Goal: Task Accomplishment & Management: Manage account settings

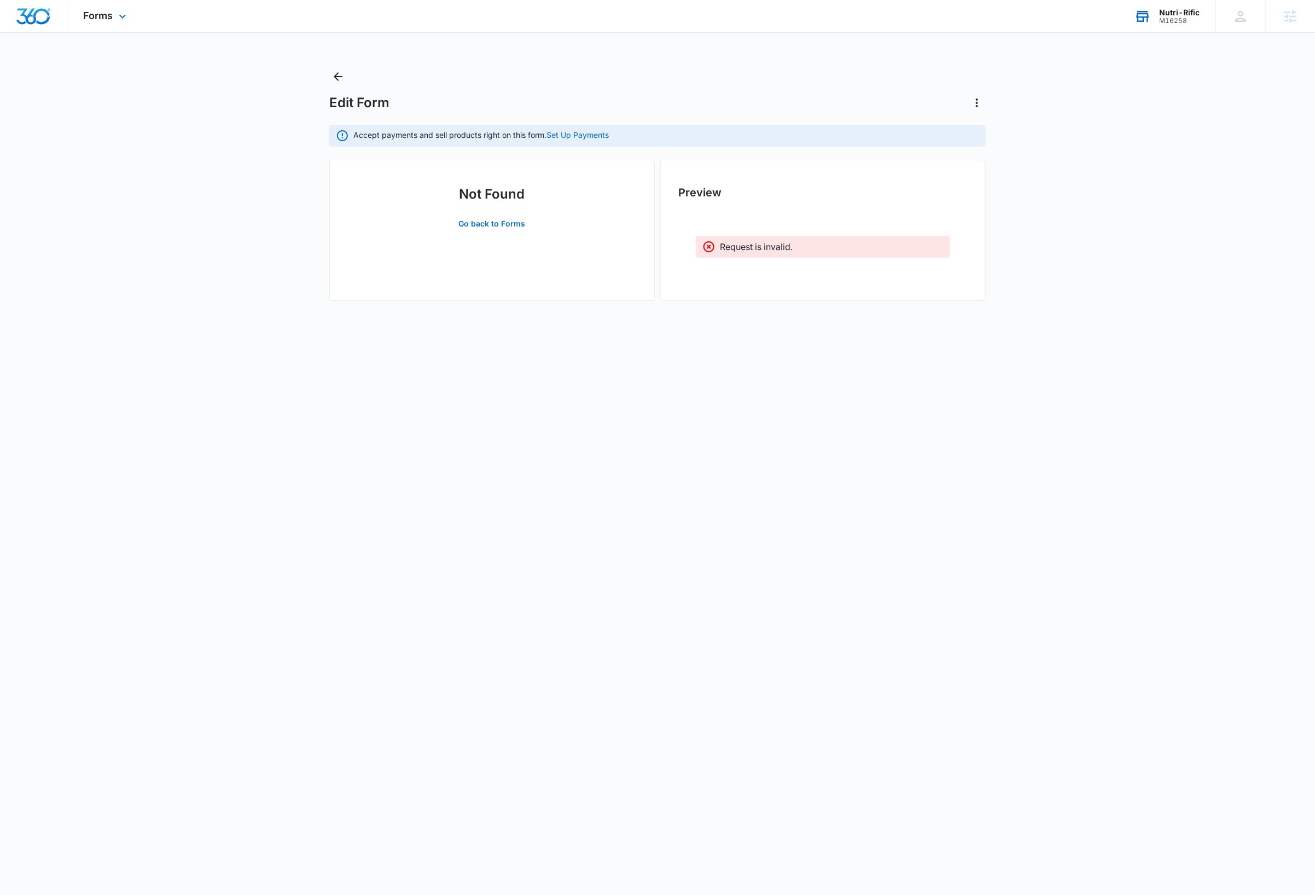
click at [1188, 14] on div "Nutri-Rific" at bounding box center [1179, 12] width 40 height 9
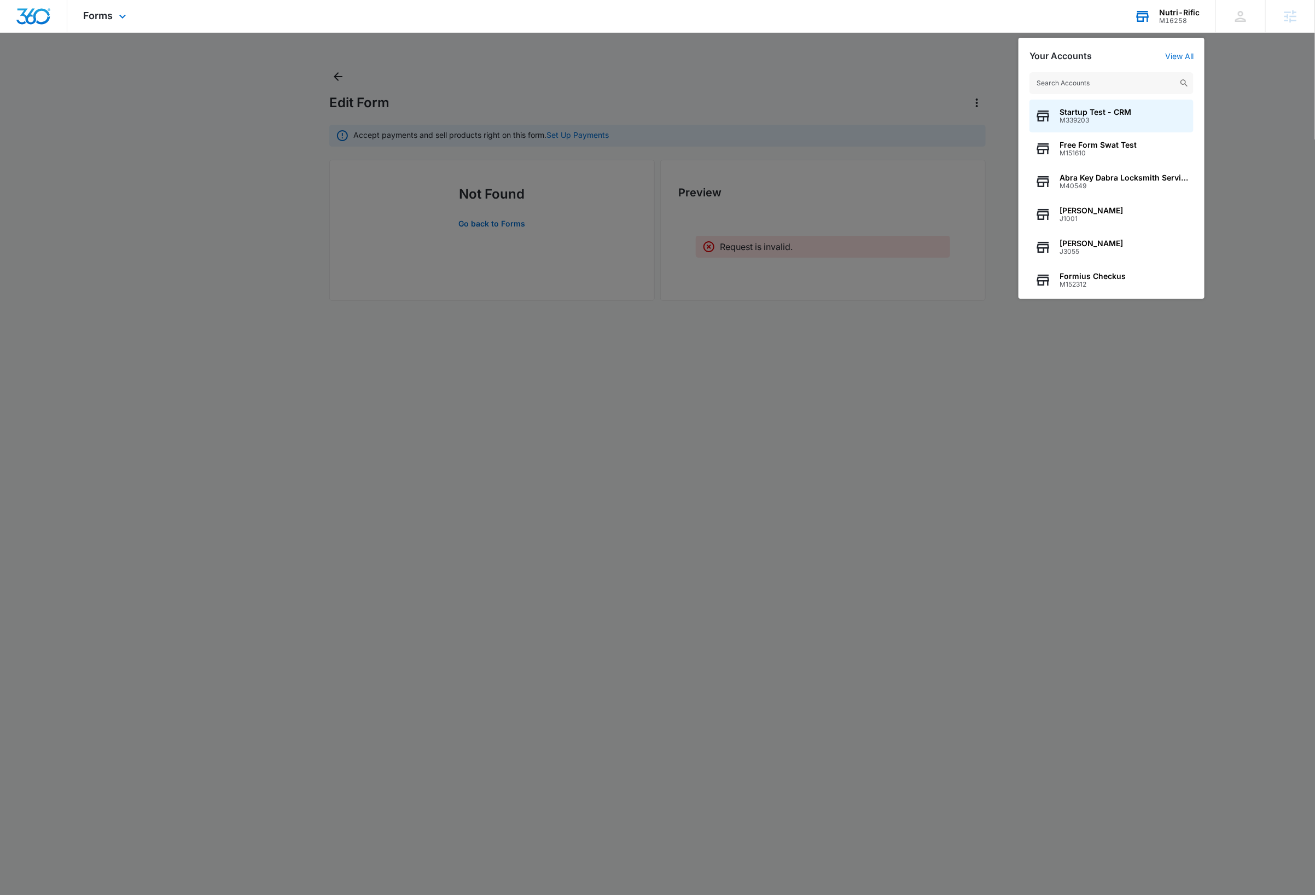
click at [1151, 81] on input "text" at bounding box center [1112, 83] width 164 height 22
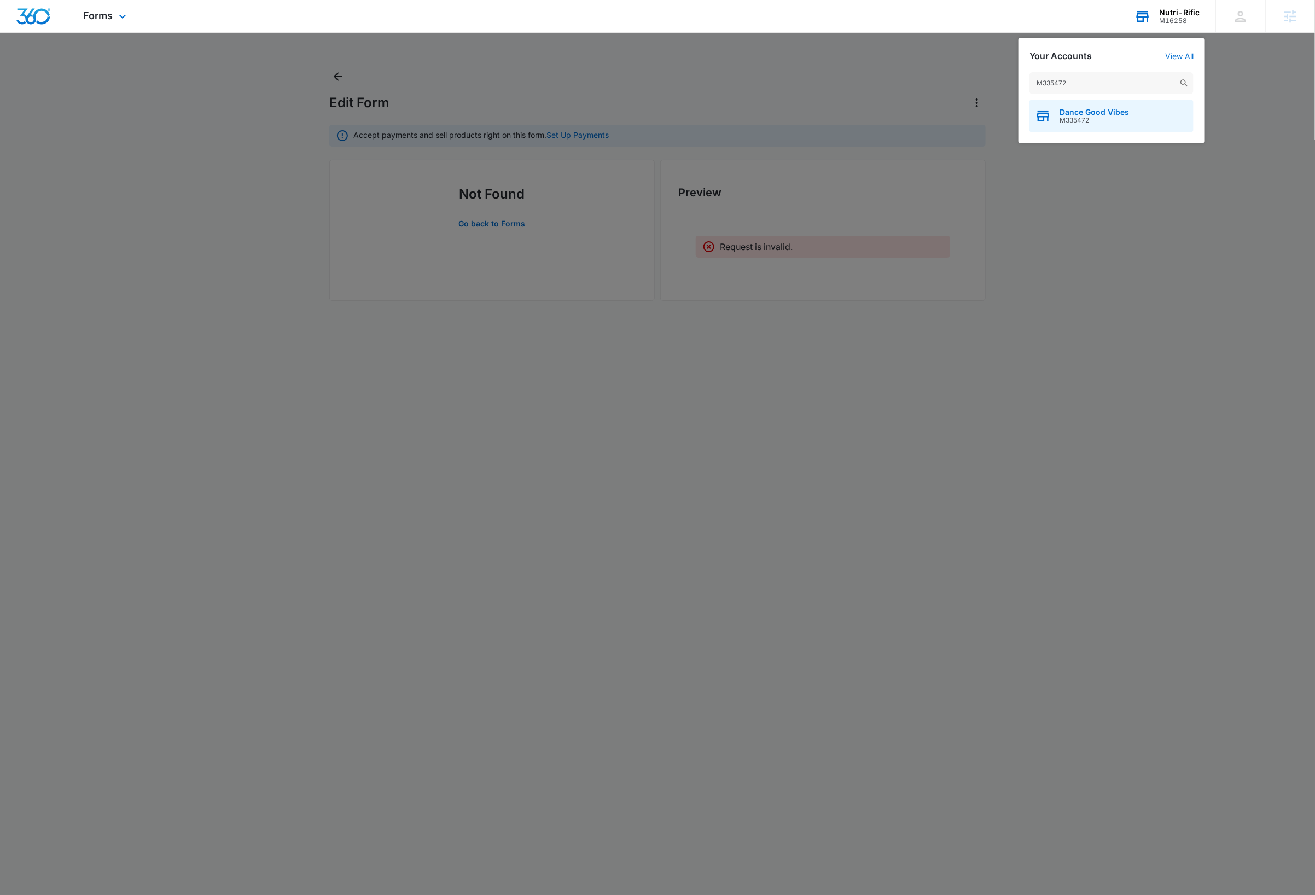
type input "M335472"
click at [1123, 120] on span "M335472" at bounding box center [1094, 121] width 69 height 8
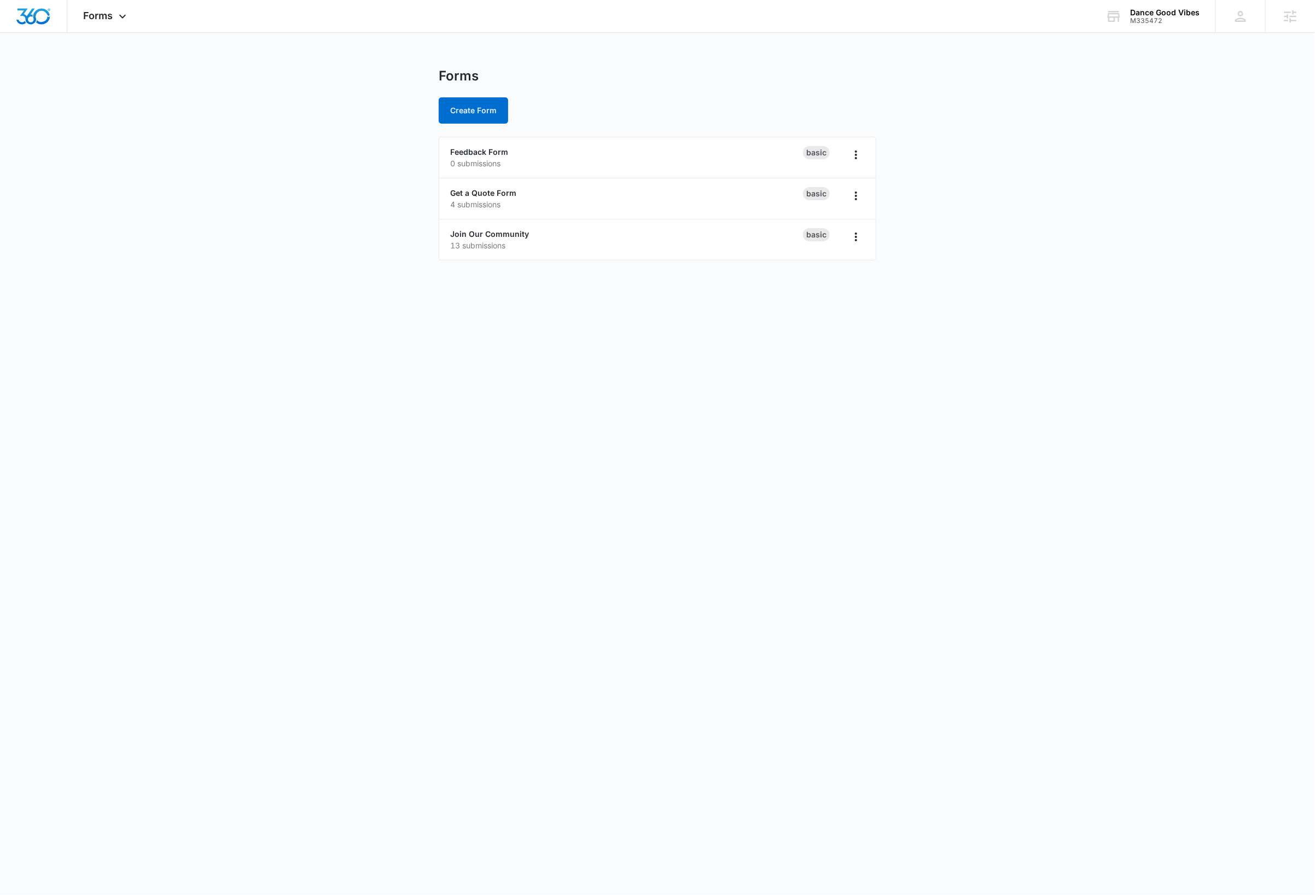
click at [740, 452] on body "Forms Apps Reputation Websites Forms CRM Email Social Content Ads Intelligence …" at bounding box center [657, 447] width 1315 height 895
click at [252, 271] on main "Forms Create Form Feedback Form 0 submissions Basic Get a Quote Form 4 submissi…" at bounding box center [657, 171] width 1315 height 206
click at [125, 20] on icon at bounding box center [122, 19] width 13 height 13
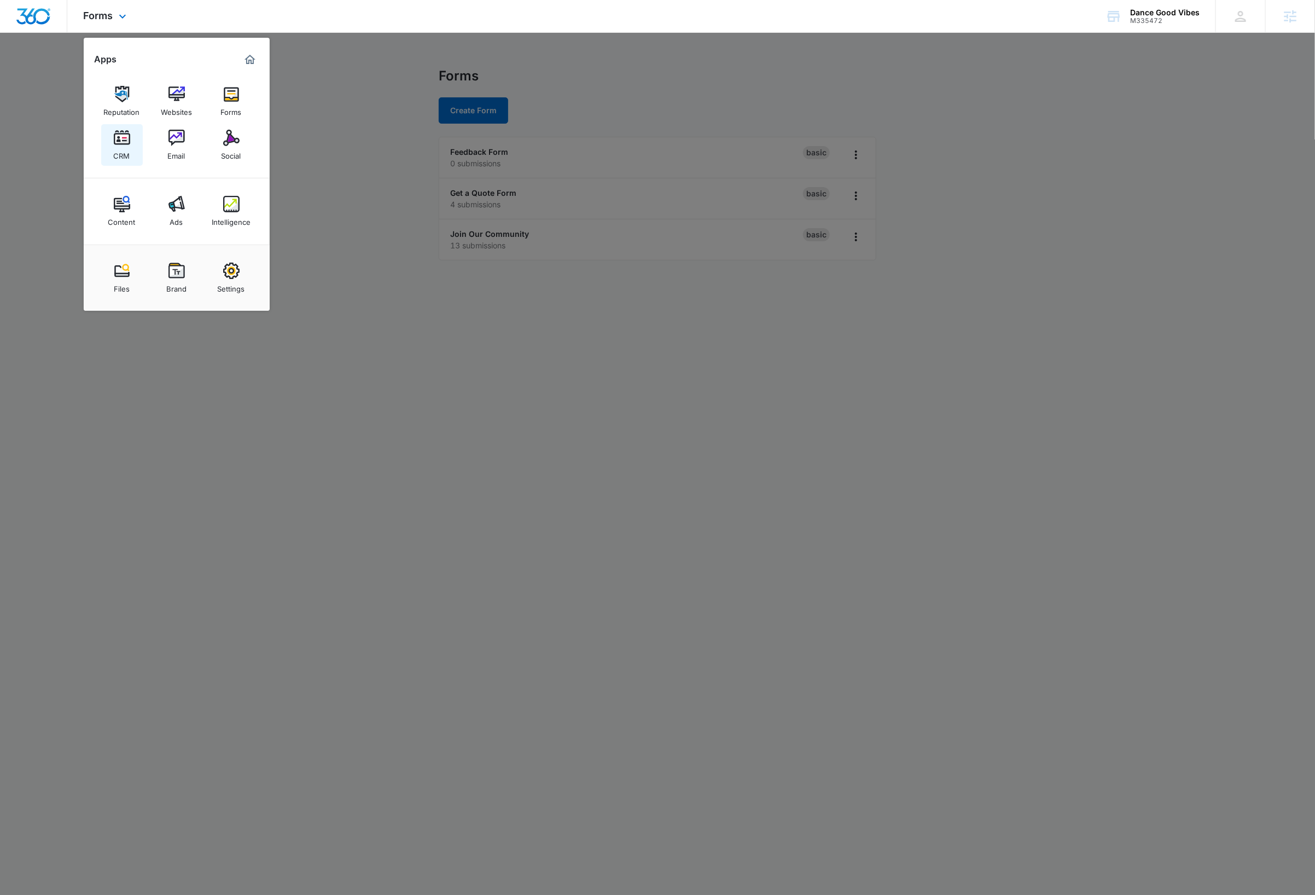
click at [129, 147] on div "CRM" at bounding box center [122, 153] width 16 height 14
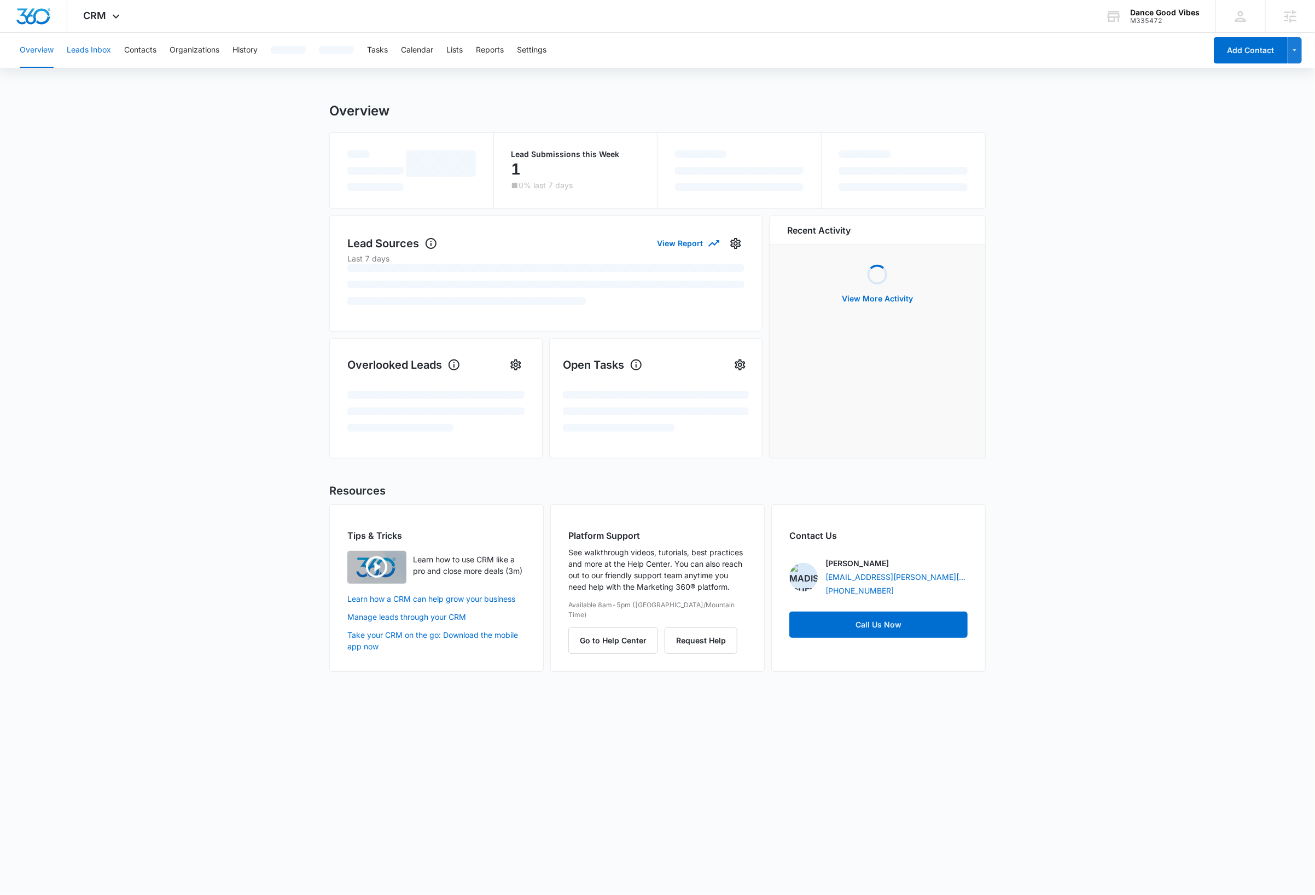
click at [97, 48] on button "Leads Inbox" at bounding box center [89, 50] width 44 height 35
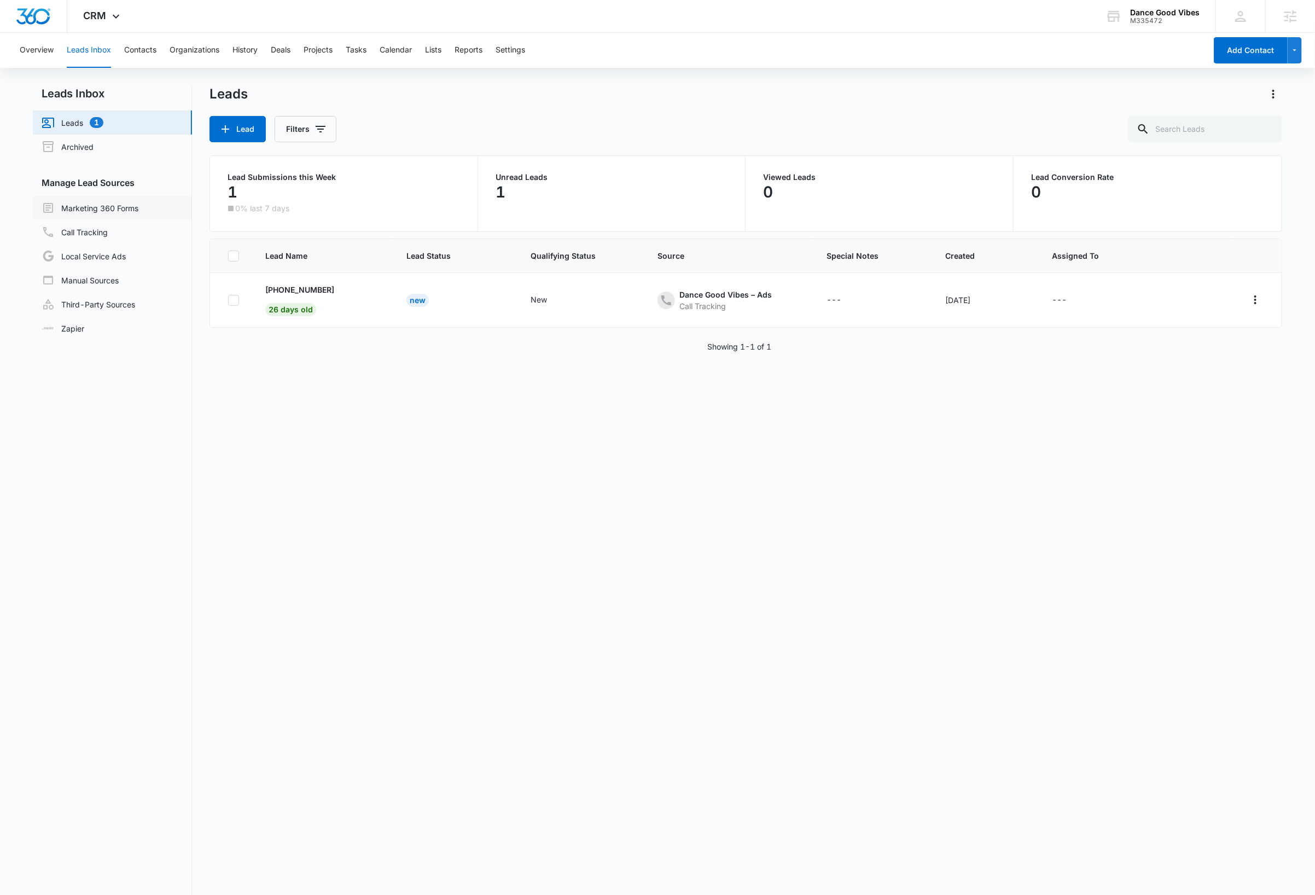
click at [123, 204] on link "Marketing 360 Forms" at bounding box center [90, 207] width 97 height 13
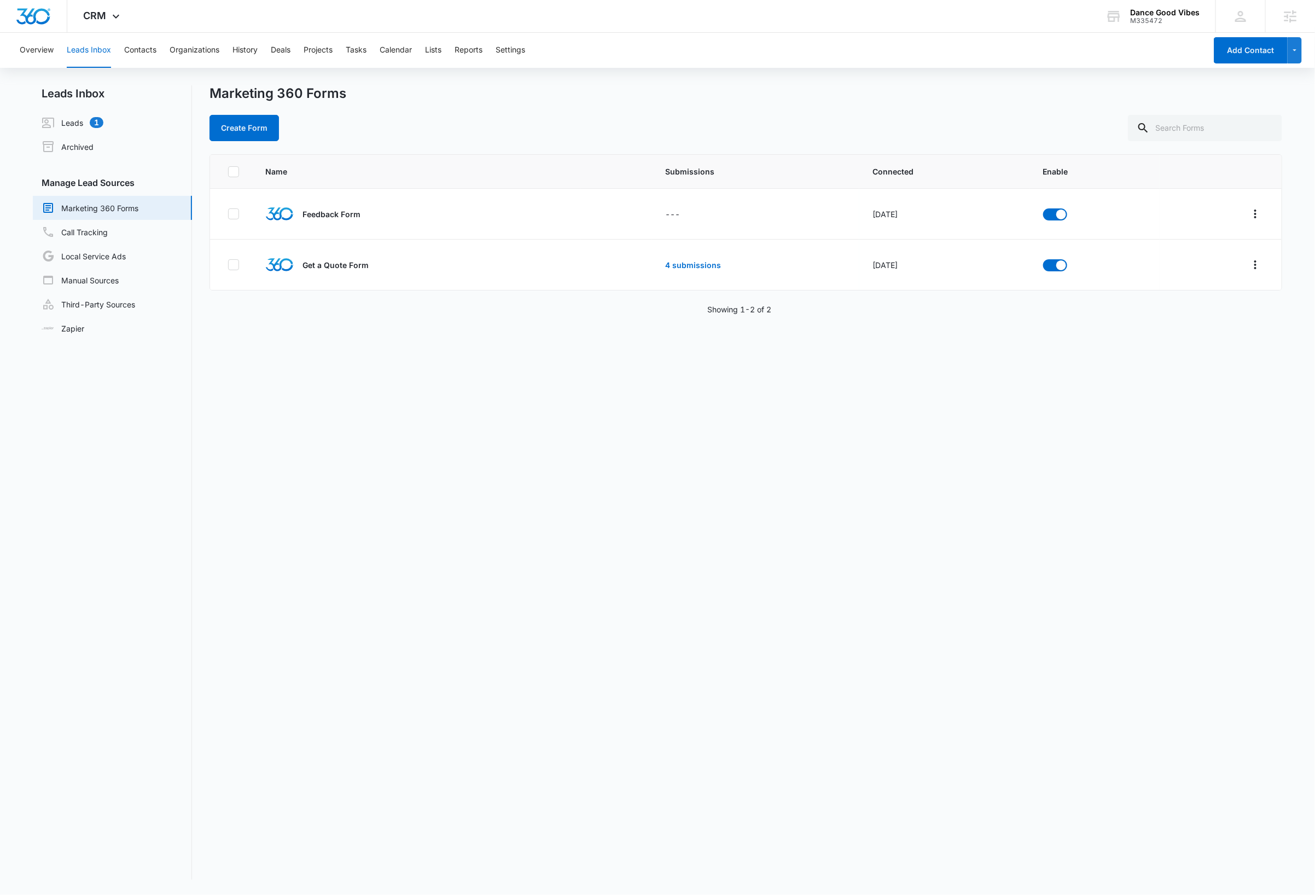
click at [440, 372] on div "Name Submissions Connected Enable Feedback Form --- [DATE] Get a Quote Form 4 s…" at bounding box center [746, 516] width 1073 height 725
click at [787, 492] on div "Name Submissions Connected Enable Feedback Form --- [DATE] Get a Quote Form 4 s…" at bounding box center [746, 516] width 1073 height 725
click at [112, 17] on icon at bounding box center [115, 19] width 13 height 13
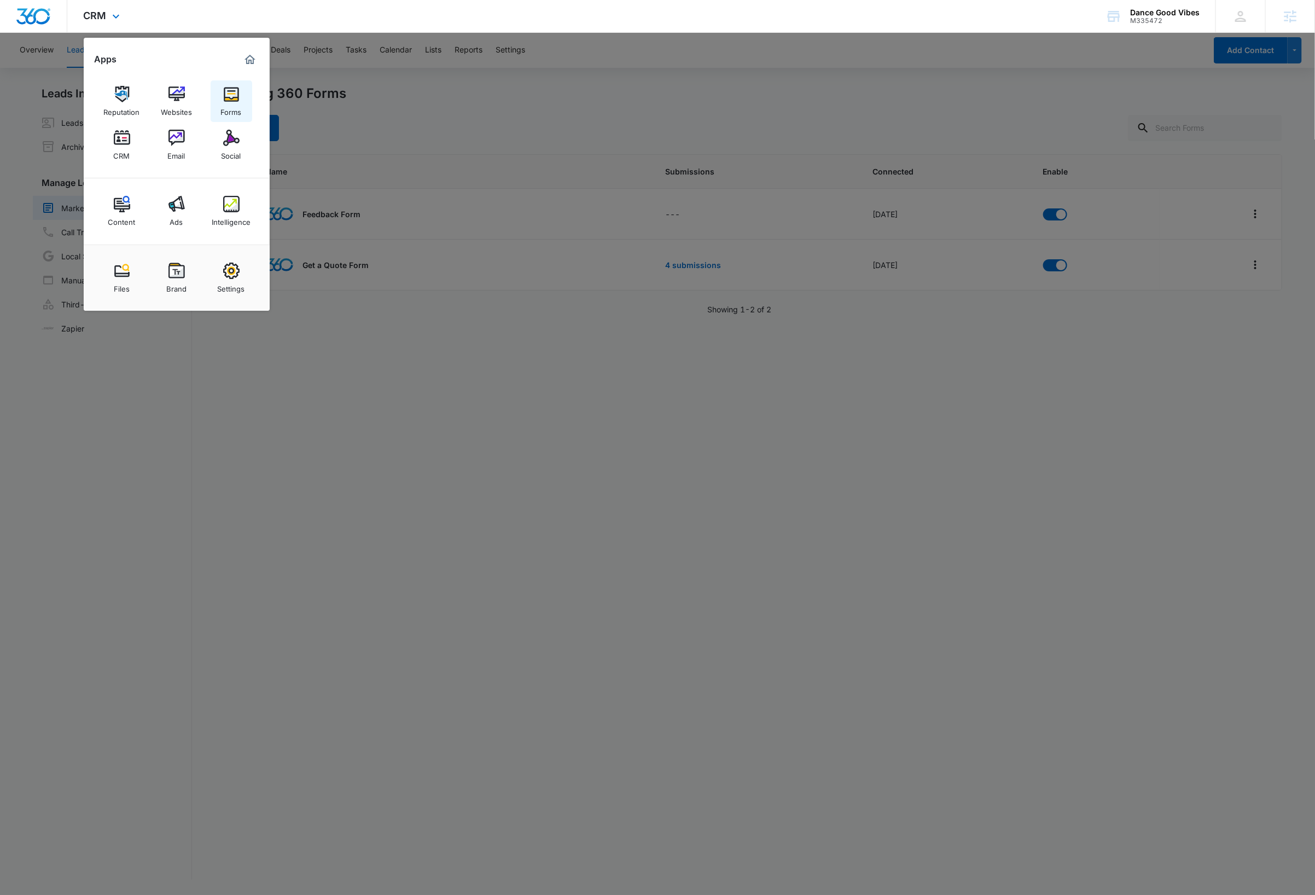
click at [222, 103] on div "Forms" at bounding box center [231, 109] width 21 height 14
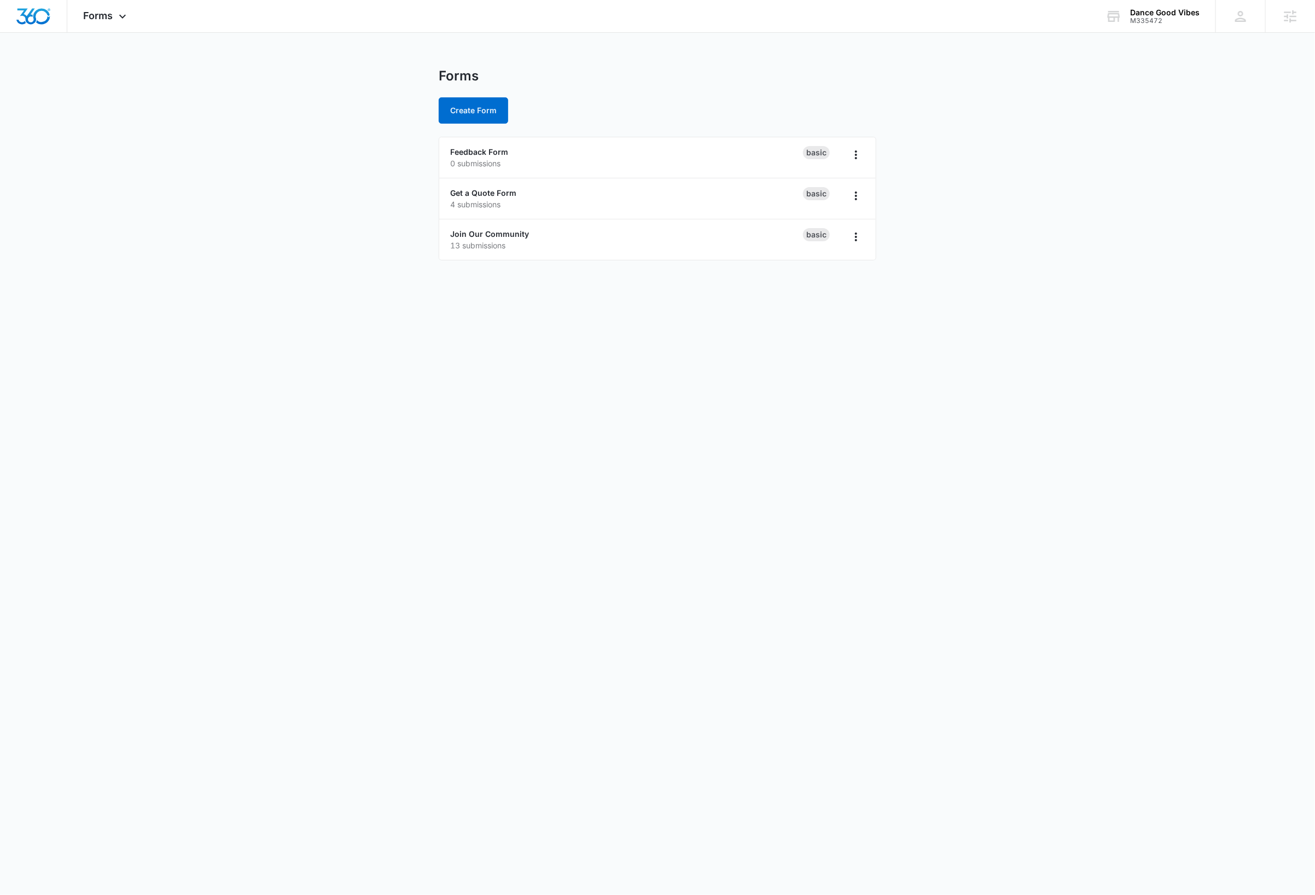
click at [535, 411] on body "Forms Apps Reputation Websites Forms CRM Email Social Content Ads Intelligence …" at bounding box center [657, 447] width 1315 height 895
click at [521, 233] on link "Join Our Community" at bounding box center [489, 233] width 79 height 9
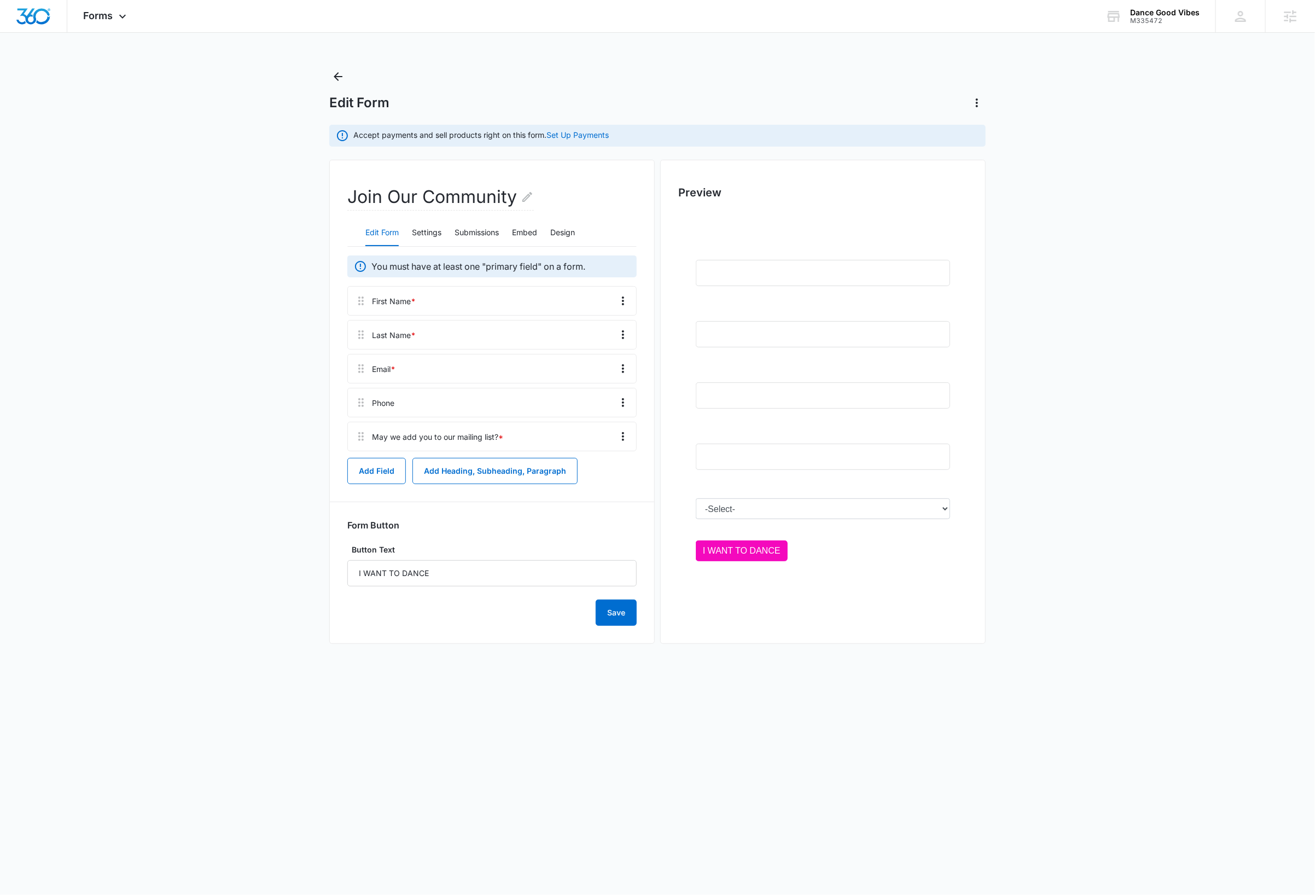
click at [1154, 358] on main "Edit Form Accept payments and sell products right on this form. Set Up Payments…" at bounding box center [657, 367] width 1315 height 598
click at [226, 641] on main "Edit Form Accept payments and sell products right on this form. Set Up Payments…" at bounding box center [657, 367] width 1315 height 598
click at [1222, 239] on main "Edit Form Accept payments and sell products right on this form. Set Up Payments…" at bounding box center [657, 367] width 1315 height 598
click at [211, 268] on main "Edit Form Accept payments and sell products right on this form. Set Up Payments…" at bounding box center [657, 367] width 1315 height 598
click at [339, 76] on icon "Back" at bounding box center [338, 76] width 13 height 13
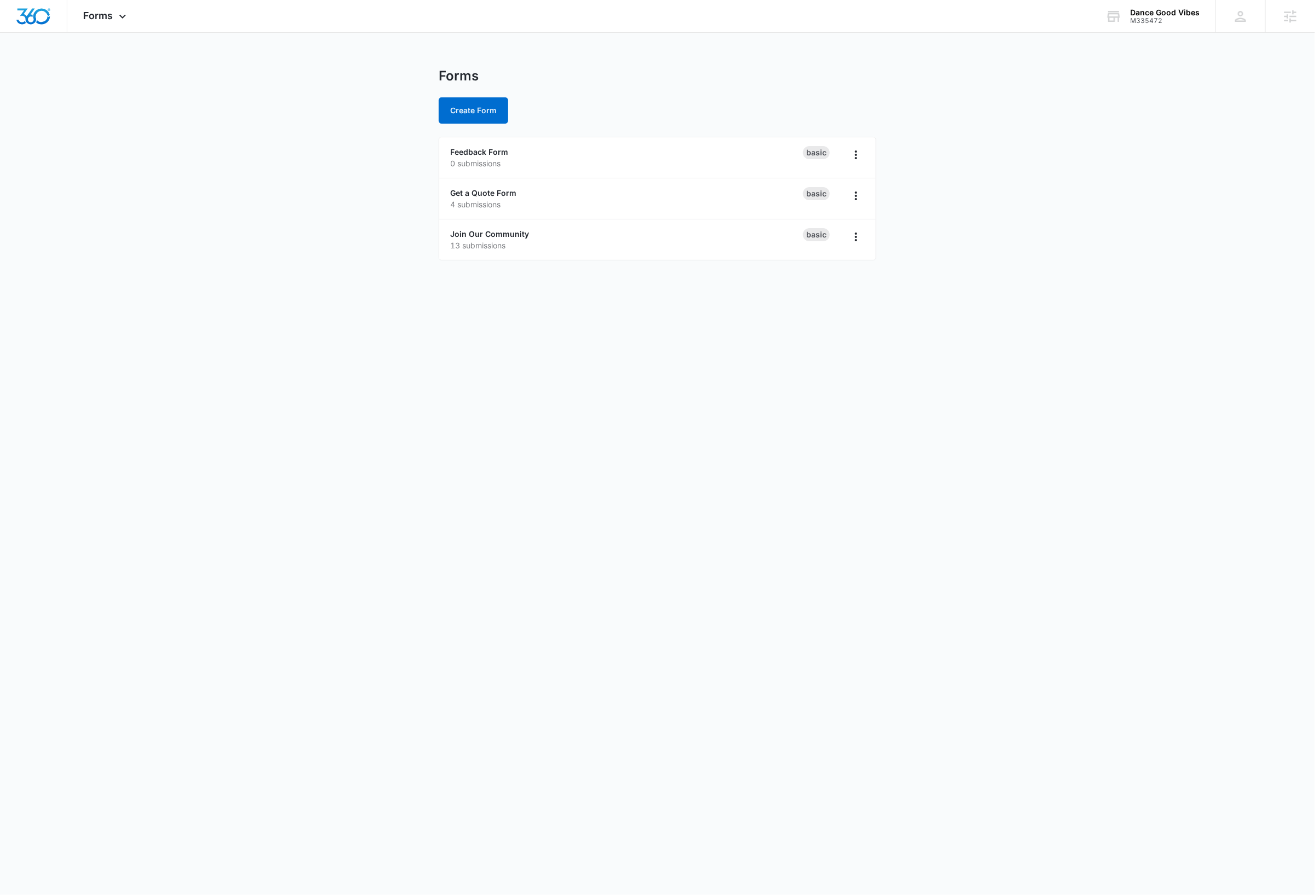
click at [278, 349] on body "Forms Apps Reputation Websites Forms CRM Email Social Content Ads Intelligence …" at bounding box center [657, 447] width 1315 height 895
click at [854, 241] on icon "Overflow Menu" at bounding box center [856, 236] width 13 height 13
click at [828, 268] on div "Rename" at bounding box center [821, 269] width 34 height 8
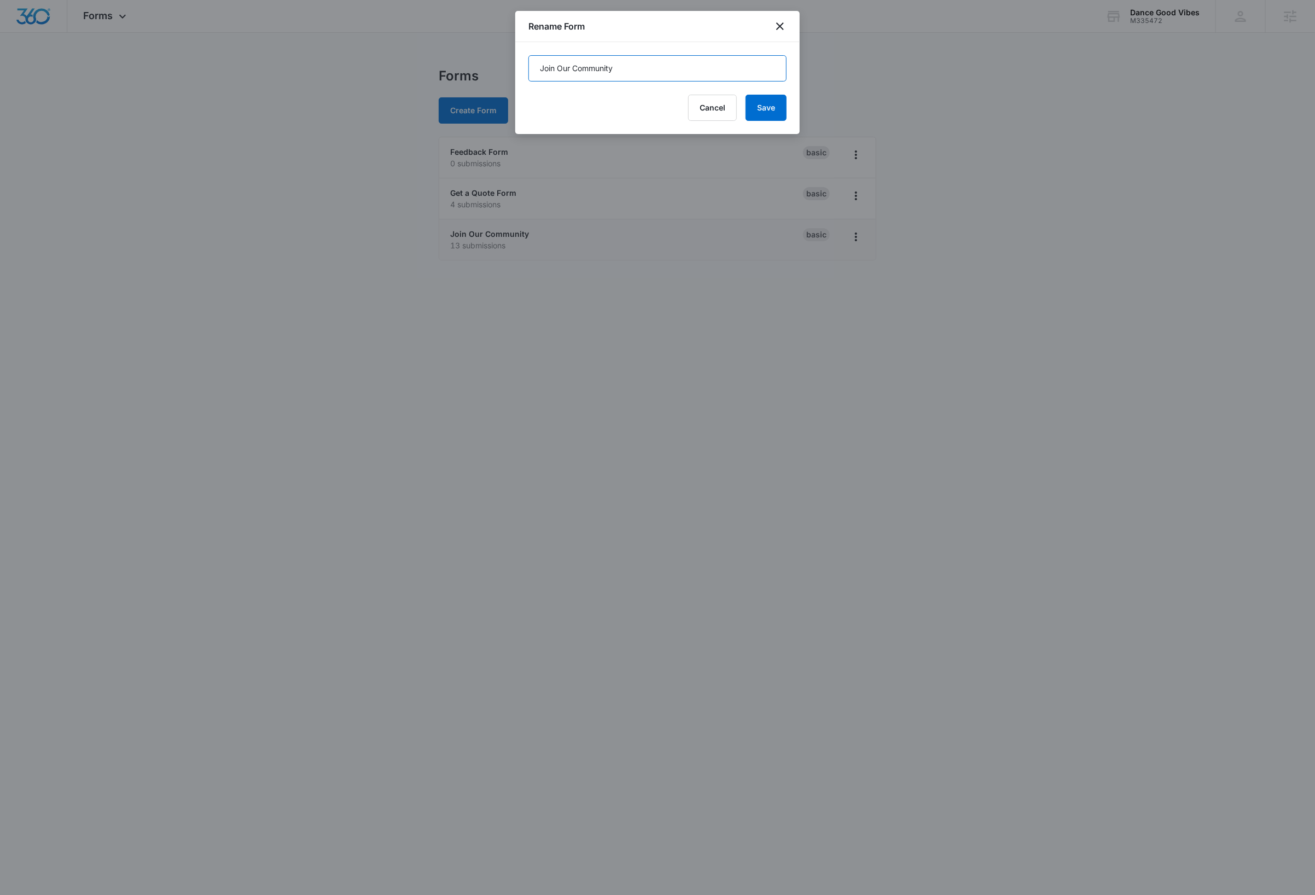
click at [637, 65] on input "Join Our Community" at bounding box center [658, 68] width 258 height 26
type input "Join Our Community - original"
click at [781, 112] on button "Save" at bounding box center [766, 108] width 41 height 26
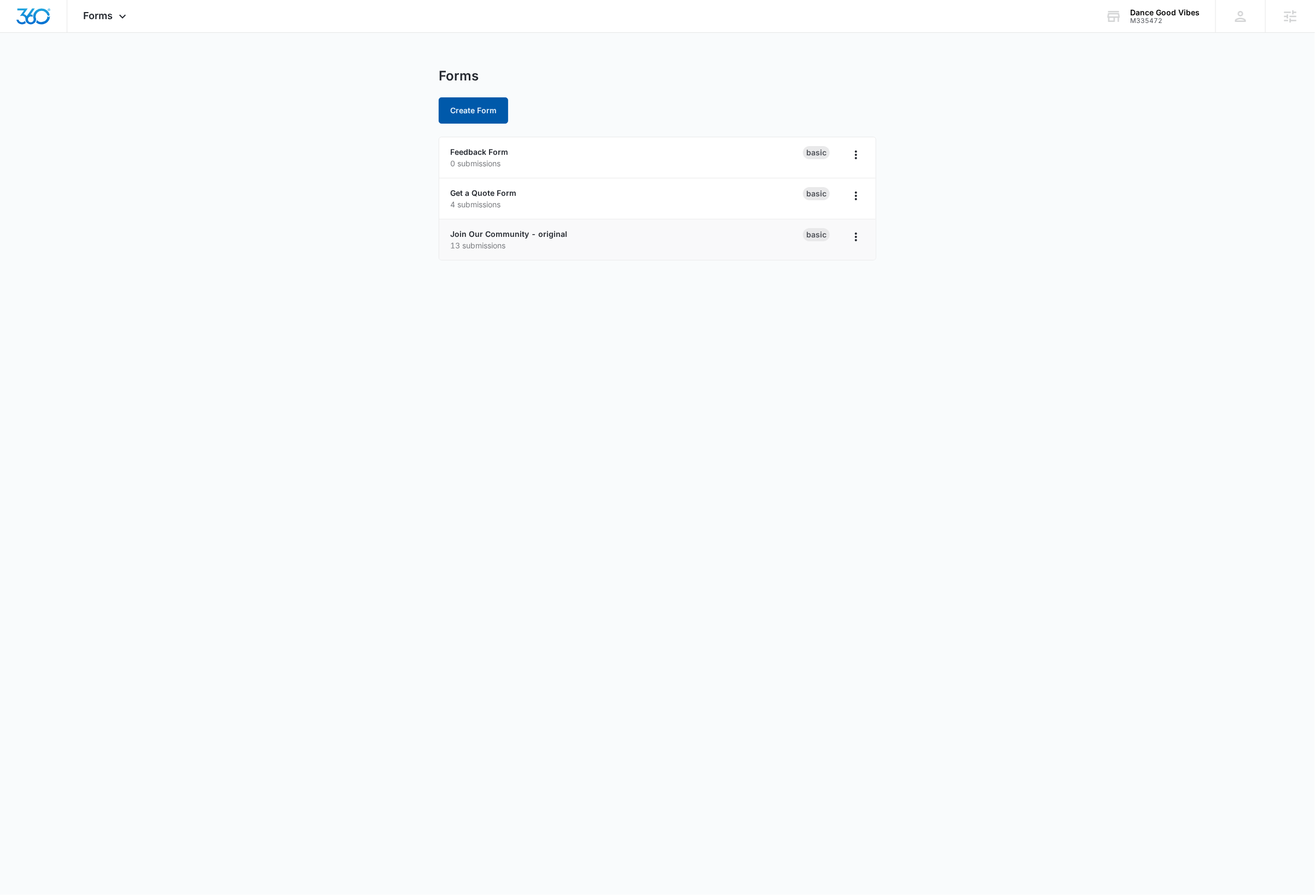
click at [482, 114] on button "Create Form" at bounding box center [473, 110] width 69 height 26
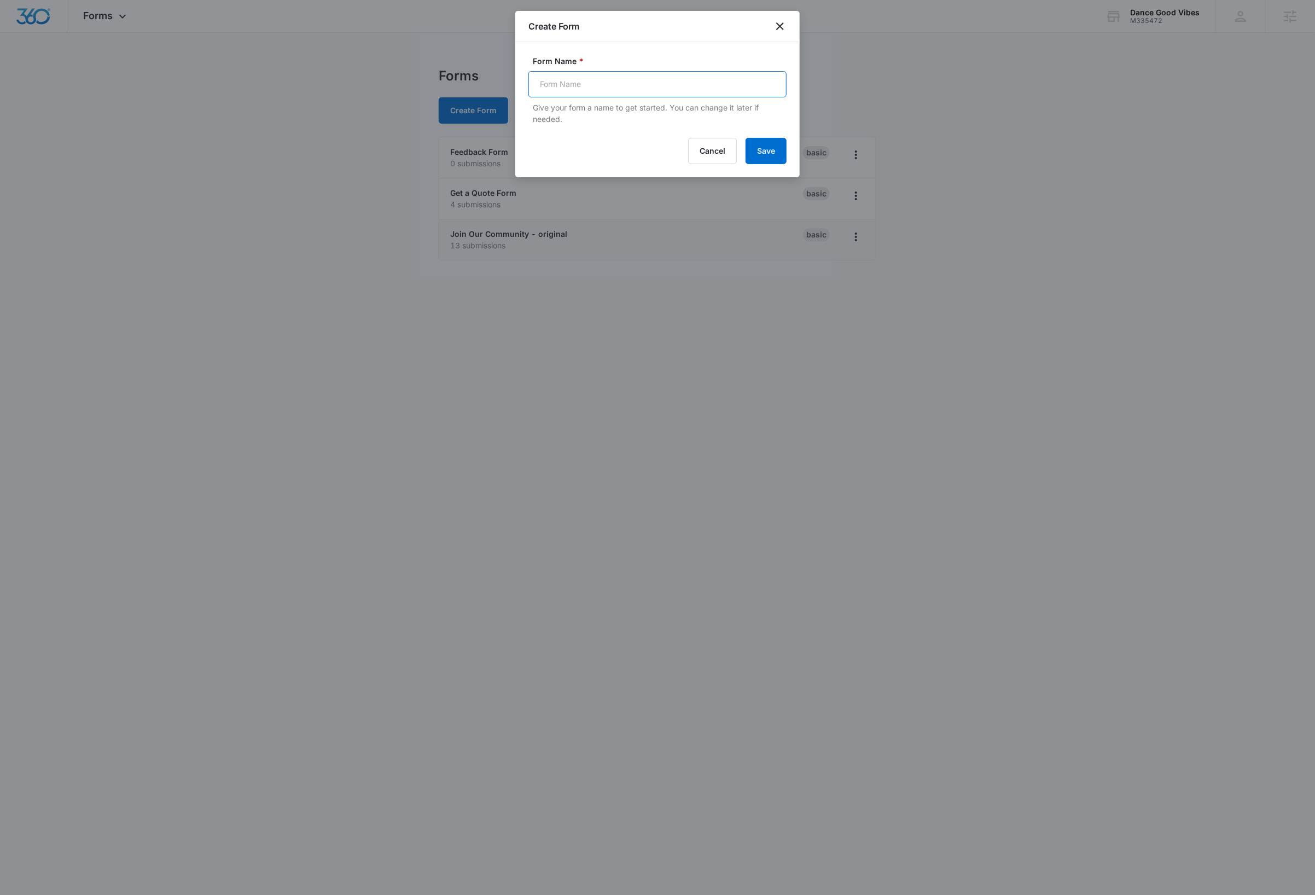
click at [623, 85] on input "Form Name *" at bounding box center [658, 84] width 258 height 26
type input "Join Our"
click at [712, 154] on button "Cancel" at bounding box center [712, 151] width 49 height 26
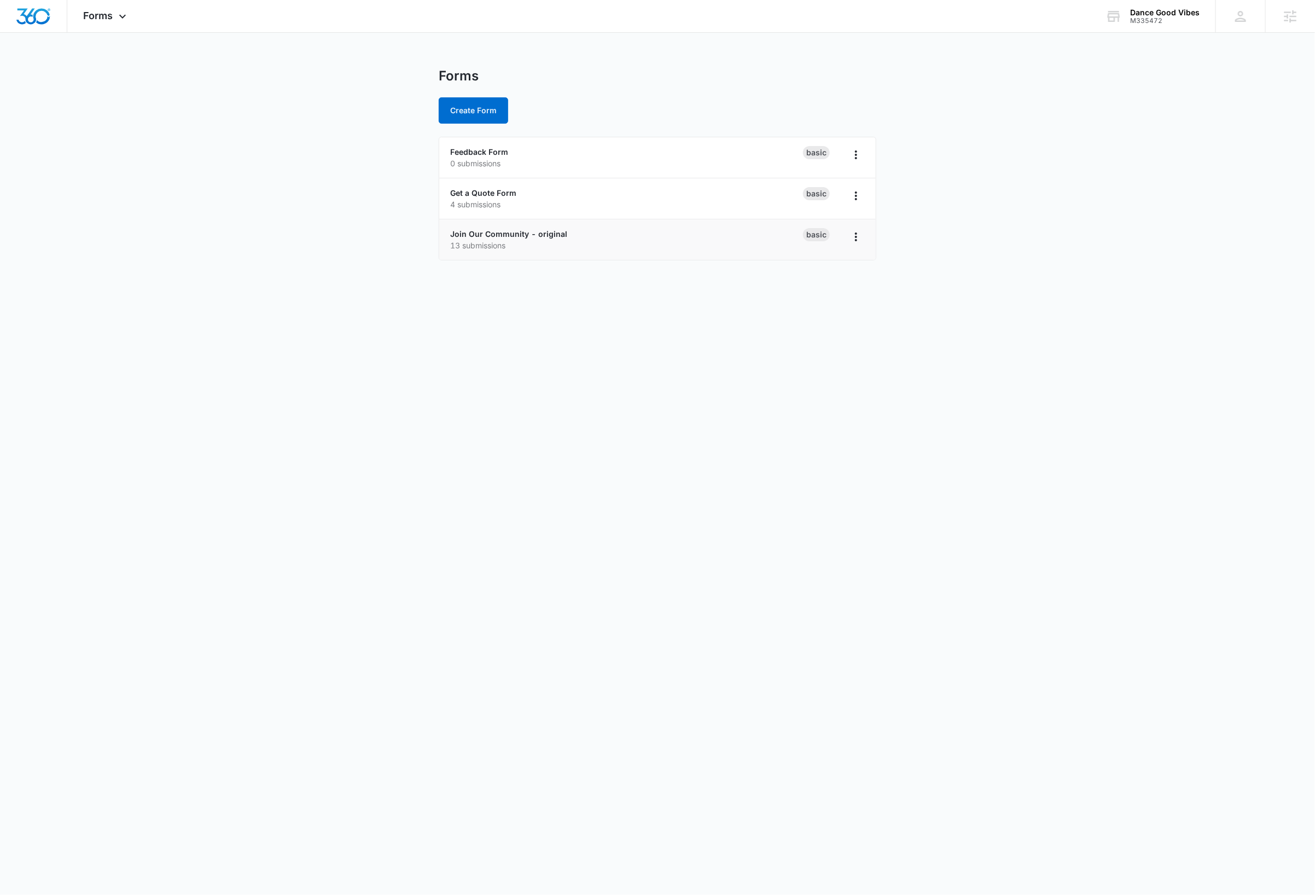
click at [742, 444] on body "Forms Apps Reputation Websites Forms CRM Email Social Content Ads Intelligence …" at bounding box center [657, 447] width 1315 height 895
click at [490, 235] on link "Join Our Community - original" at bounding box center [508, 233] width 117 height 9
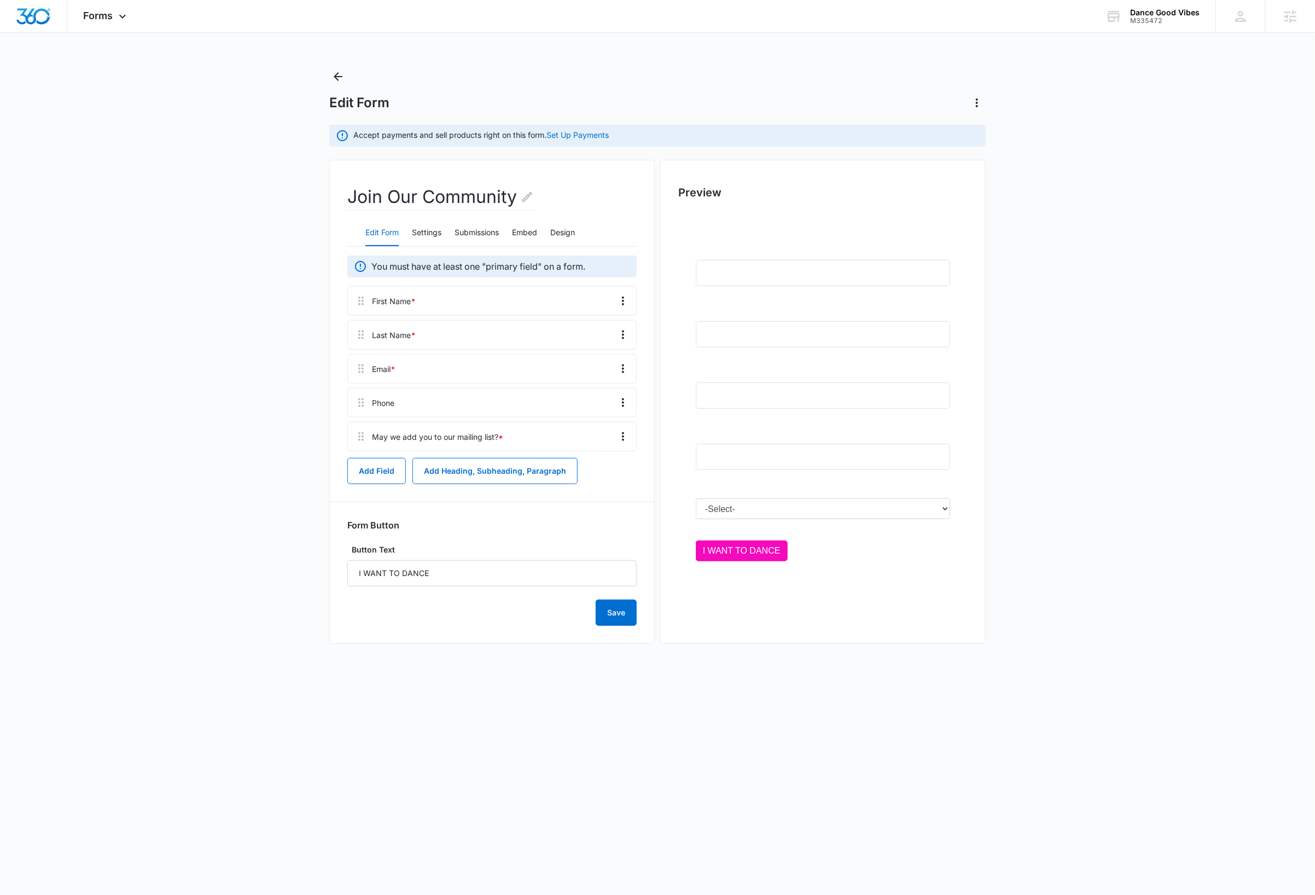
click at [1092, 468] on main "Edit Form Accept payments and sell products right on this form. Set Up Payments…" at bounding box center [657, 367] width 1315 height 598
click at [338, 80] on icon "Back" at bounding box center [338, 76] width 13 height 13
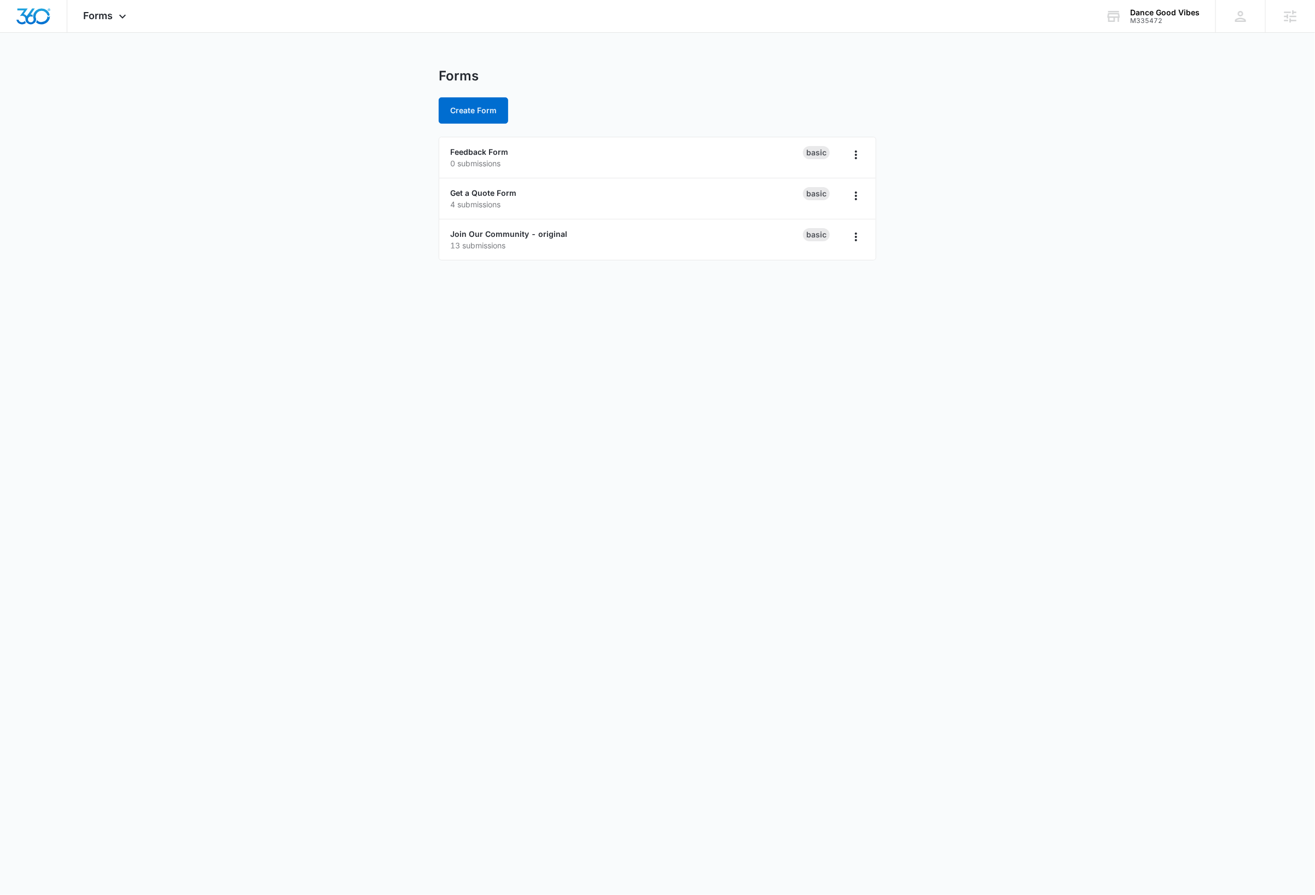
click at [1016, 529] on body "Forms Apps Reputation Websites Forms CRM Email Social Content Ads Intelligence …" at bounding box center [657, 447] width 1315 height 895
click at [632, 440] on body "Forms Apps Reputation Websites Forms CRM Email Social Content Ads Intelligence …" at bounding box center [657, 447] width 1315 height 895
click at [476, 101] on button "Create Form" at bounding box center [473, 110] width 69 height 26
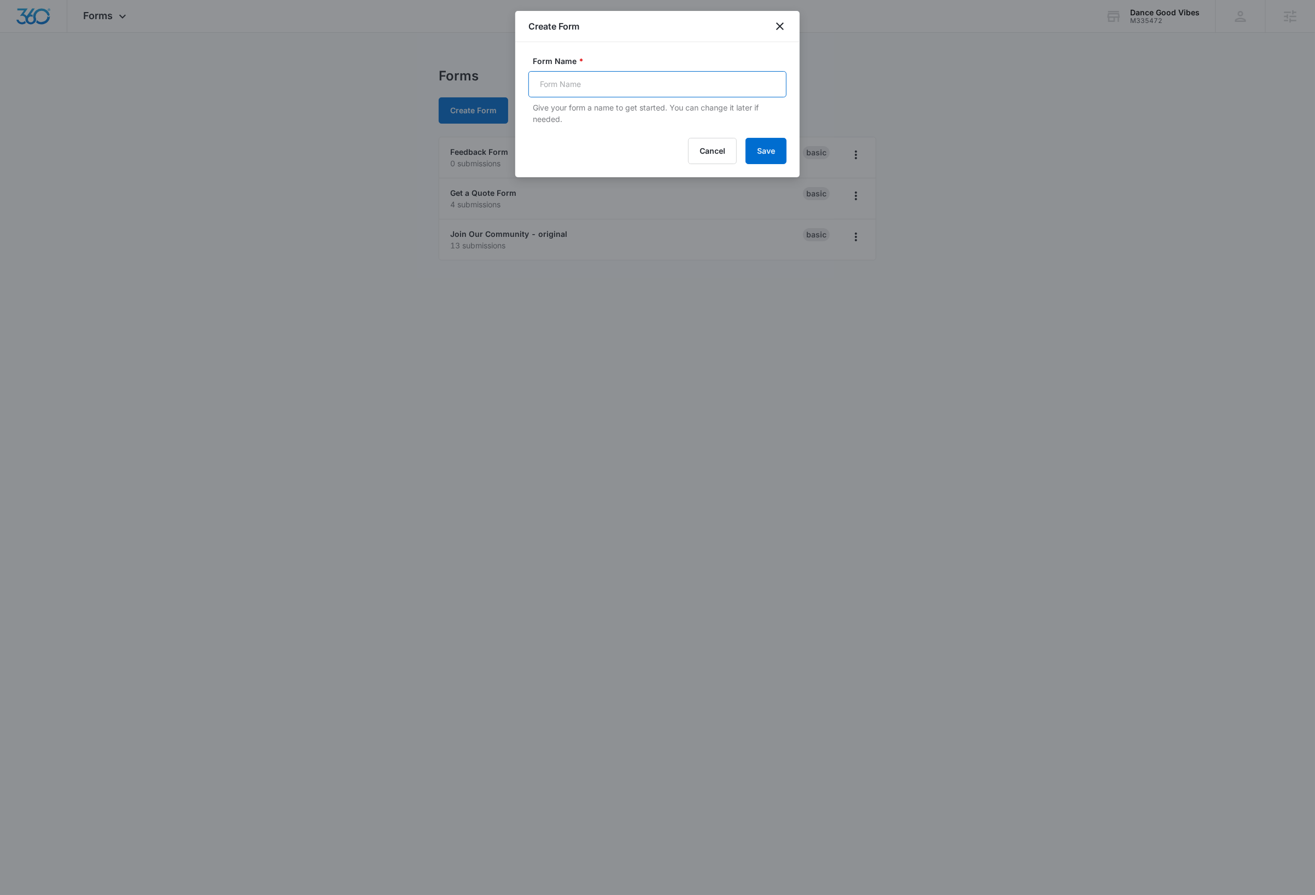
click at [593, 85] on input "Form Name *" at bounding box center [658, 84] width 258 height 26
click at [666, 86] on input "Join Our Community - original" at bounding box center [658, 84] width 258 height 26
type input "Join Our Community"
click at [667, 51] on div "Form Name * Join Our Community Give your form a name to get started. You can ch…" at bounding box center [657, 109] width 285 height 135
click at [762, 152] on button "Save" at bounding box center [766, 151] width 41 height 26
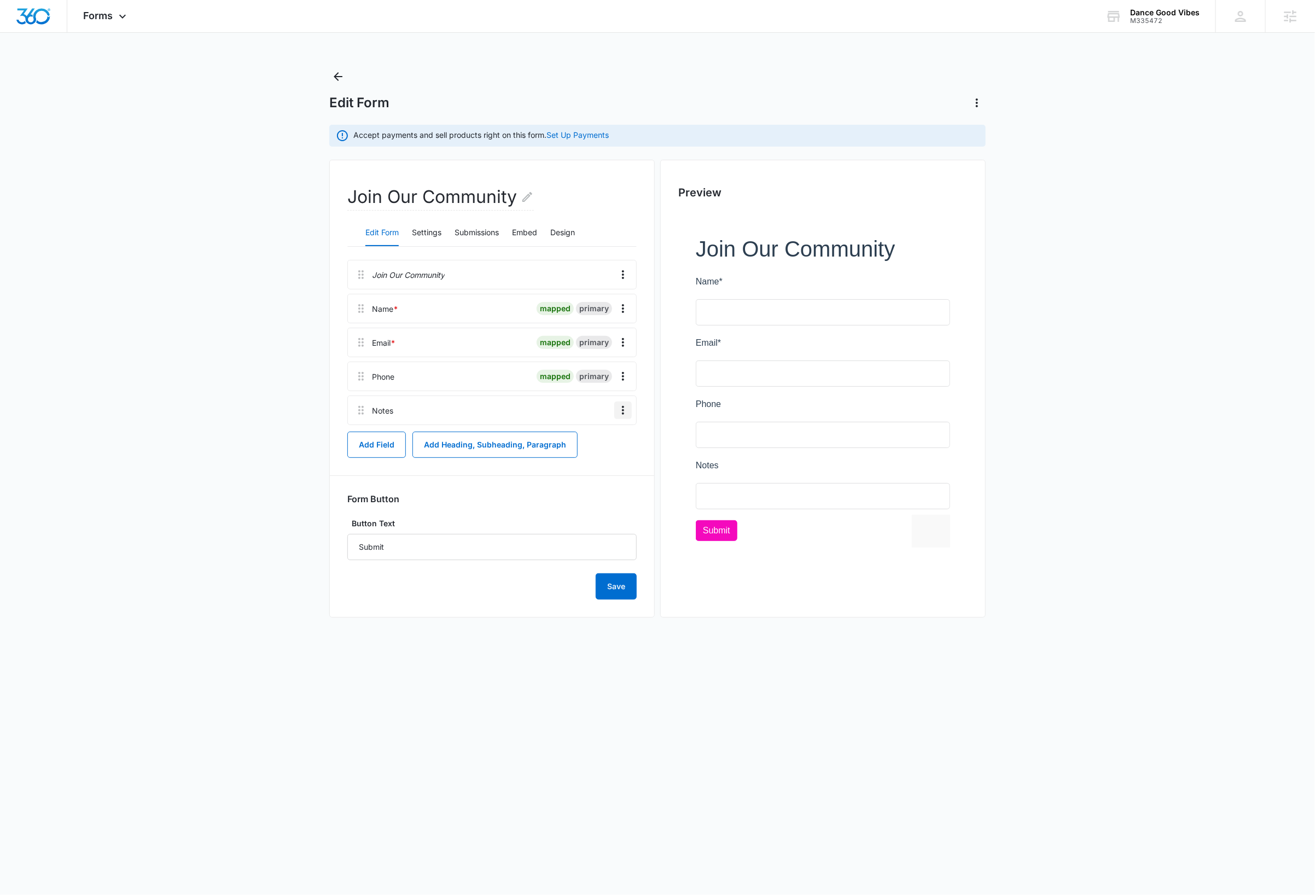
click at [626, 412] on icon "Overflow Menu" at bounding box center [623, 410] width 13 height 13
click at [613, 458] on button "Delete" at bounding box center [600, 458] width 62 height 16
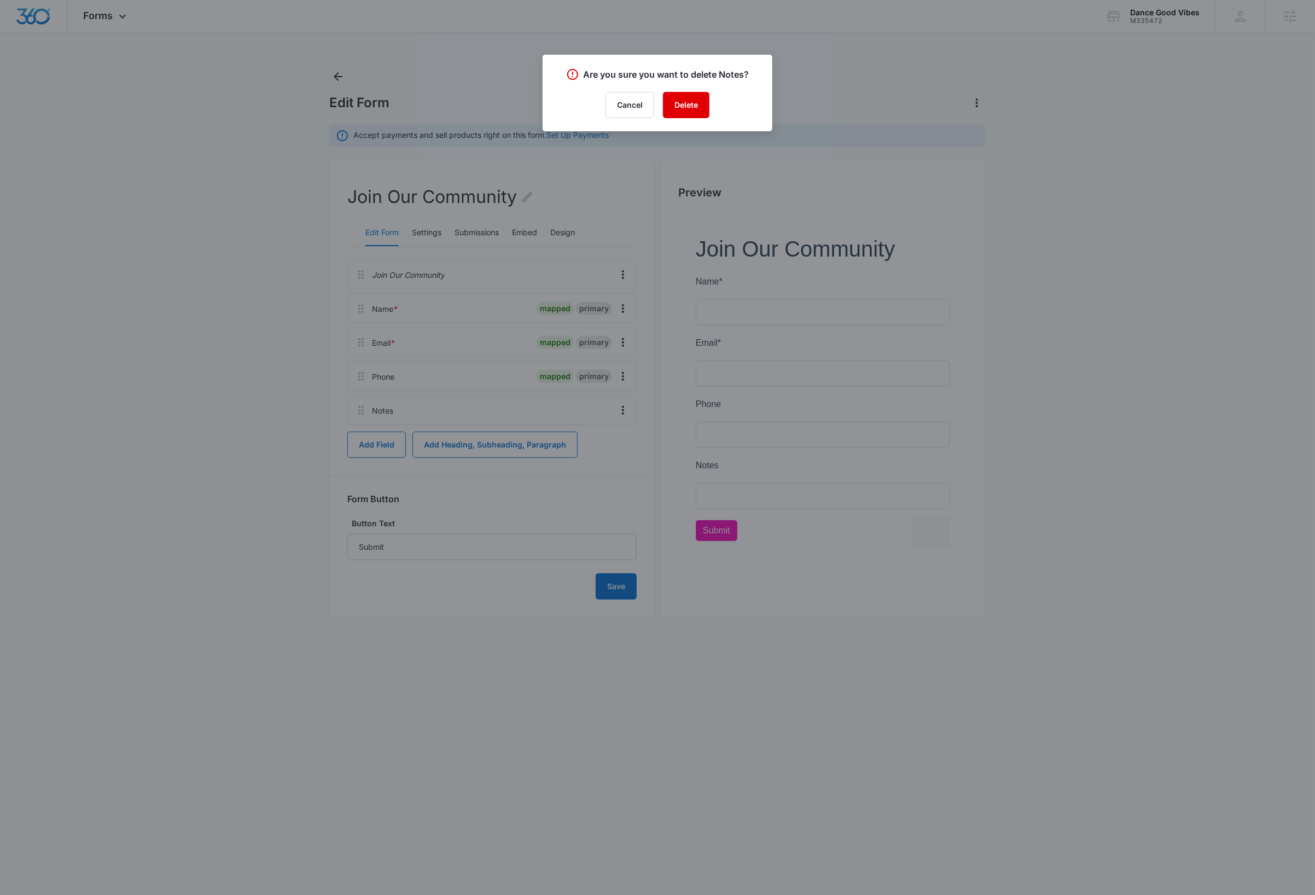
click at [689, 100] on button "Delete" at bounding box center [686, 105] width 47 height 26
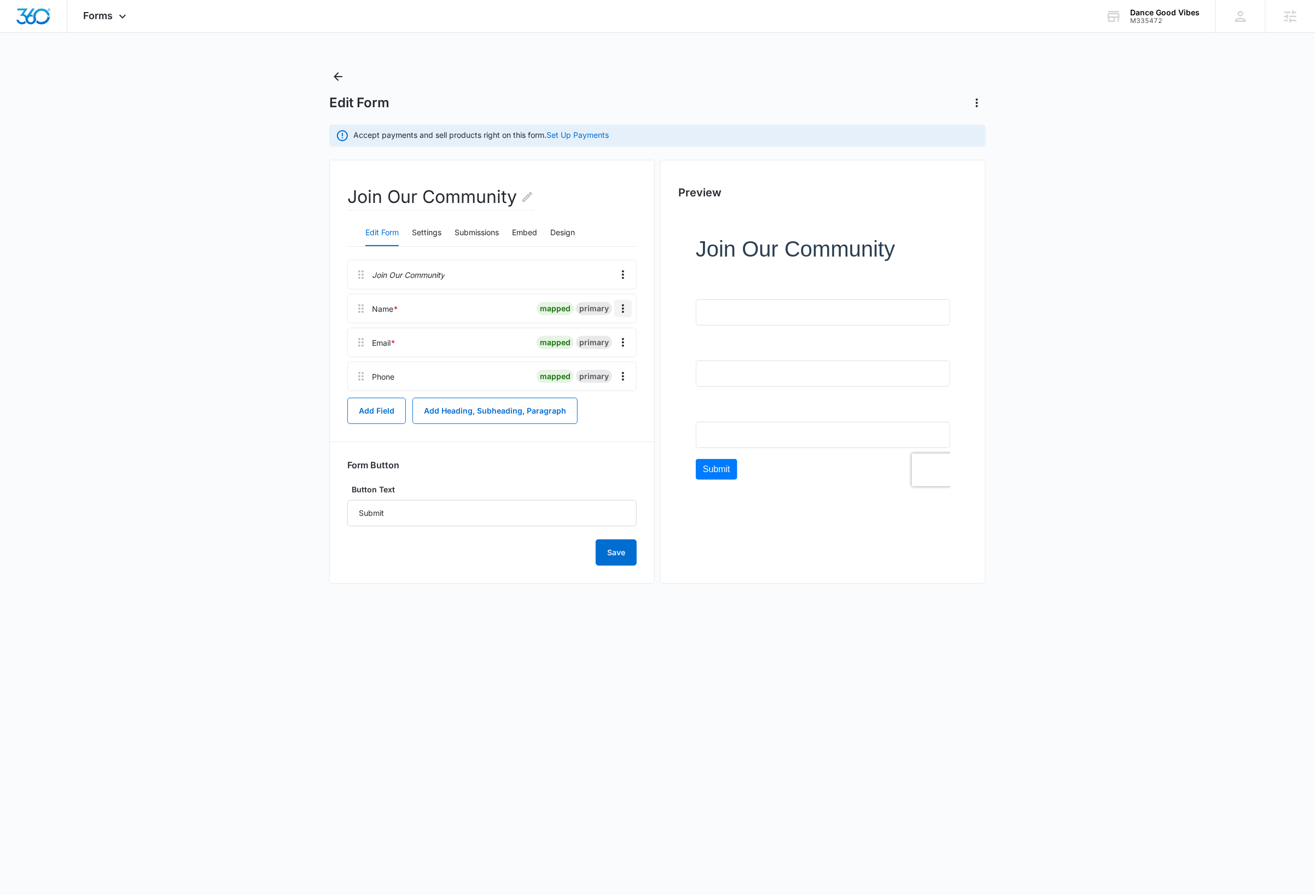
click at [626, 311] on icon "Overflow Menu" at bounding box center [623, 308] width 13 height 13
click at [608, 358] on button "Delete" at bounding box center [600, 357] width 62 height 16
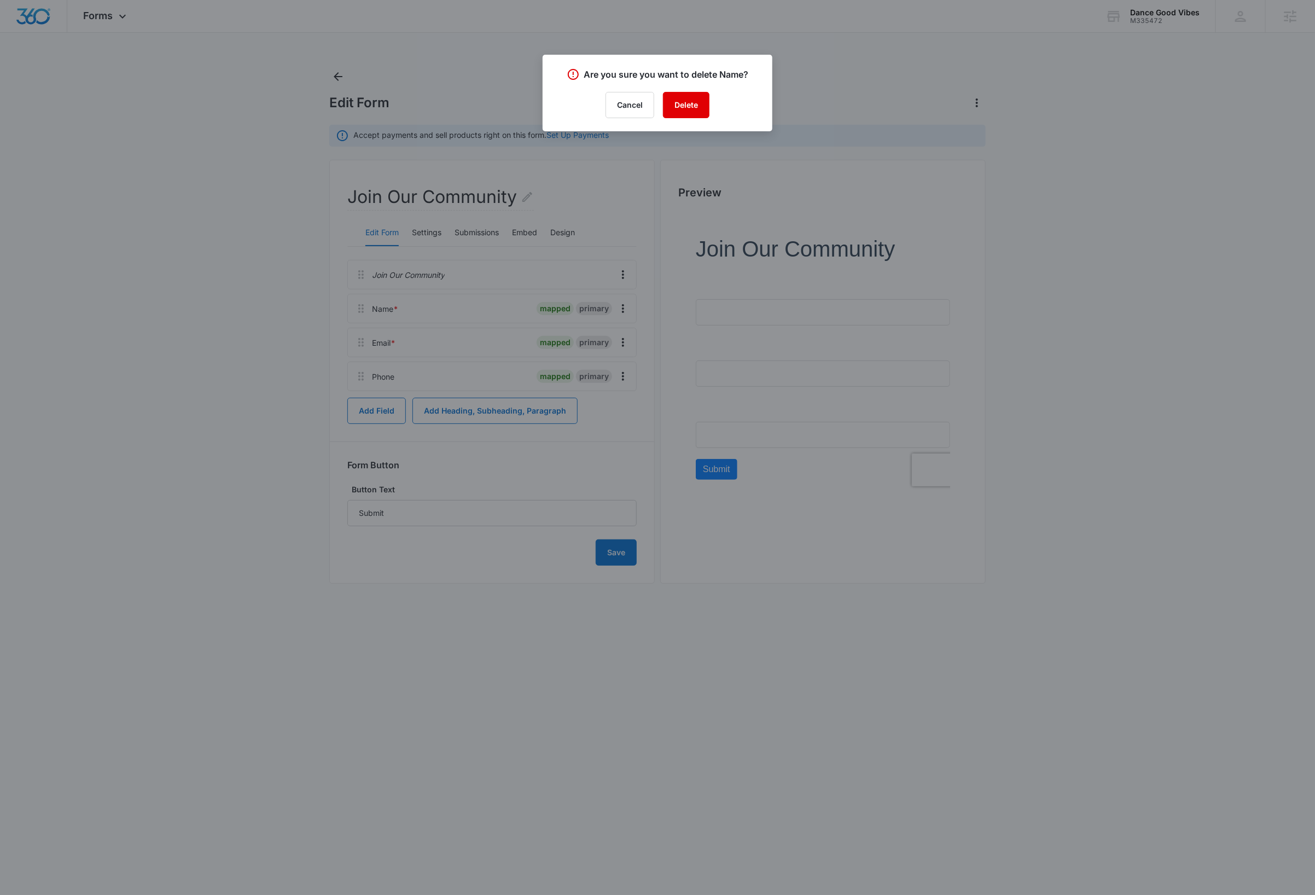
click at [694, 100] on button "Delete" at bounding box center [686, 105] width 47 height 26
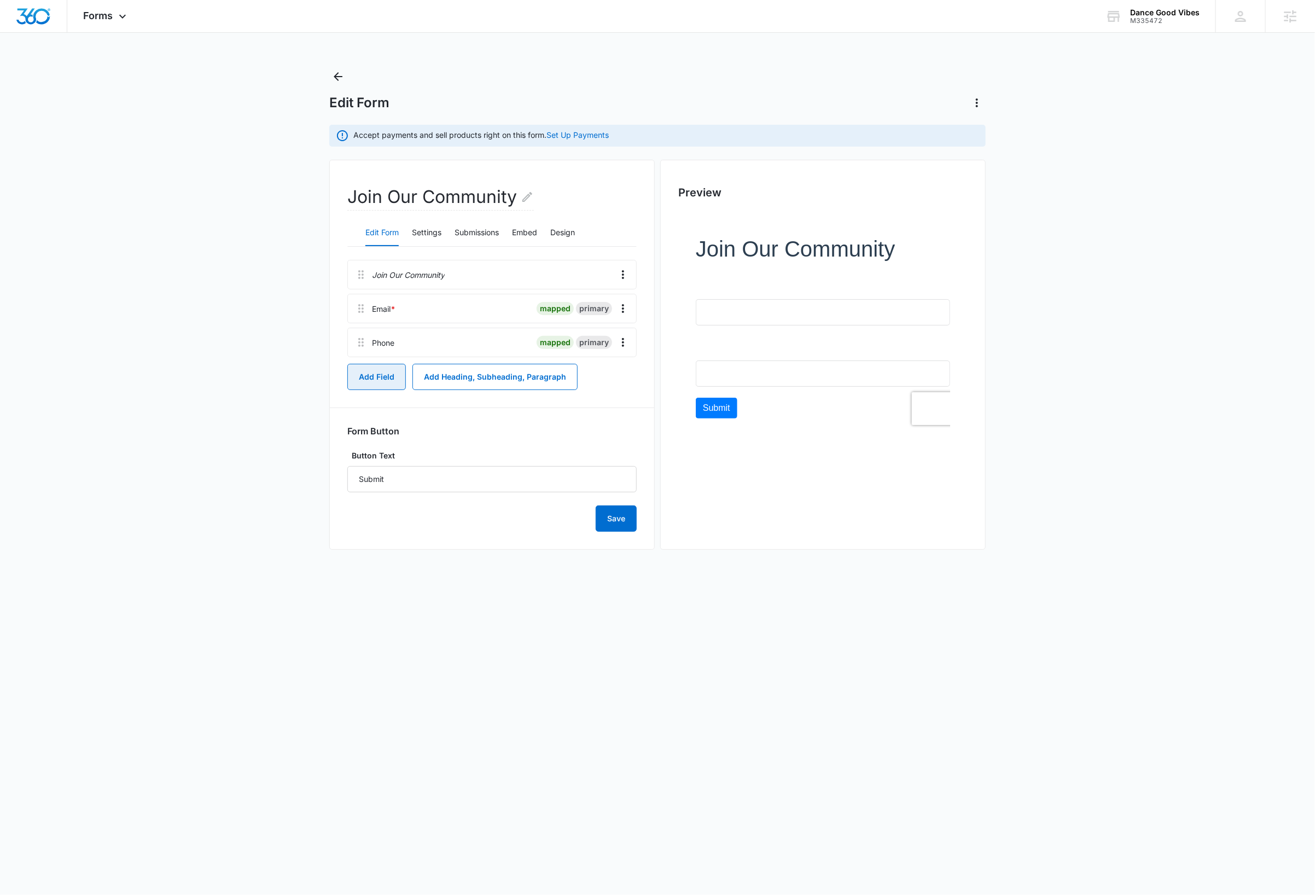
click at [378, 379] on button "Add Field" at bounding box center [376, 377] width 59 height 26
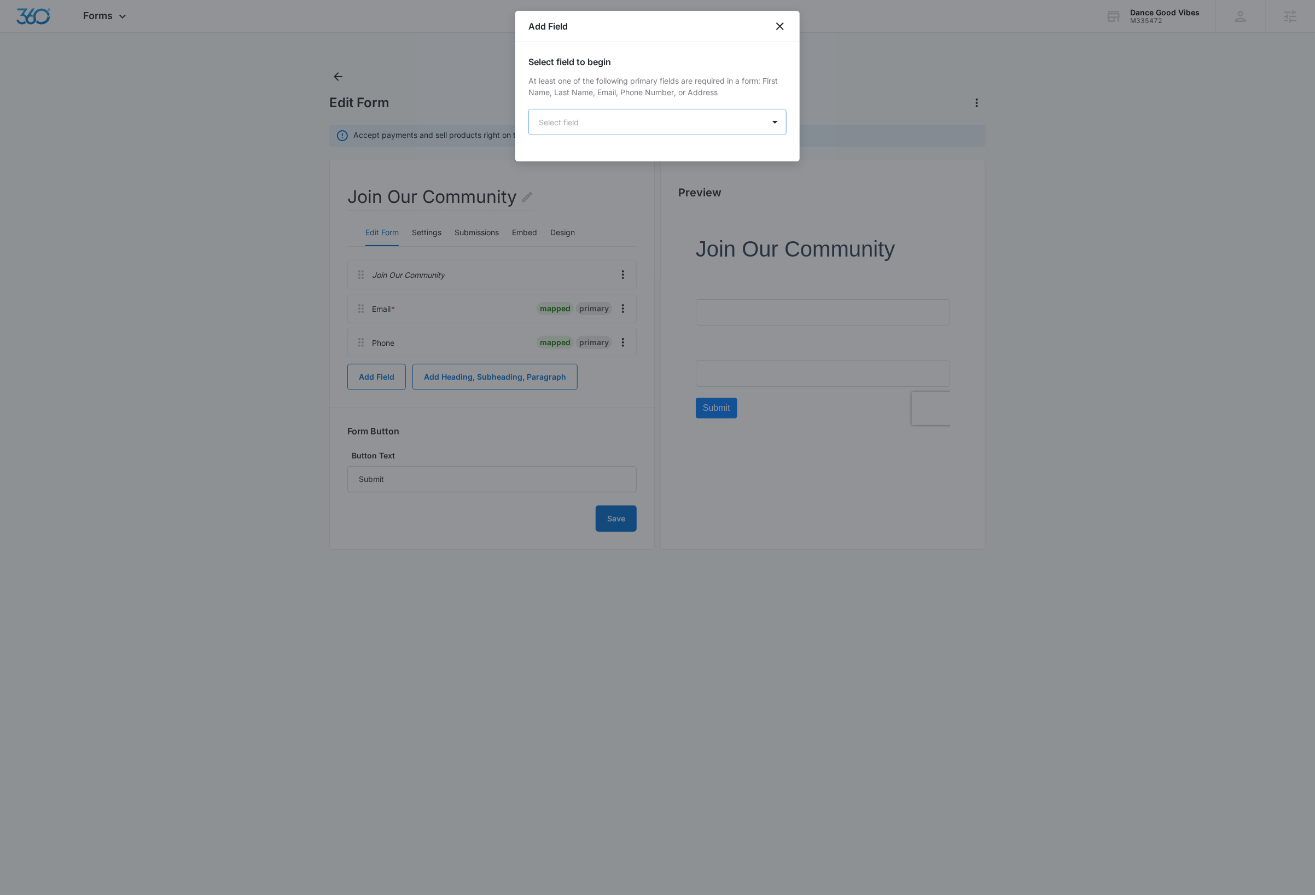
click at [609, 121] on body "Forms Apps Reputation Websites Forms CRM Email Social Content Ads Intelligence …" at bounding box center [657, 447] width 1315 height 895
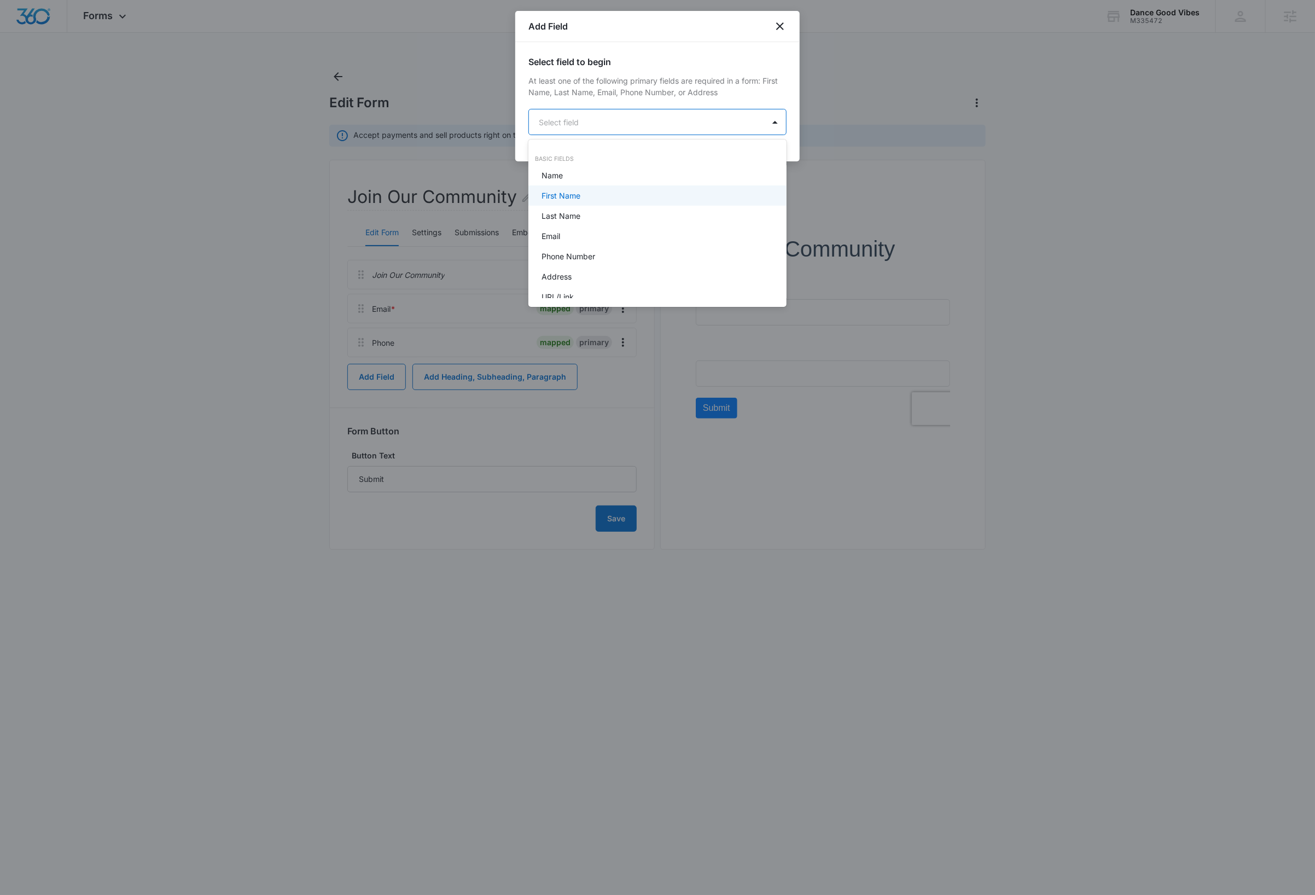
click at [593, 194] on div "First Name" at bounding box center [657, 195] width 230 height 11
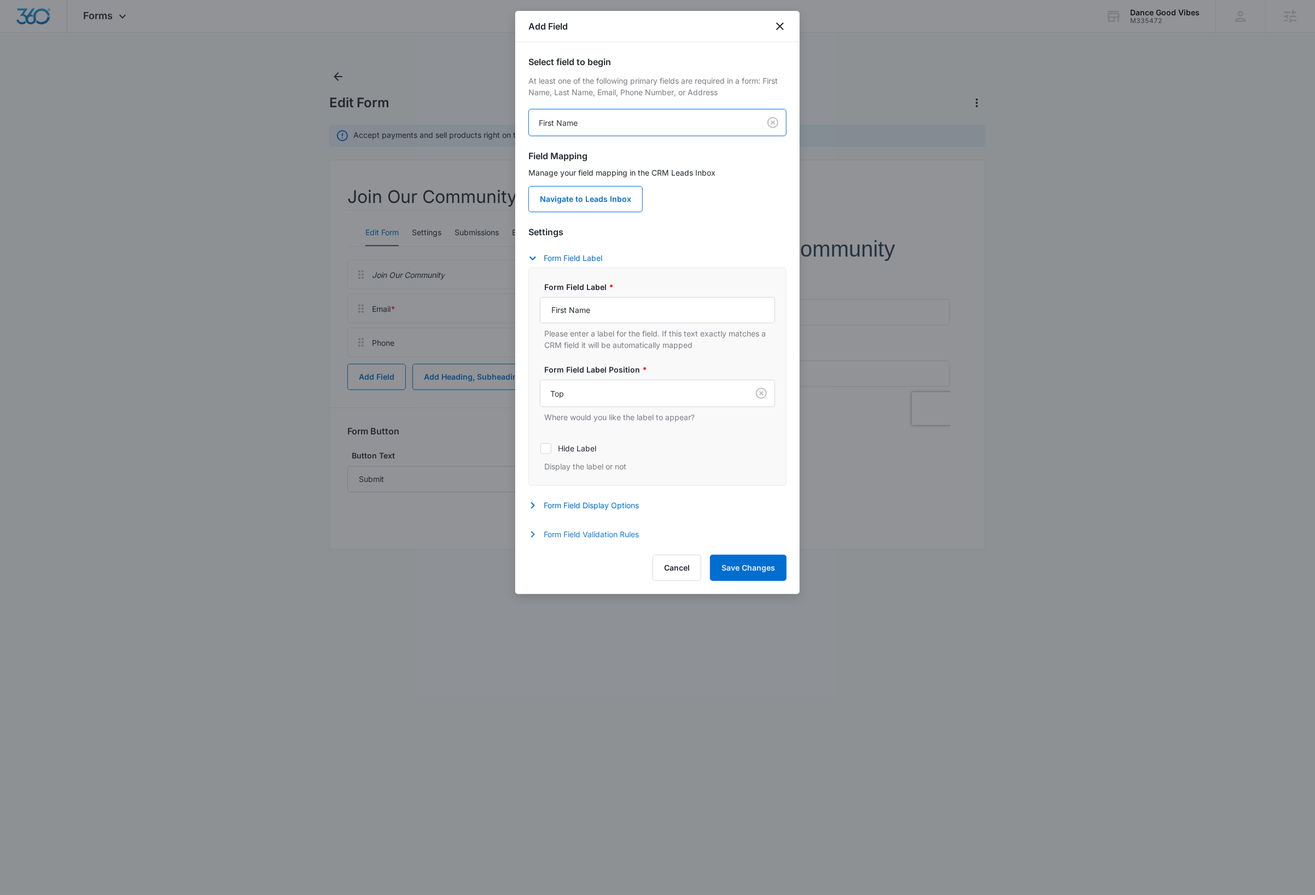
click at [591, 538] on button "Form Field Validation Rules" at bounding box center [589, 534] width 121 height 13
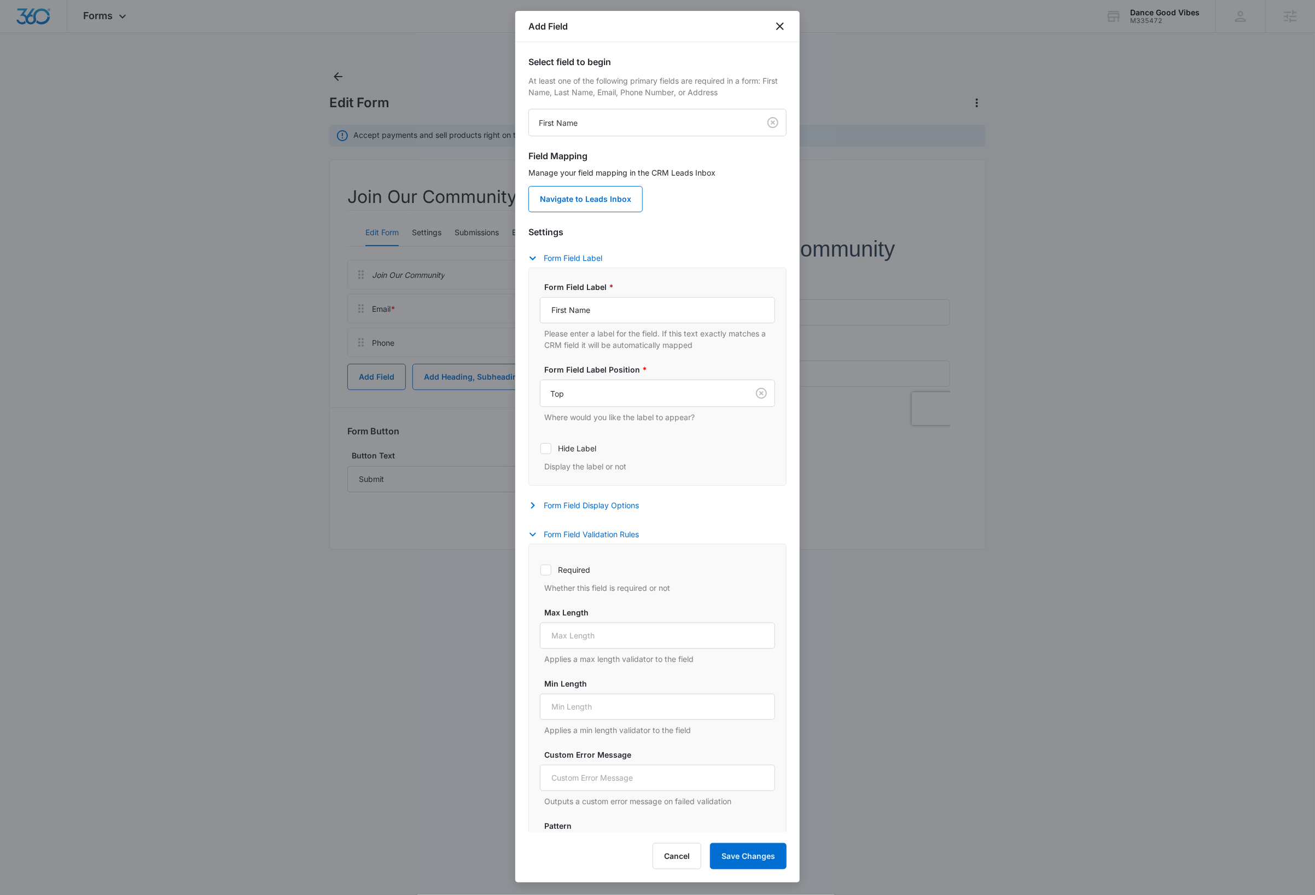
click at [545, 570] on icon at bounding box center [546, 570] width 10 height 10
click at [541, 570] on input "Required" at bounding box center [540, 570] width 1 height 1
checkbox input "true"
click at [749, 861] on button "Save Changes" at bounding box center [748, 856] width 77 height 26
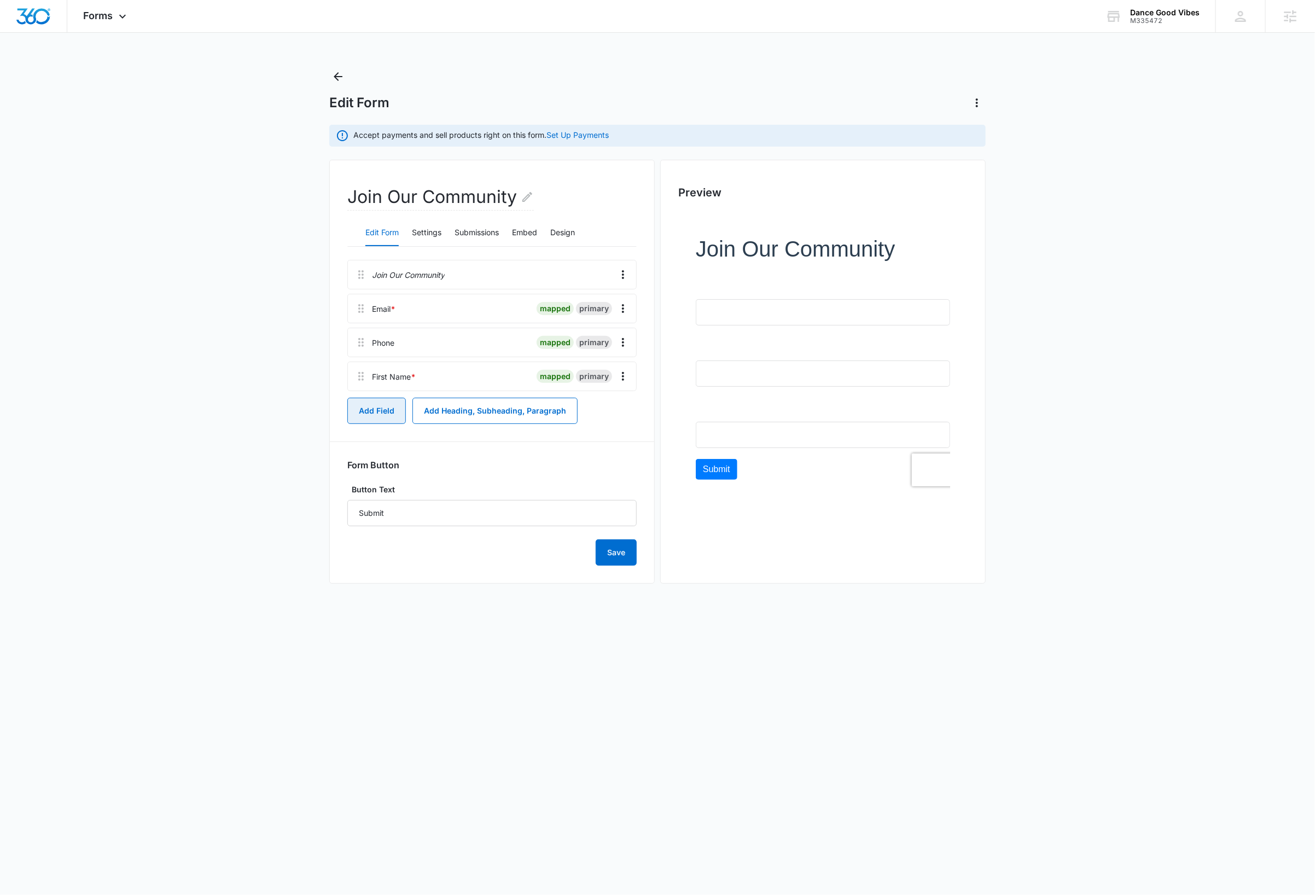
click at [371, 411] on button "Add Field" at bounding box center [376, 411] width 59 height 26
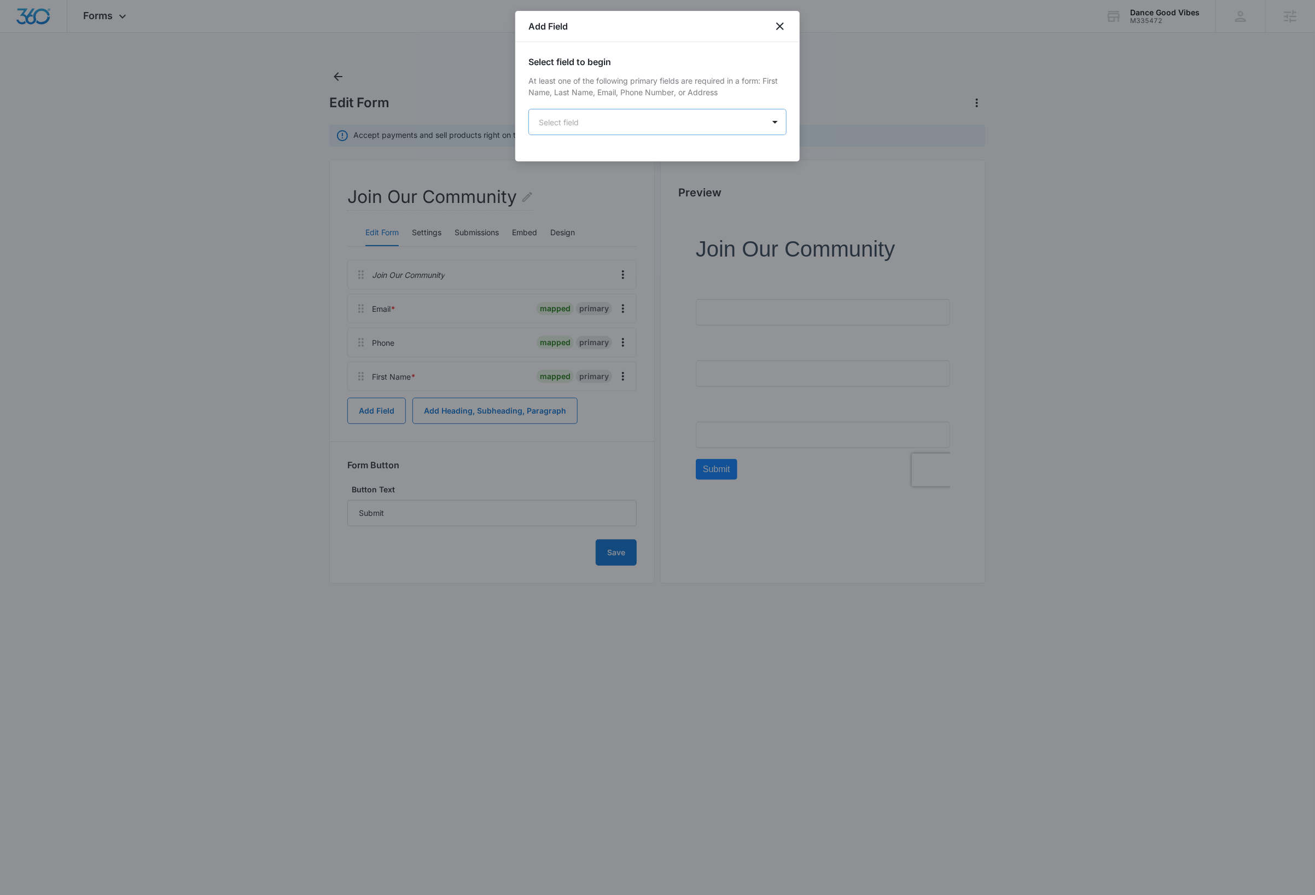
click at [588, 118] on body "Forms Apps Reputation Websites Forms CRM Email Social Content Ads Intelligence …" at bounding box center [657, 447] width 1315 height 895
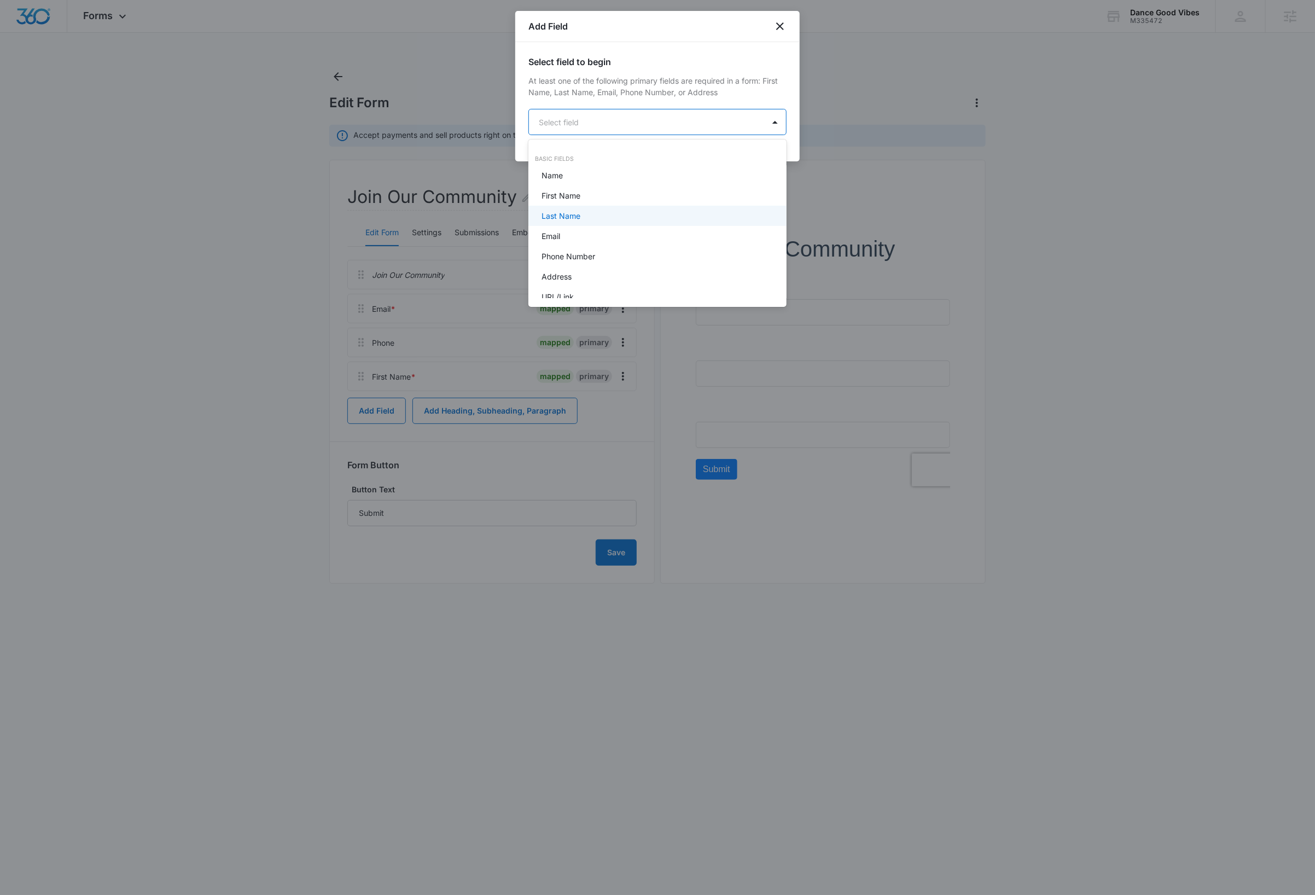
click at [573, 214] on p "Last Name" at bounding box center [561, 215] width 39 height 11
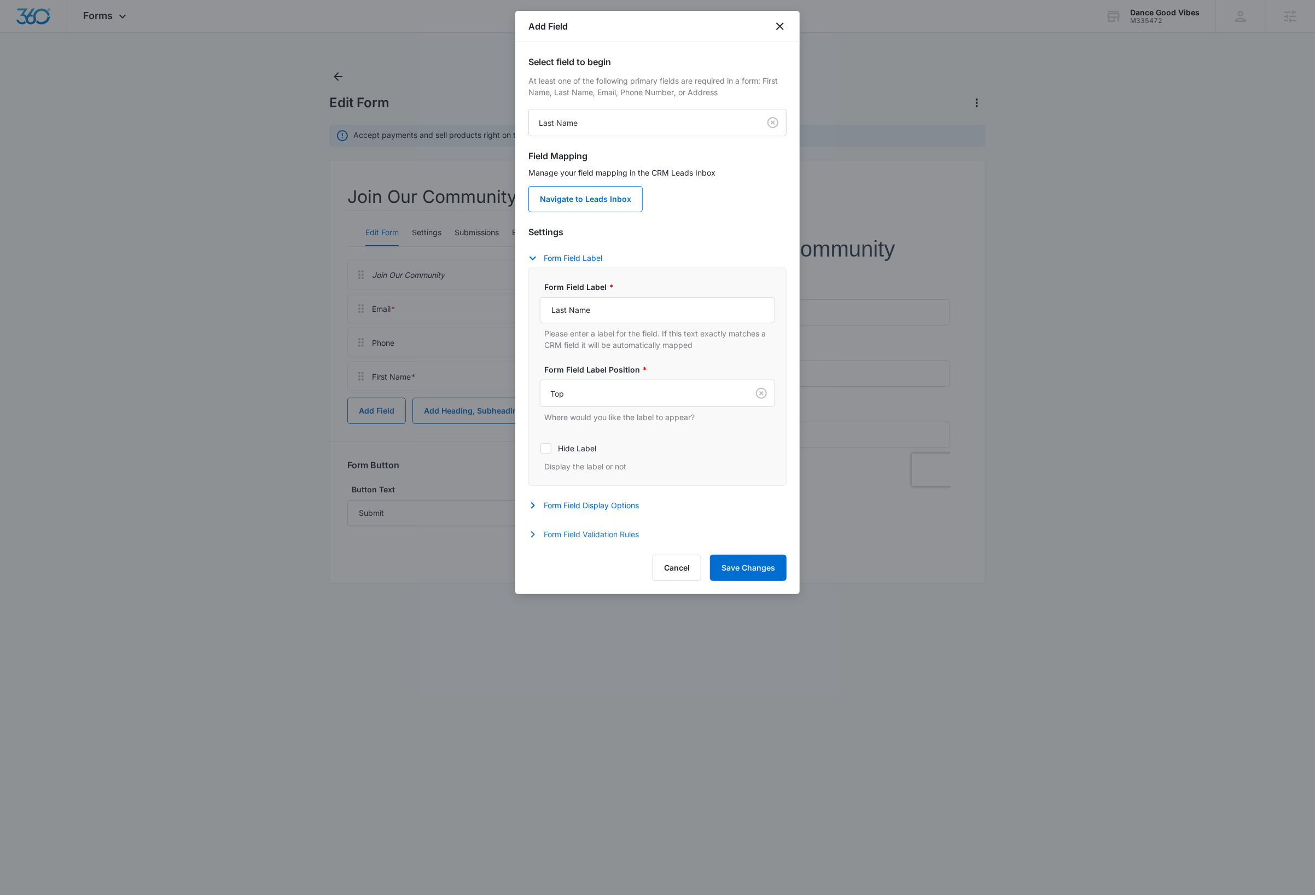
click at [589, 538] on button "Form Field Validation Rules" at bounding box center [589, 534] width 121 height 13
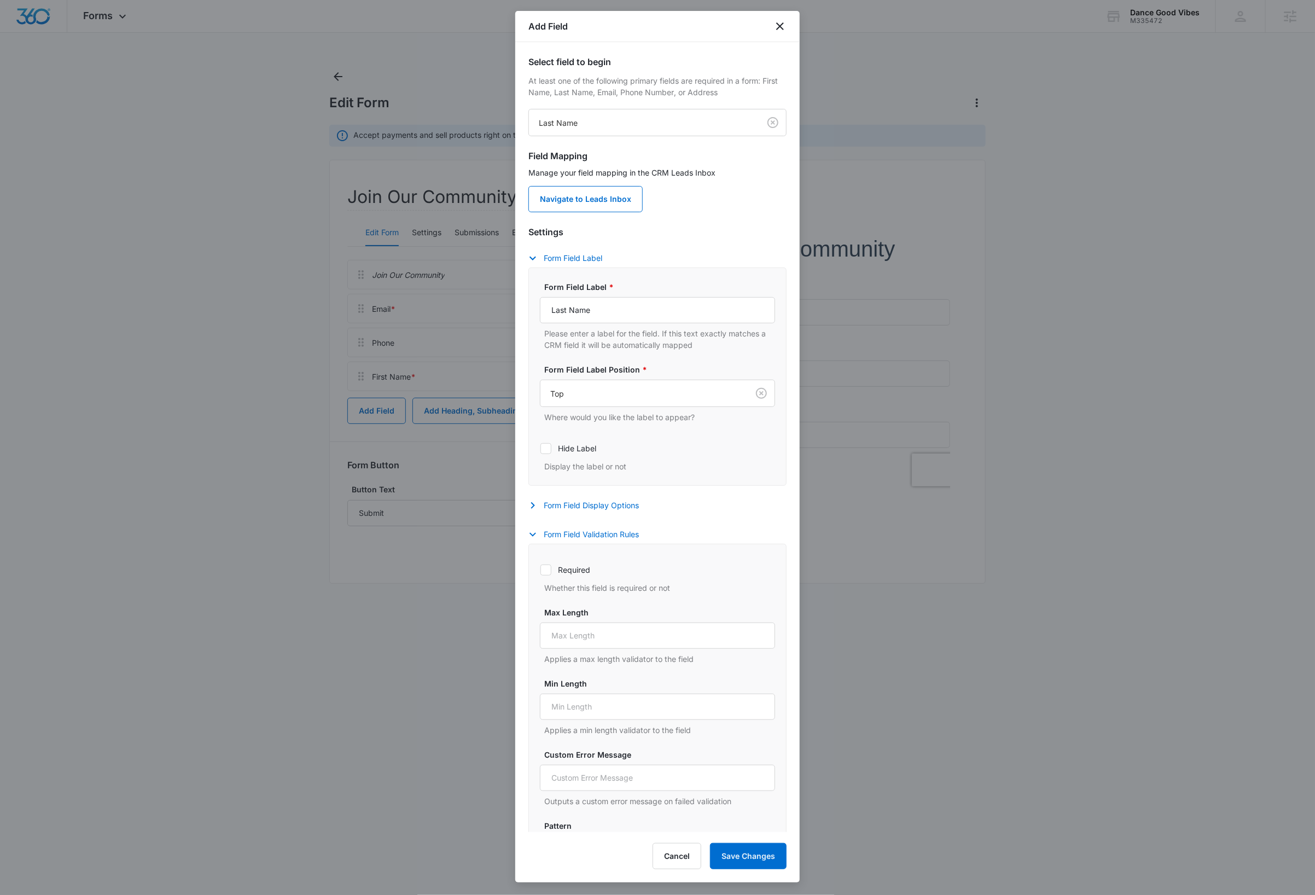
click at [551, 573] on icon at bounding box center [546, 570] width 10 height 10
click at [541, 570] on input "Required" at bounding box center [540, 570] width 1 height 1
checkbox input "true"
click at [751, 854] on button "Save Changes" at bounding box center [748, 856] width 77 height 26
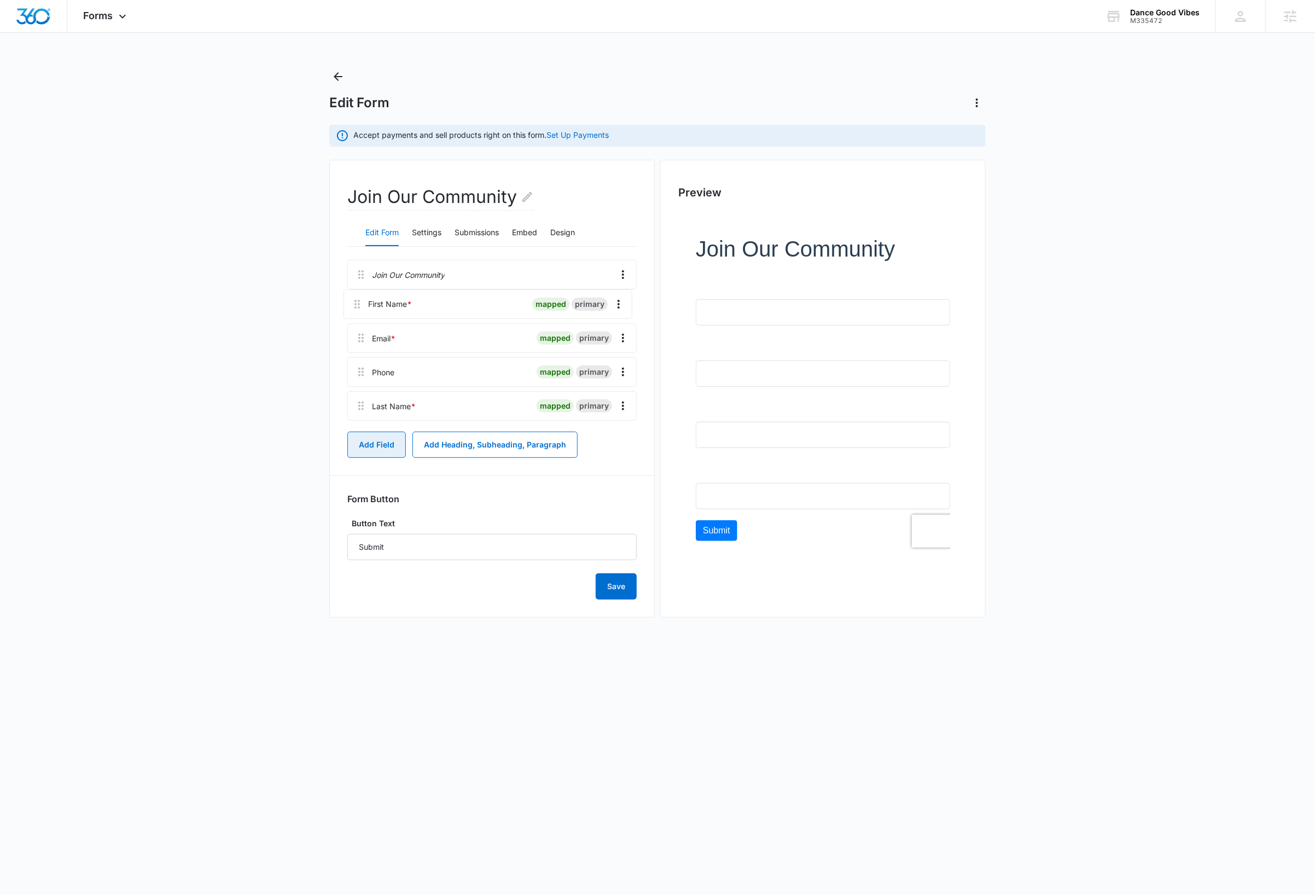
drag, startPoint x: 358, startPoint y: 377, endPoint x: 354, endPoint y: 297, distance: 80.0
click at [354, 297] on div "Join Our Community Email * mapped primary Phone mapped primary First Name * map…" at bounding box center [491, 342] width 289 height 165
drag, startPoint x: 362, startPoint y: 412, endPoint x: 355, endPoint y: 333, distance: 79.1
click at [355, 333] on div "Join Our Community First Name * mapped primary Email * mapped primary Phone map…" at bounding box center [491, 342] width 289 height 165
click at [378, 448] on button "Add Field" at bounding box center [376, 445] width 59 height 26
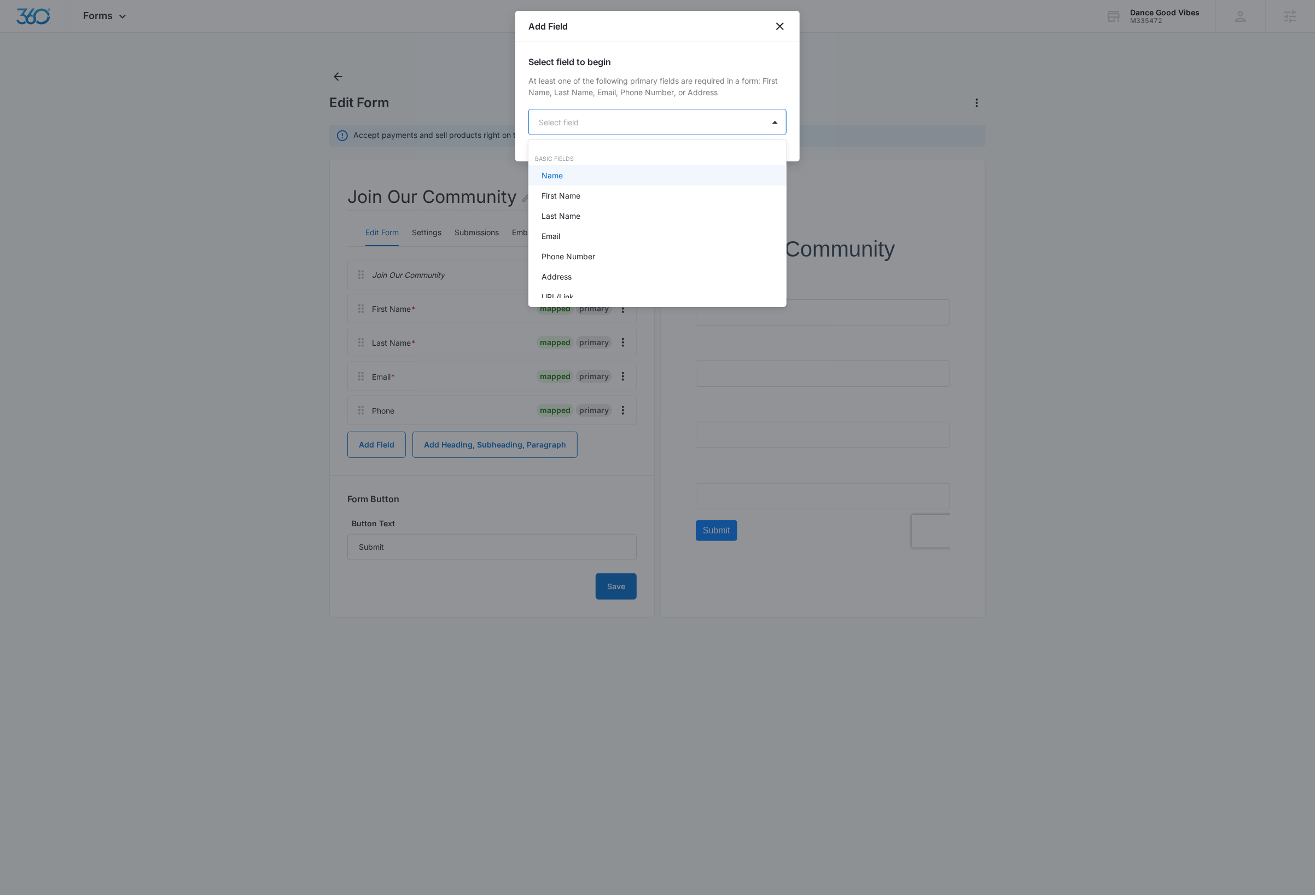
click at [603, 125] on body "Forms Apps Reputation Websites Forms CRM Email Social Content Ads Intelligence …" at bounding box center [657, 447] width 1315 height 895
click at [595, 298] on div "Dropdown" at bounding box center [657, 296] width 230 height 11
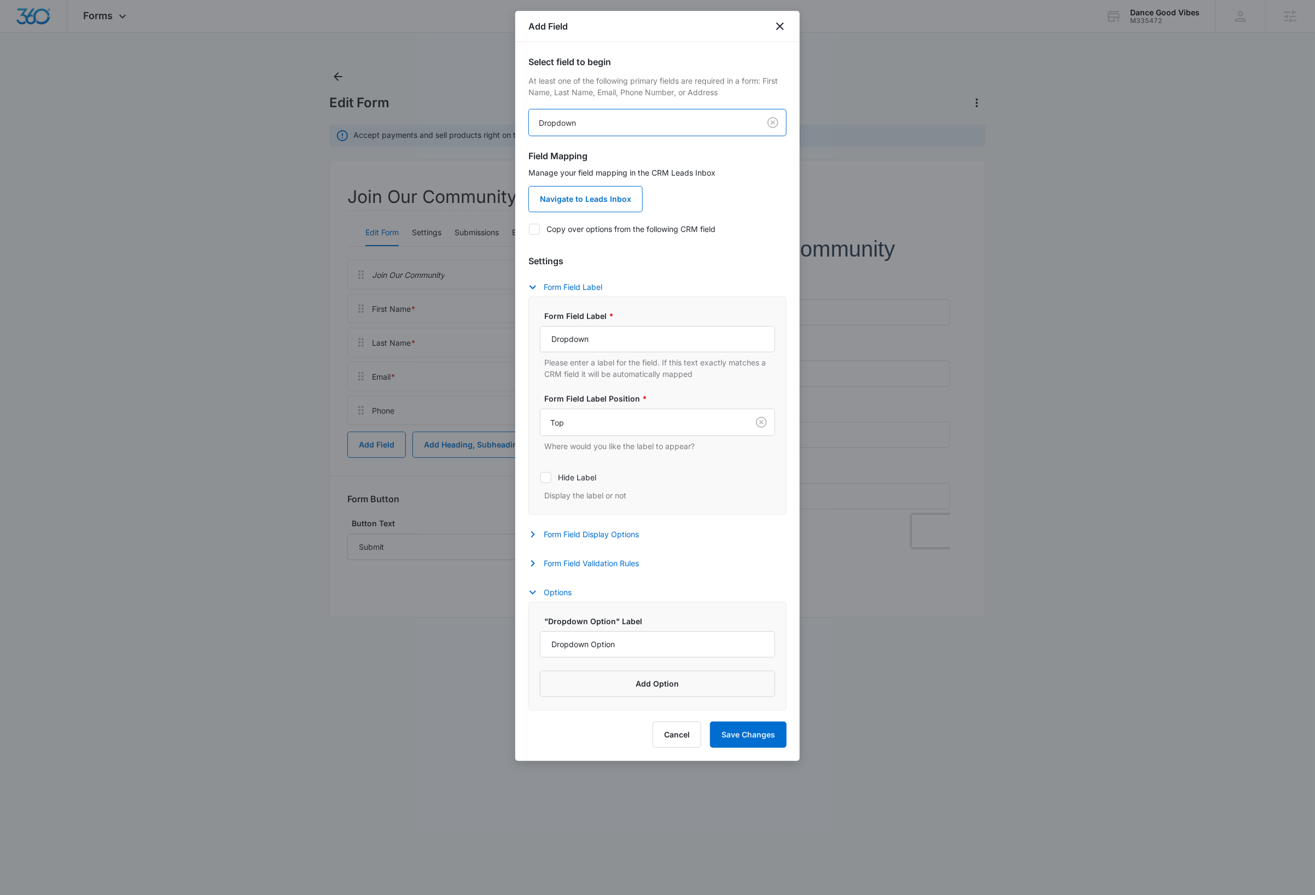
click at [533, 228] on icon at bounding box center [535, 229] width 10 height 10
click at [529, 229] on input "Copy over options from the following CRM field" at bounding box center [529, 229] width 1 height 1
checkbox input "true"
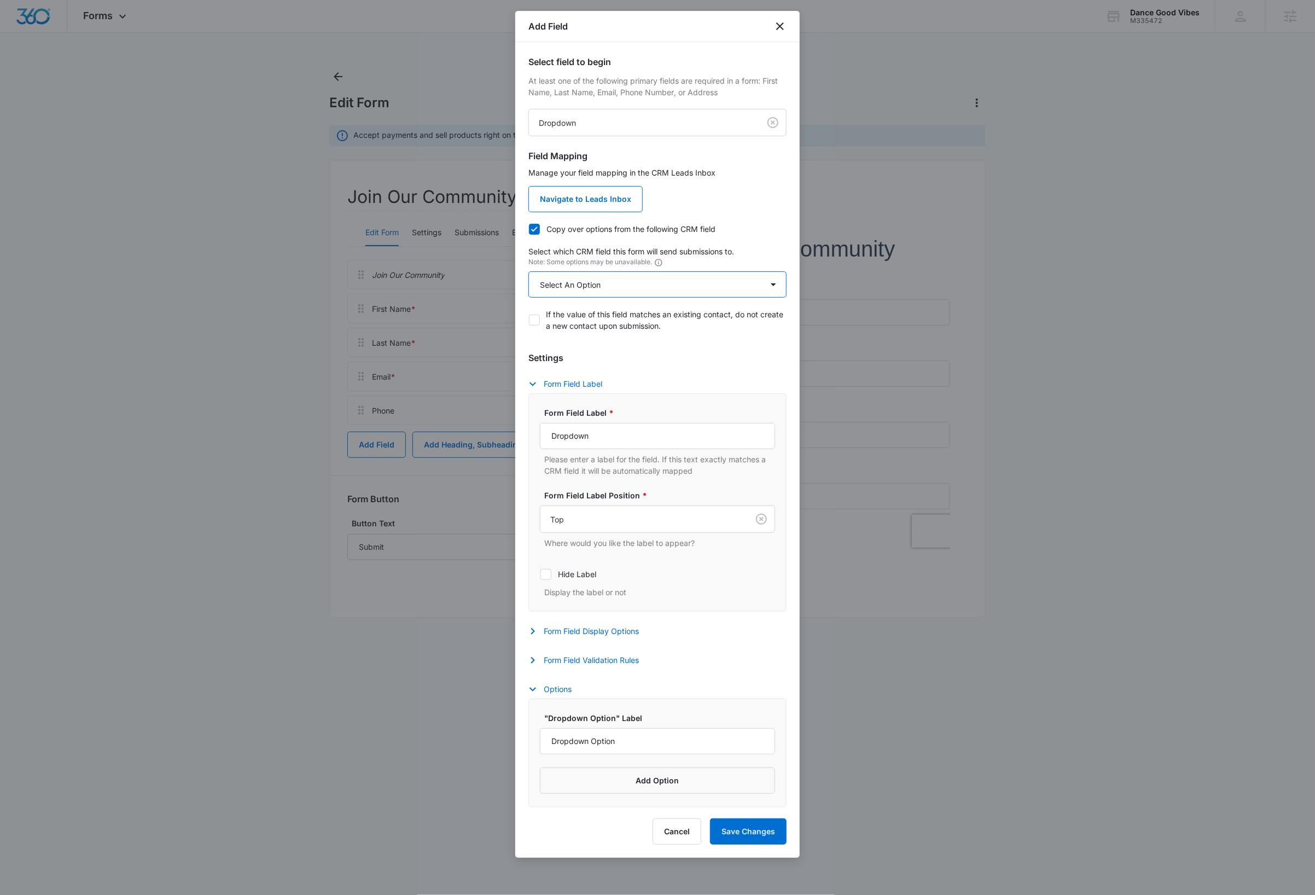
click at [661, 283] on select "Select An Option Select An Option Agree to Subscribe Best Way To Contact Qualif…" at bounding box center [658, 284] width 258 height 26
select select "333"
click at [529, 272] on select "Select An Option Select An Option Agree to Subscribe Best Way To Contact Qualif…" at bounding box center [658, 284] width 258 height 26
click at [645, 439] on input "Dropdown" at bounding box center [657, 436] width 235 height 26
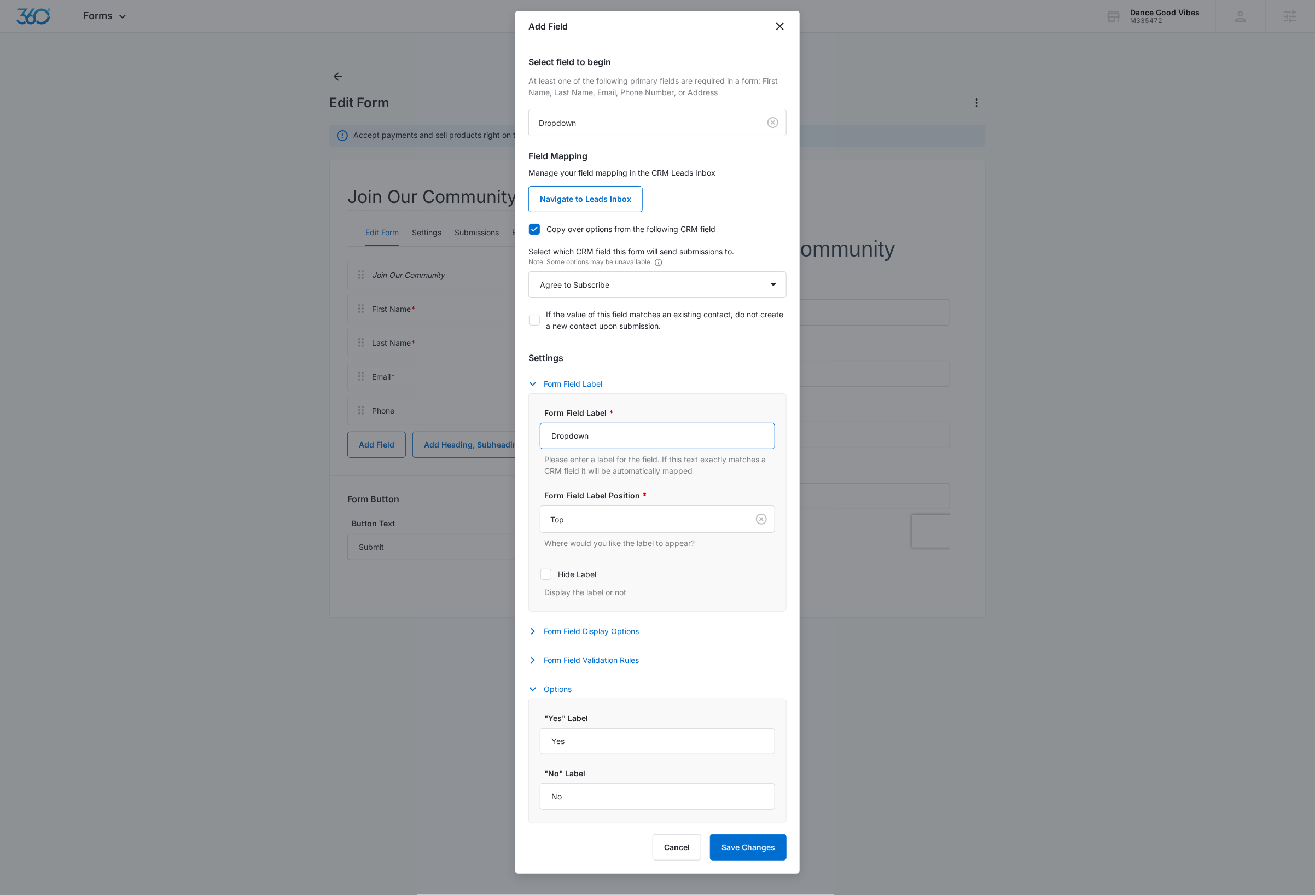
click at [645, 439] on input "Dropdown" at bounding box center [657, 436] width 235 height 26
type input "May we add you to our mailing list?"
click at [617, 661] on button "Form Field Validation Rules" at bounding box center [589, 660] width 121 height 13
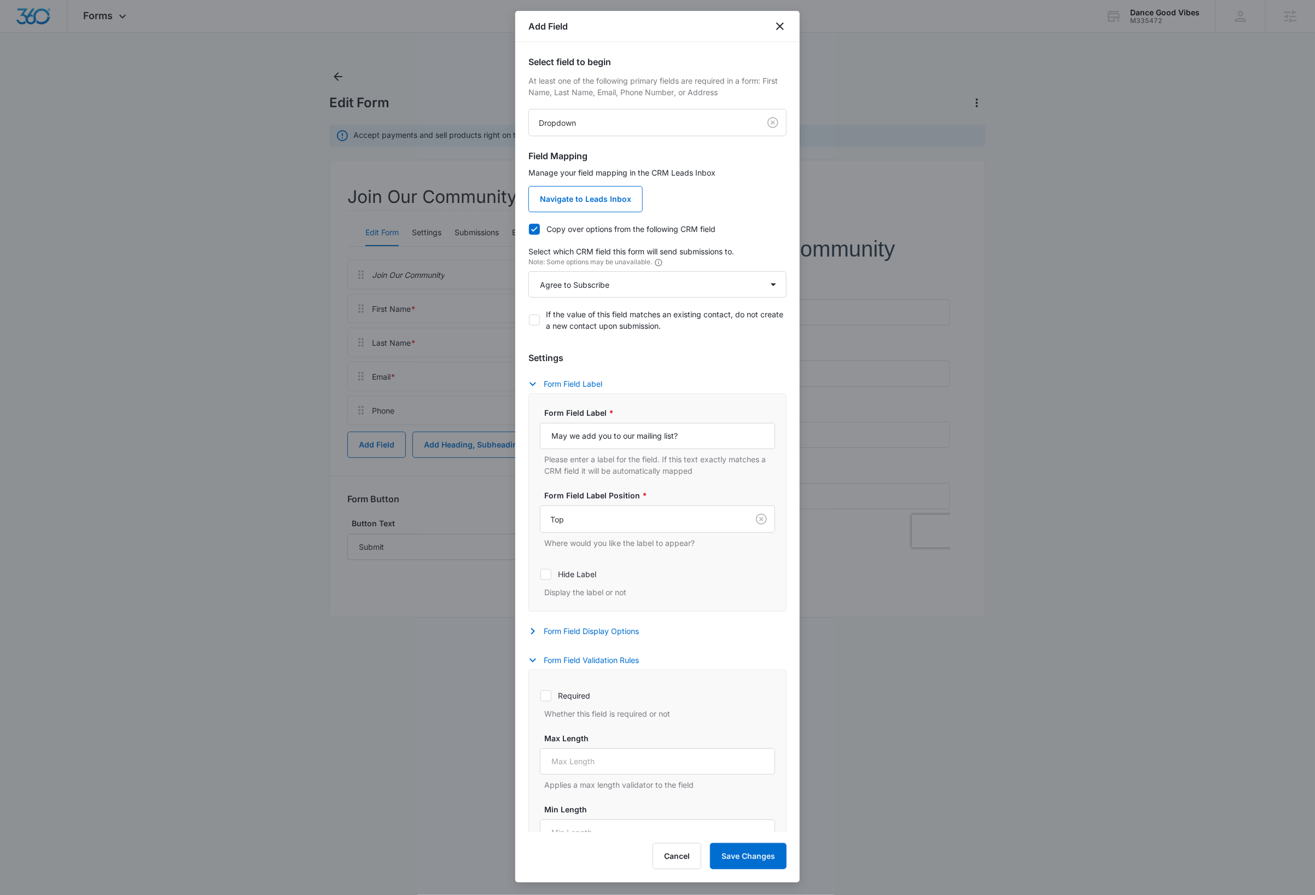
click at [545, 696] on icon at bounding box center [546, 696] width 10 height 10
click at [541, 696] on input "Required" at bounding box center [540, 695] width 1 height 1
checkbox input "true"
click at [759, 861] on button "Save Changes" at bounding box center [748, 856] width 77 height 26
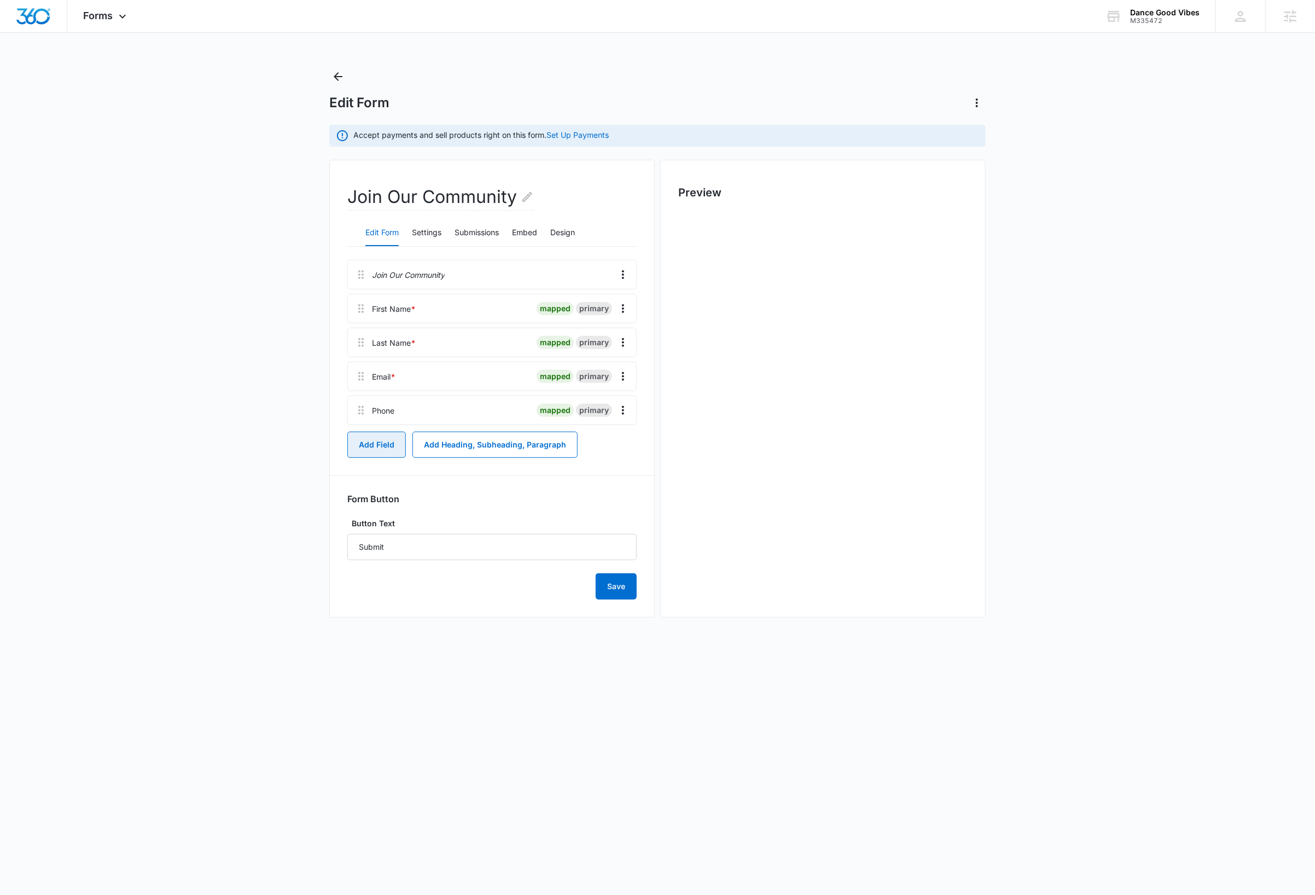
scroll to position [0, 0]
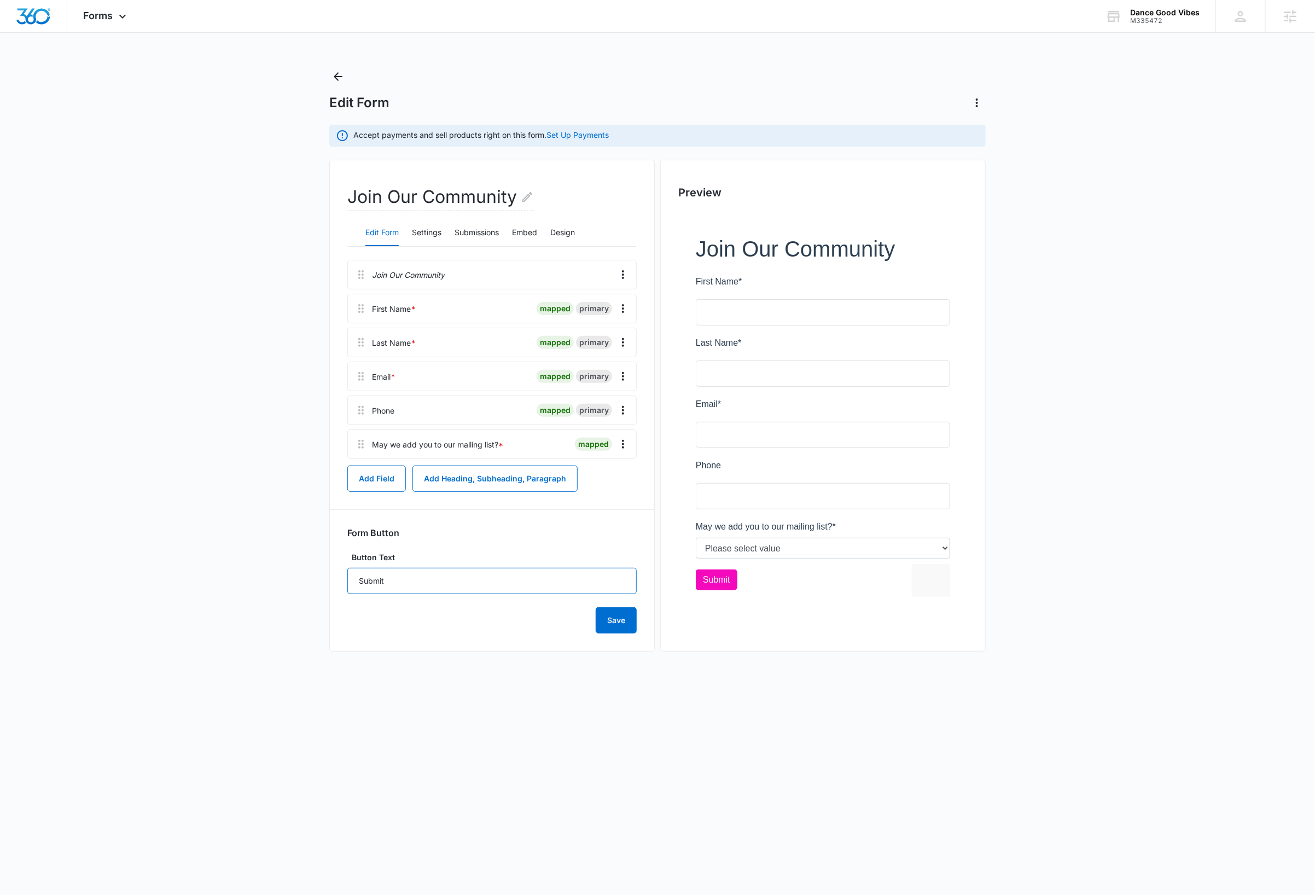
click at [413, 588] on input "Submit" at bounding box center [491, 581] width 289 height 26
type input "I WANT TO DANCE!"
click at [201, 562] on main "Edit Form Accept payments and sell products right on this form. Set Up Payments…" at bounding box center [657, 371] width 1315 height 606
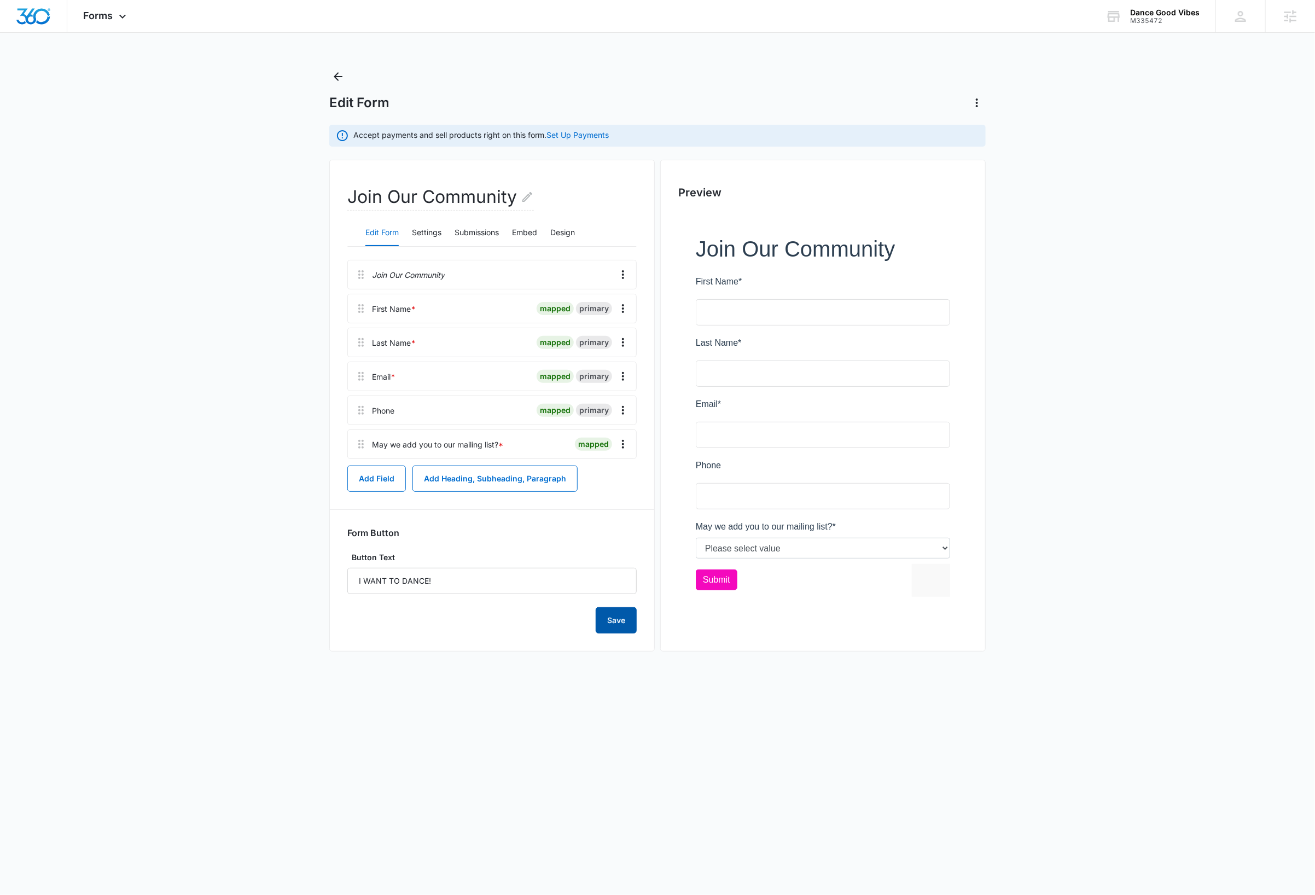
click at [614, 626] on button "Save" at bounding box center [616, 620] width 41 height 26
click at [518, 740] on body "Forms Apps Reputation Websites Forms CRM Email Social Content Ads Intelligence …" at bounding box center [657, 447] width 1315 height 895
click at [337, 76] on icon "Back" at bounding box center [338, 76] width 13 height 13
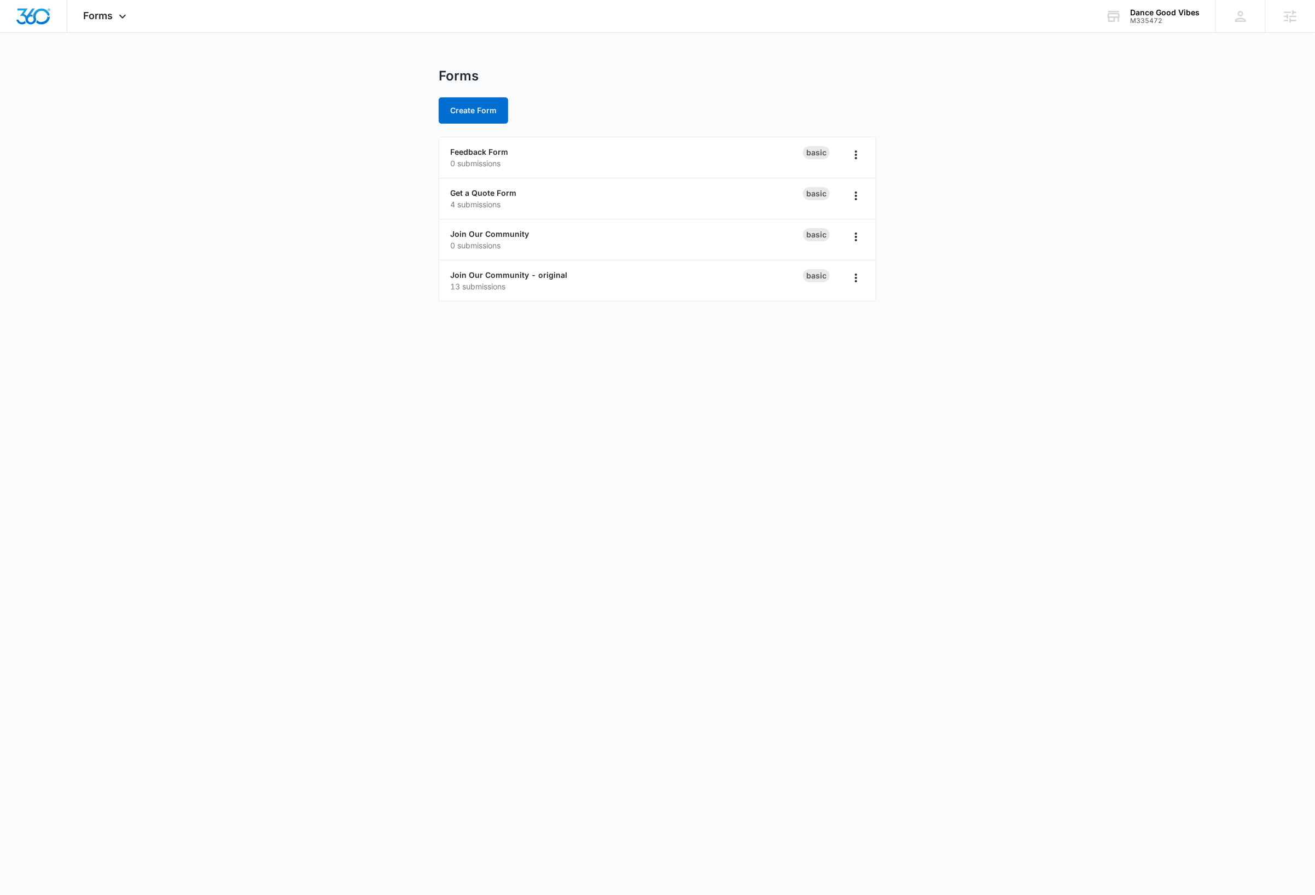
click at [512, 392] on body "Forms Apps Reputation Websites Forms CRM Email Social Content Ads Intelligence …" at bounding box center [657, 447] width 1315 height 895
click at [554, 276] on link "Join Our Community - original" at bounding box center [508, 274] width 117 height 9
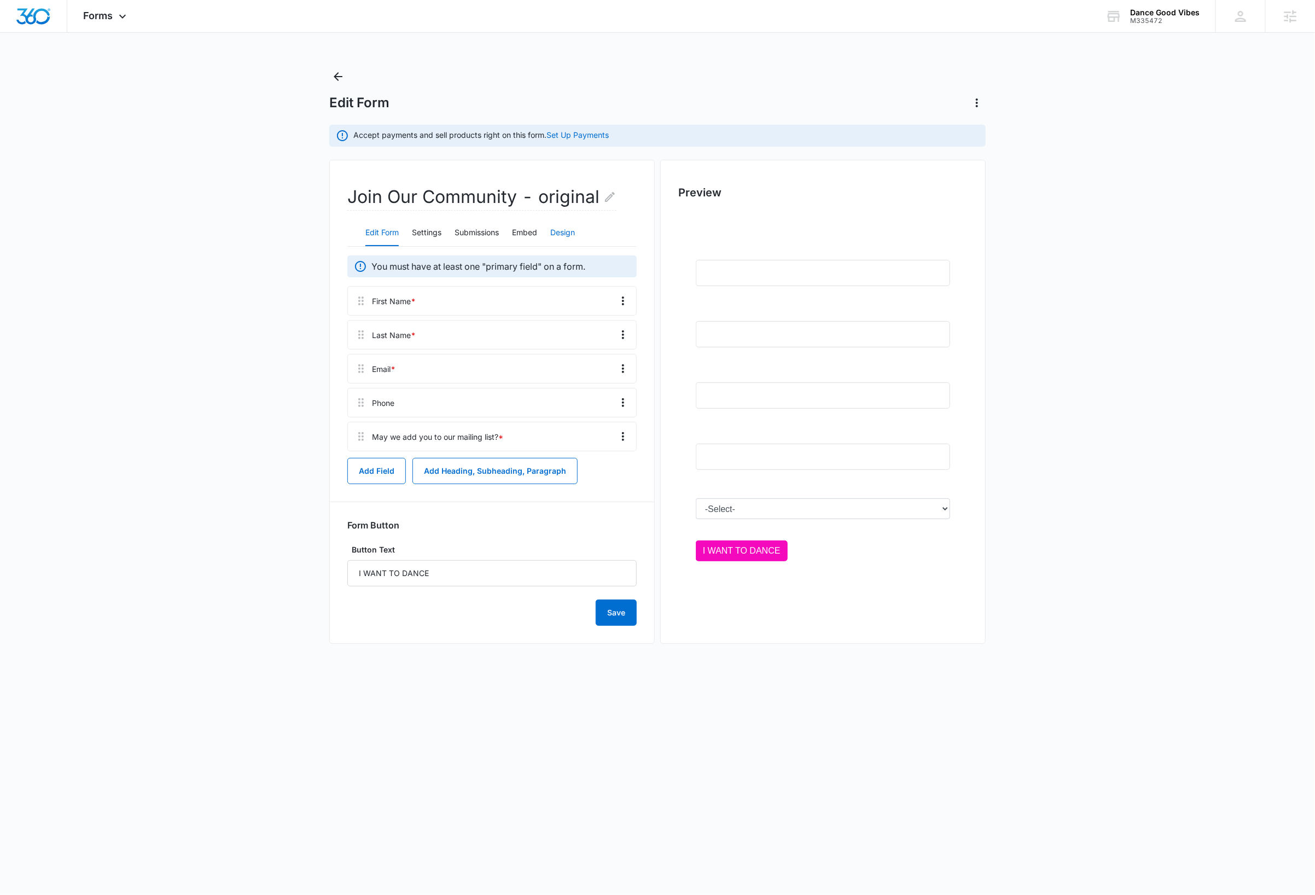
click at [568, 235] on button "Design" at bounding box center [562, 233] width 25 height 26
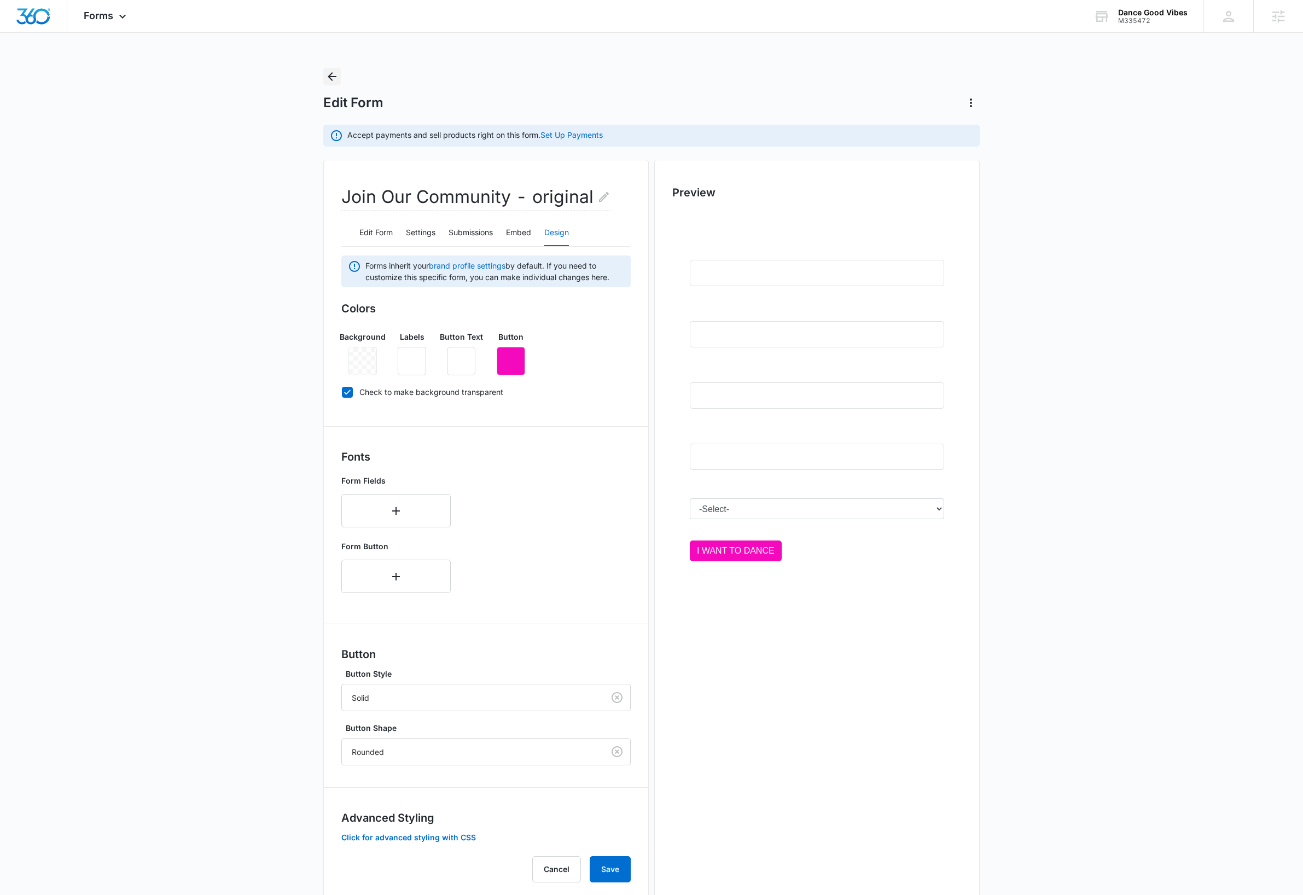
click at [329, 76] on icon "Back" at bounding box center [332, 76] width 9 height 9
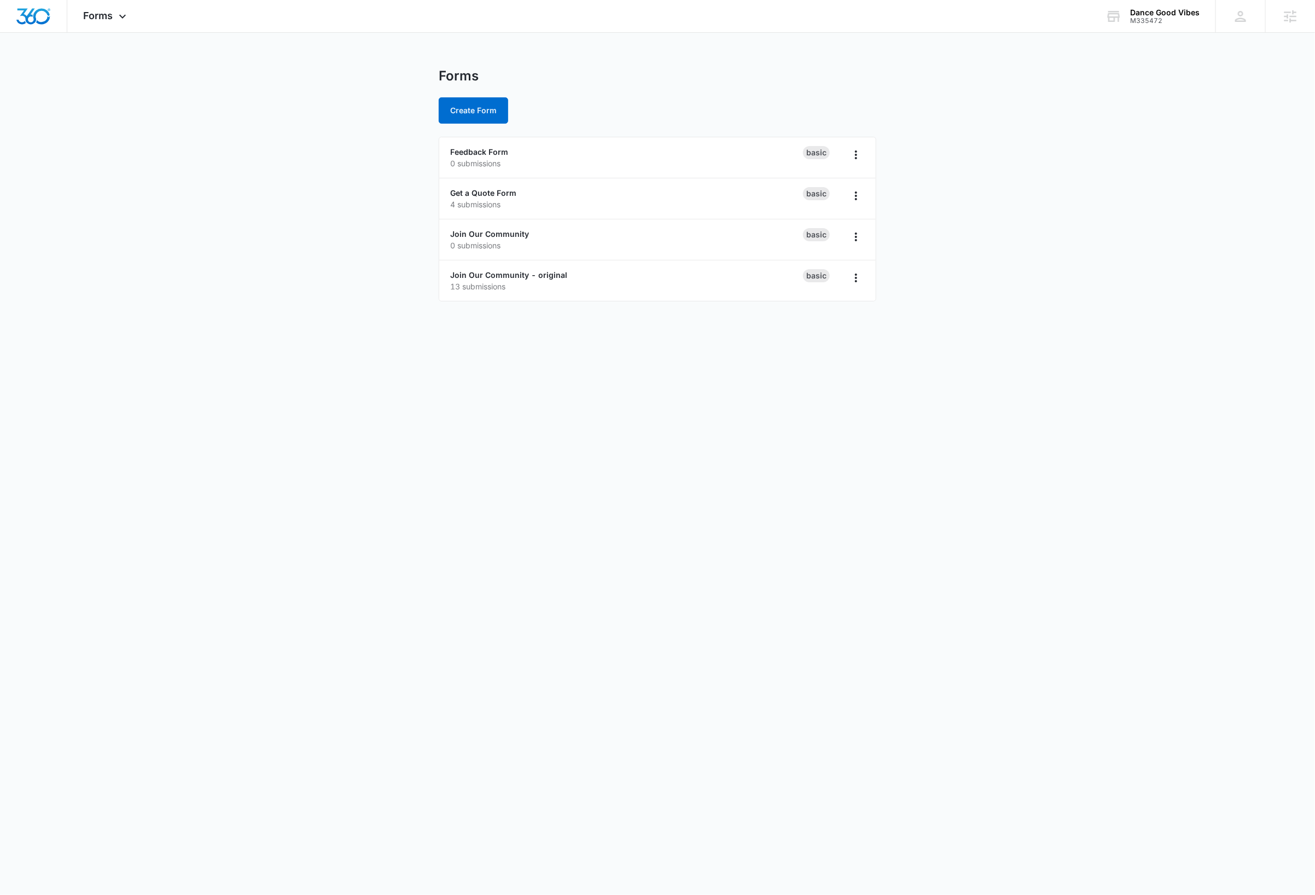
click at [216, 421] on body "Forms Apps Reputation Websites Forms CRM Email Social Content Ads Intelligence …" at bounding box center [657, 447] width 1315 height 895
click at [510, 231] on link "Join Our Community" at bounding box center [489, 233] width 79 height 9
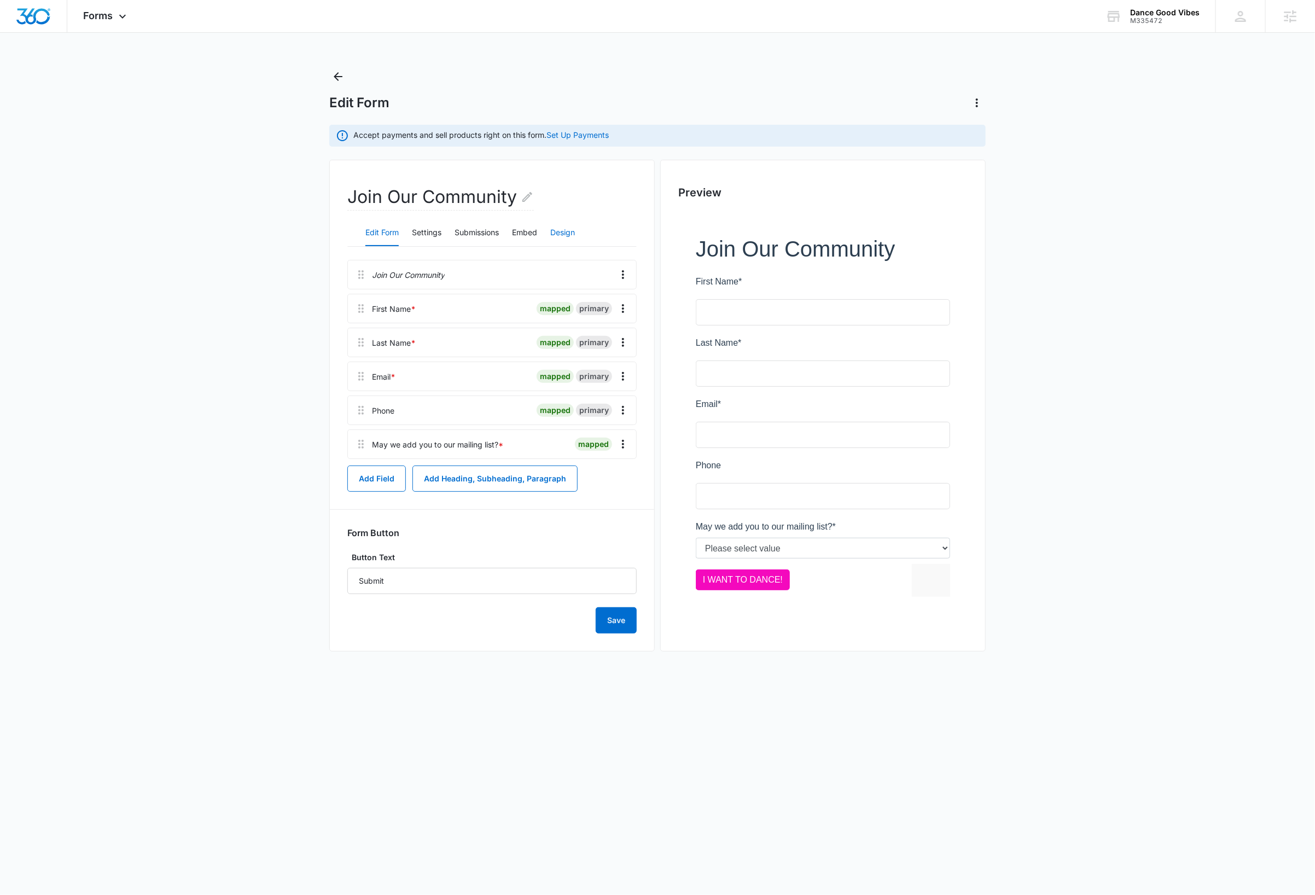
click at [562, 233] on button "Design" at bounding box center [562, 233] width 25 height 26
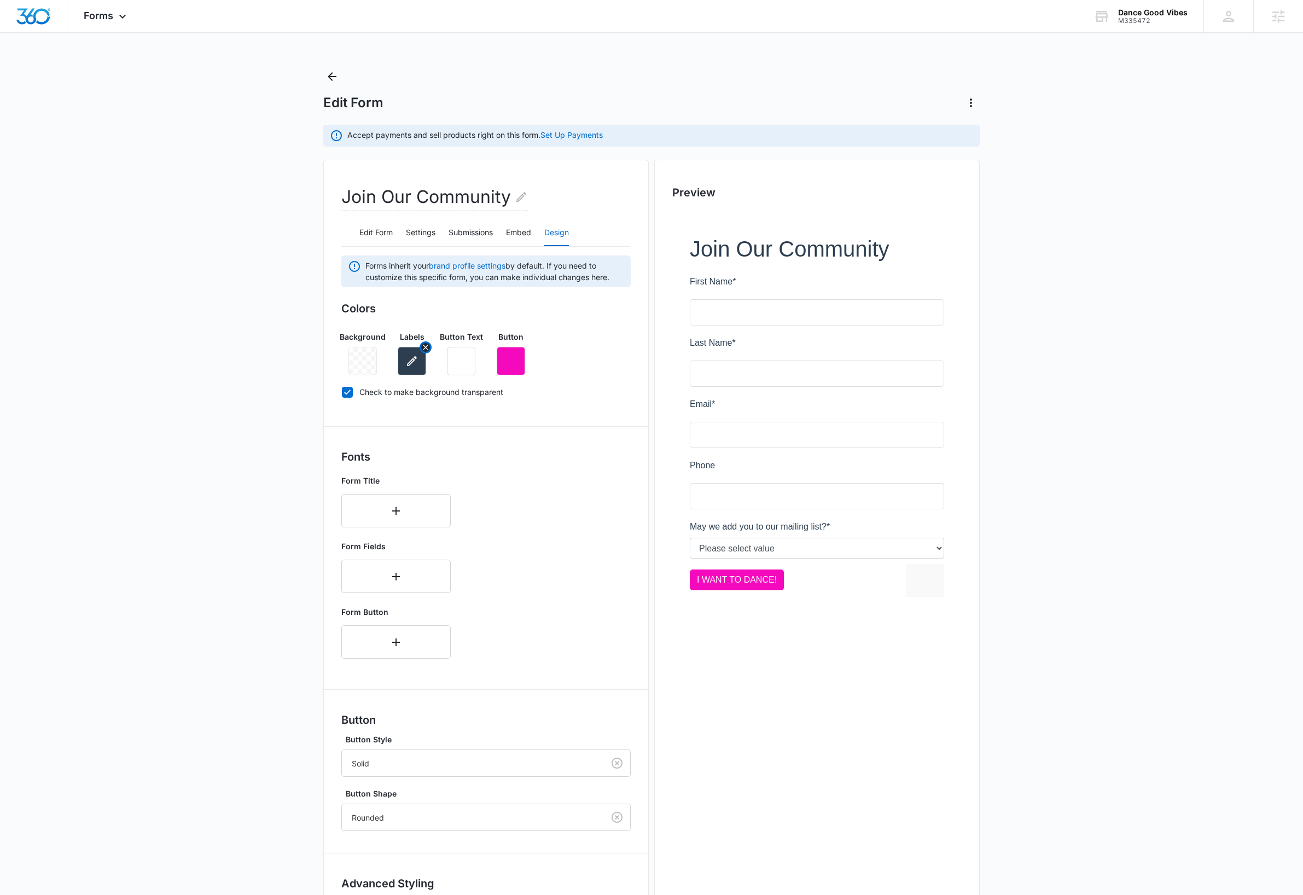
click at [419, 367] on button "button" at bounding box center [412, 361] width 28 height 28
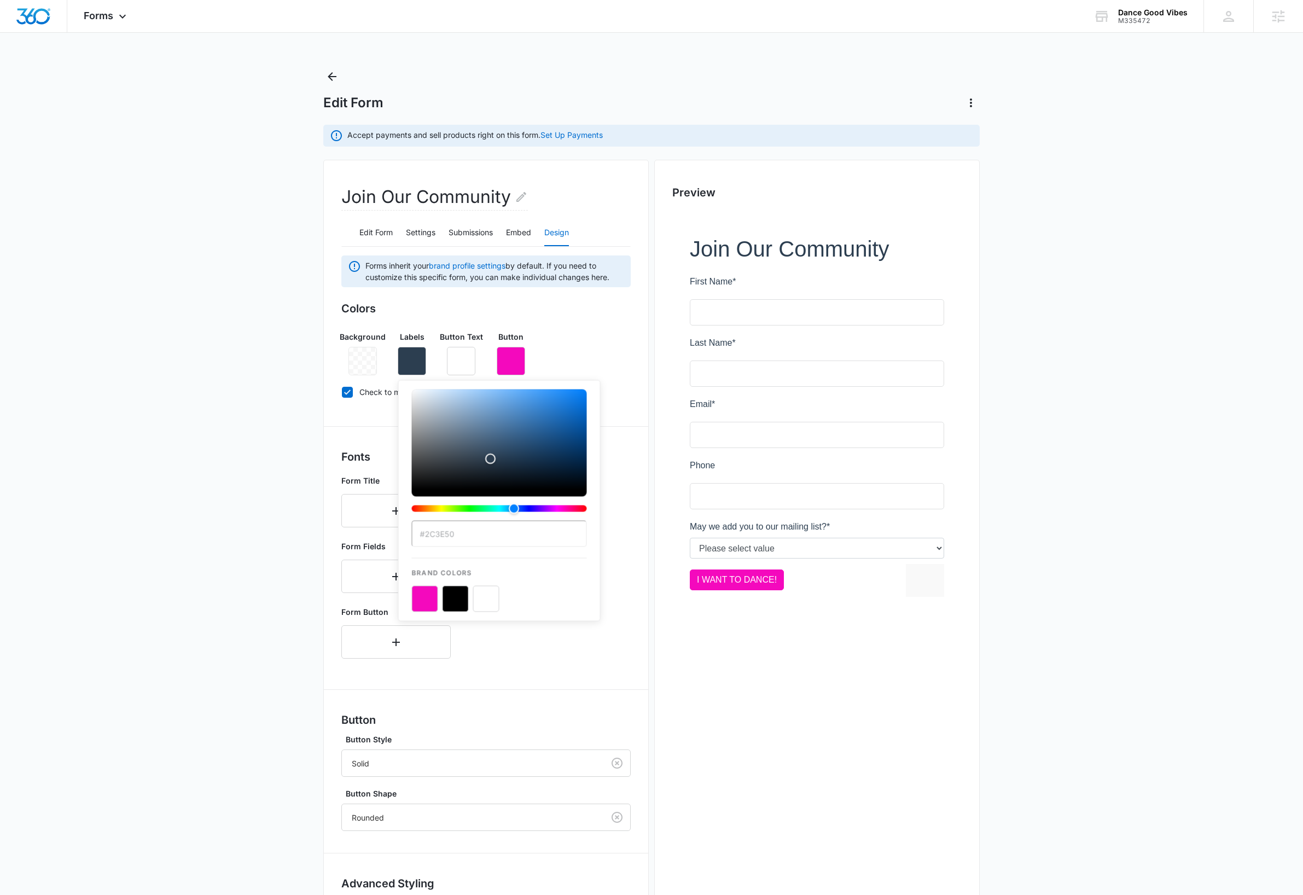
click at [485, 602] on button "color-picker-container" at bounding box center [486, 599] width 26 height 26
type input "#FFFFFF"
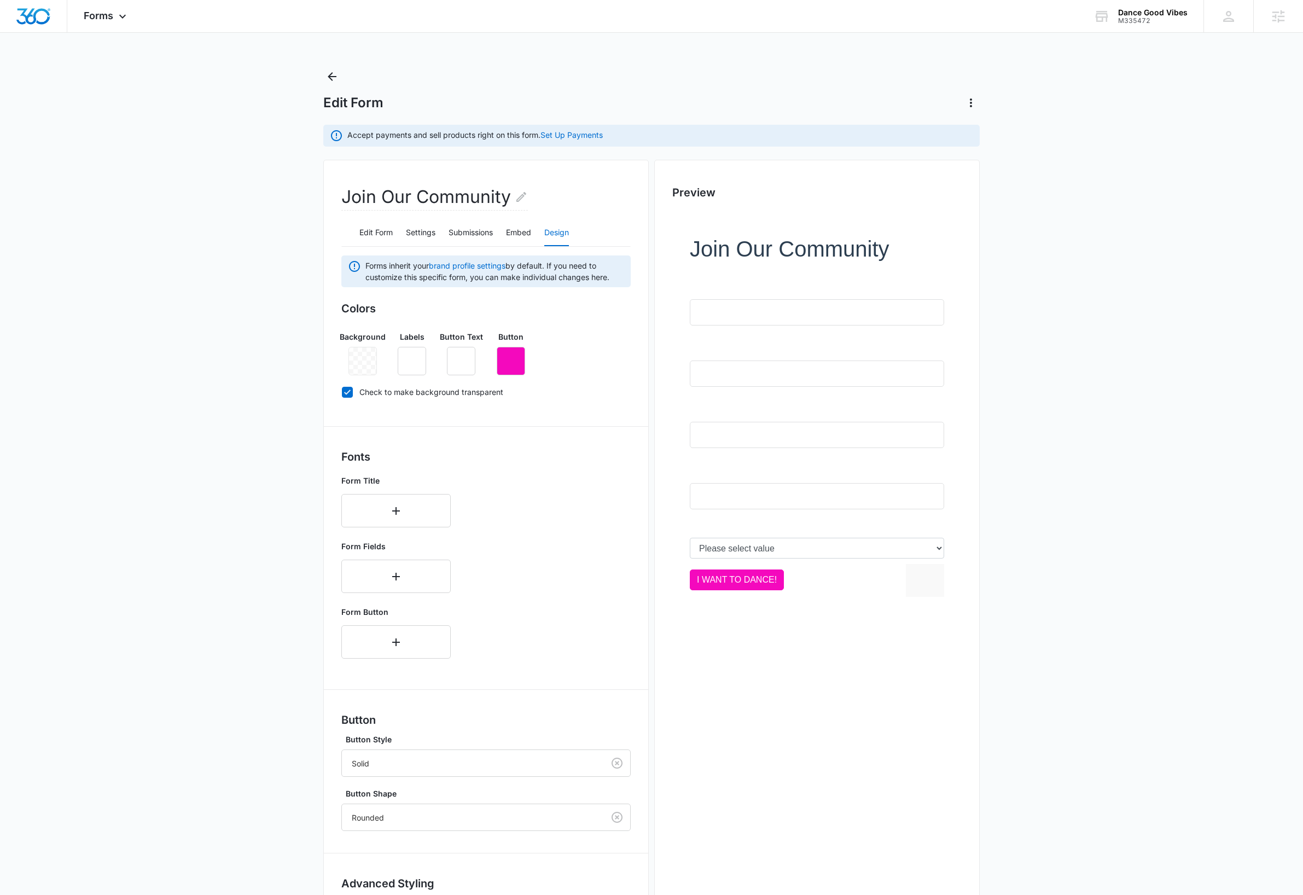
click at [624, 305] on h3 "Colors" at bounding box center [485, 308] width 289 height 16
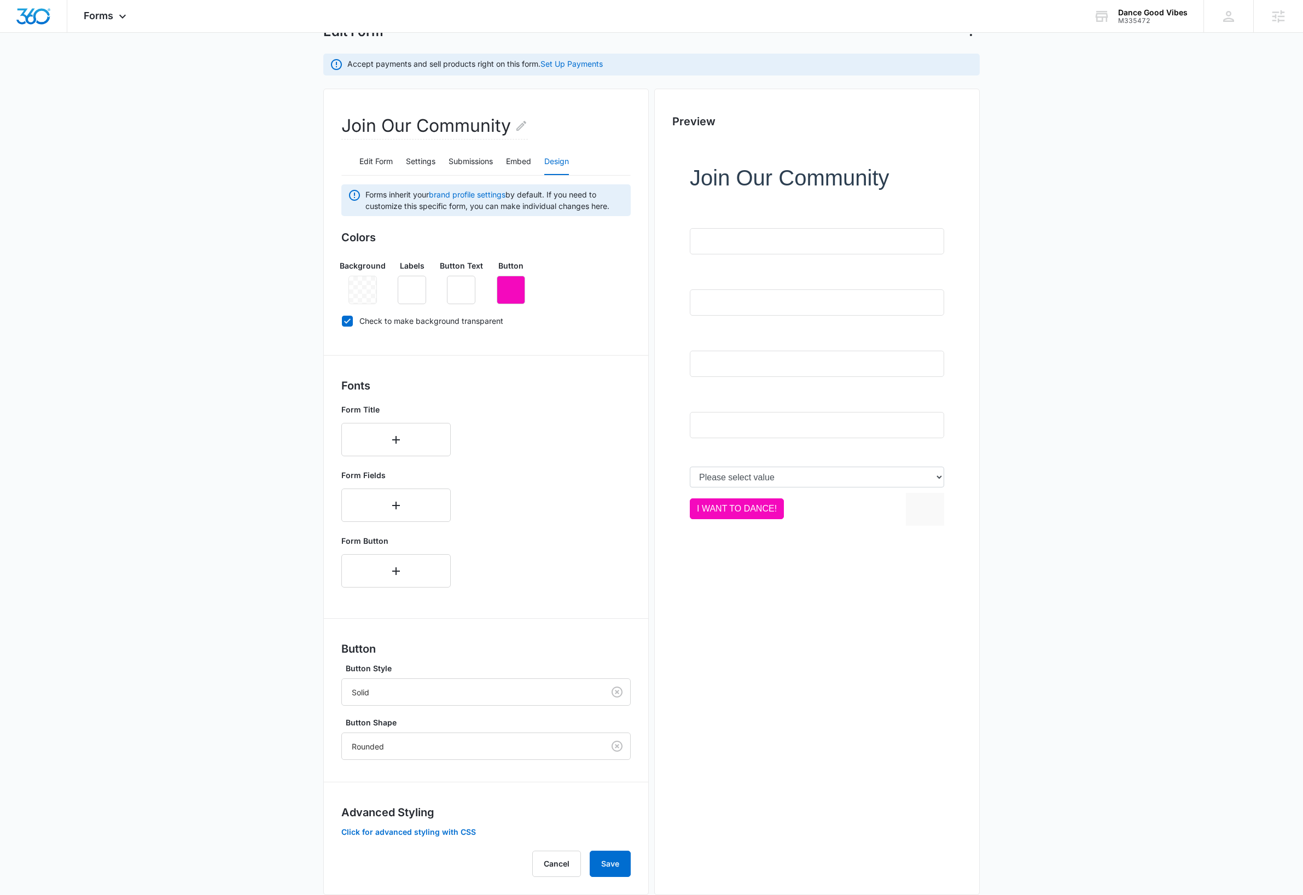
scroll to position [95, 0]
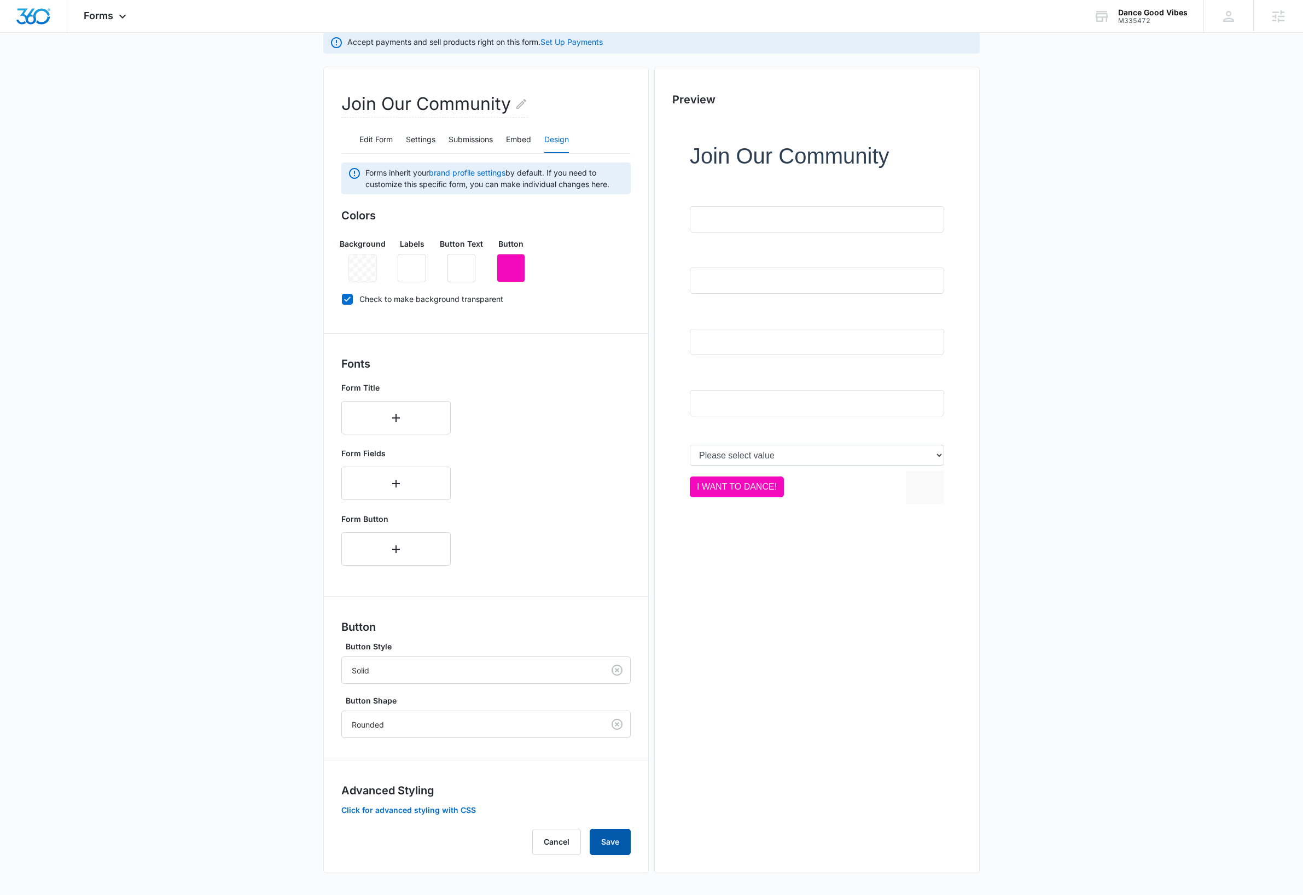
click at [610, 841] on button "Save" at bounding box center [610, 842] width 41 height 26
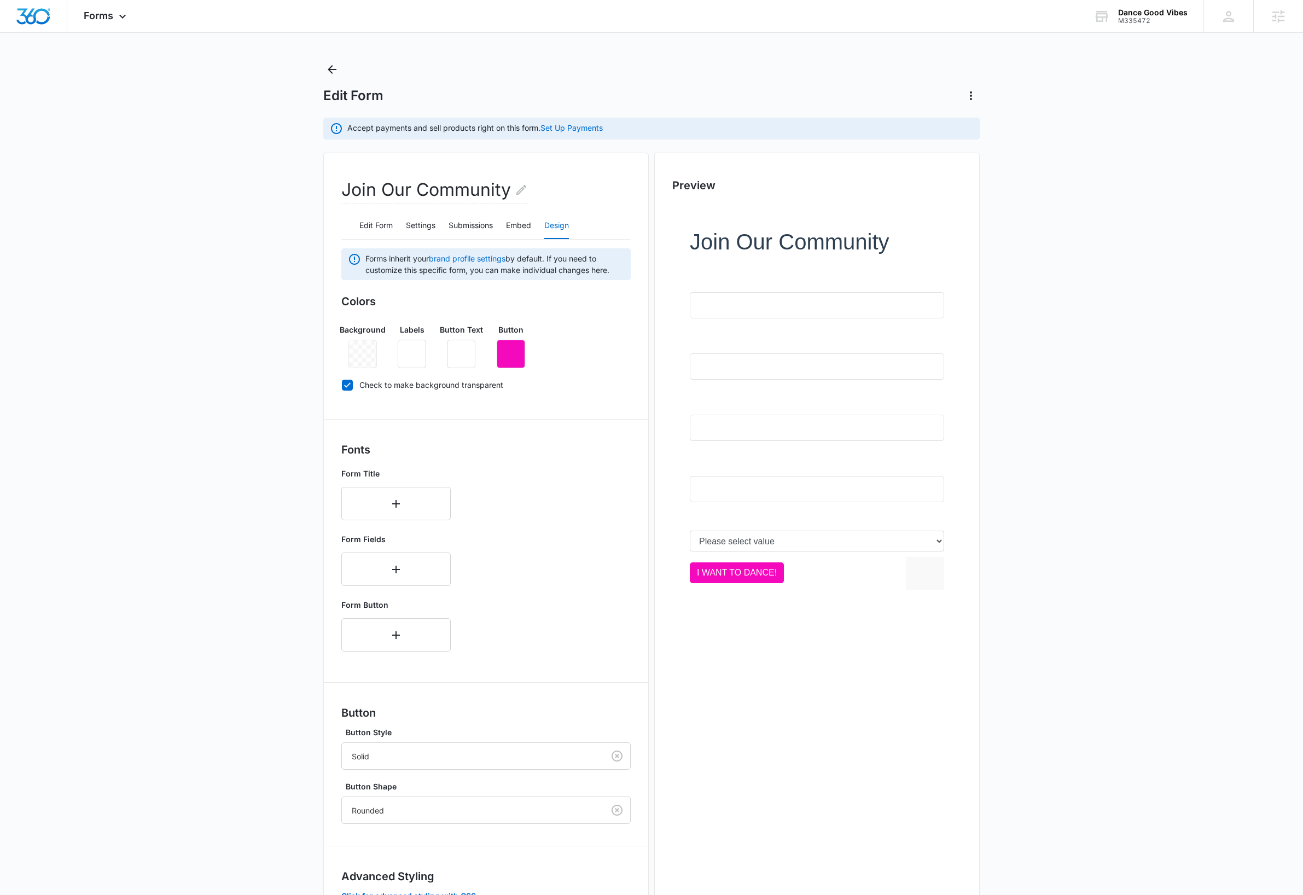
scroll to position [0, 0]
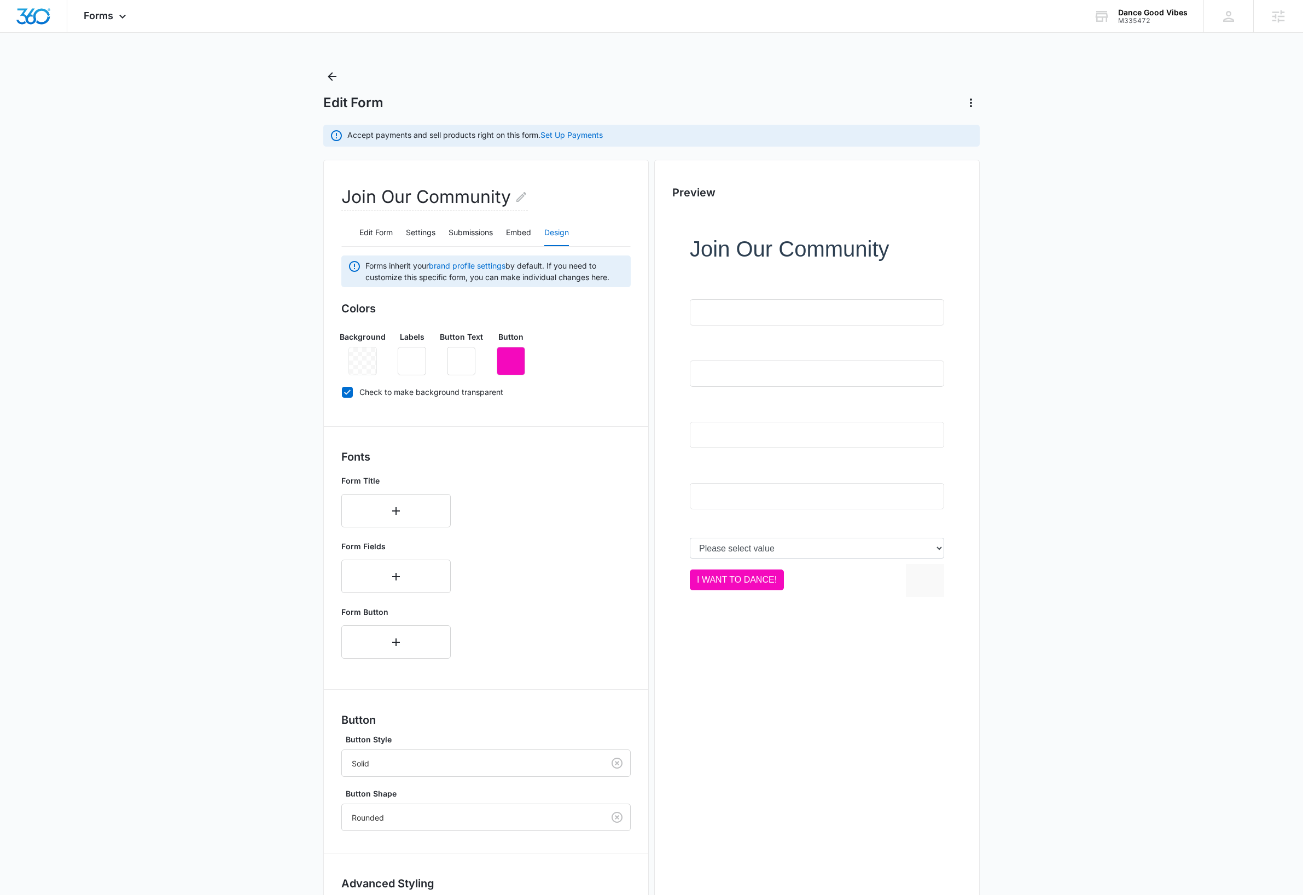
click at [200, 140] on main "Edit Form Accept payments and sell products right on this form. Set Up Payments…" at bounding box center [651, 528] width 1303 height 920
click at [114, 18] on div "Forms Apps Reputation Websites Forms CRM Email Social Content Ads Intelligence …" at bounding box center [106, 16] width 78 height 32
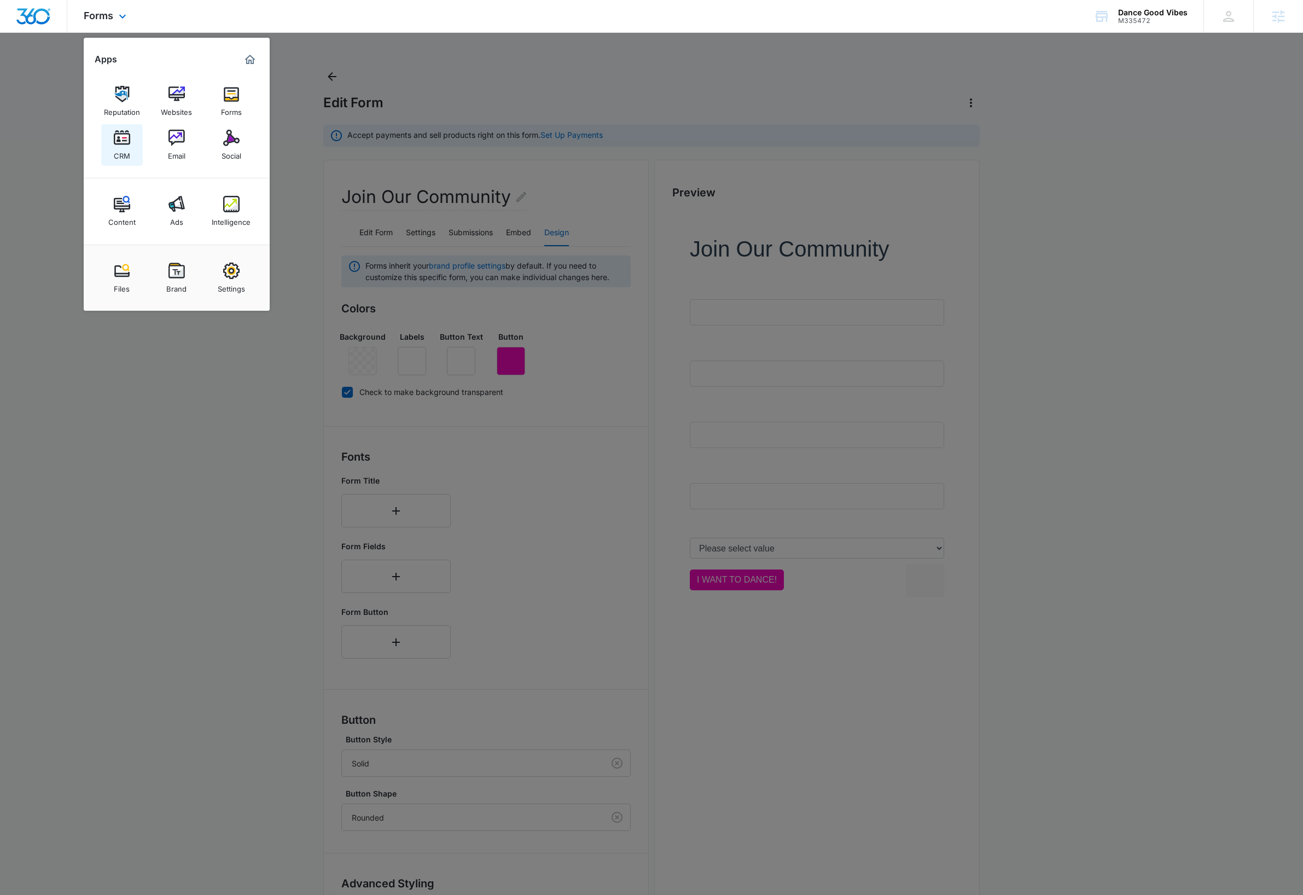
click at [124, 141] on img at bounding box center [122, 138] width 16 height 16
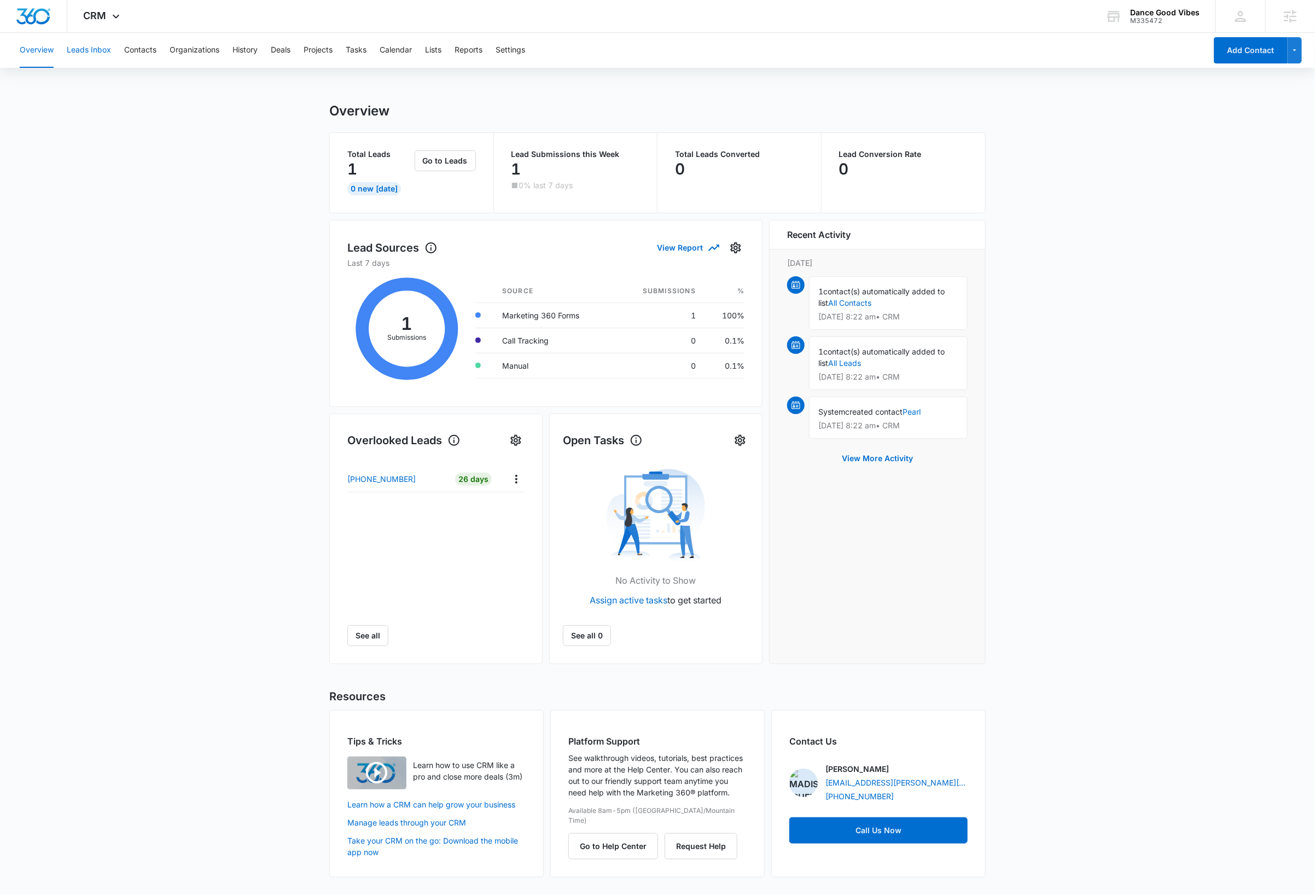
click at [90, 50] on button "Leads Inbox" at bounding box center [89, 50] width 44 height 35
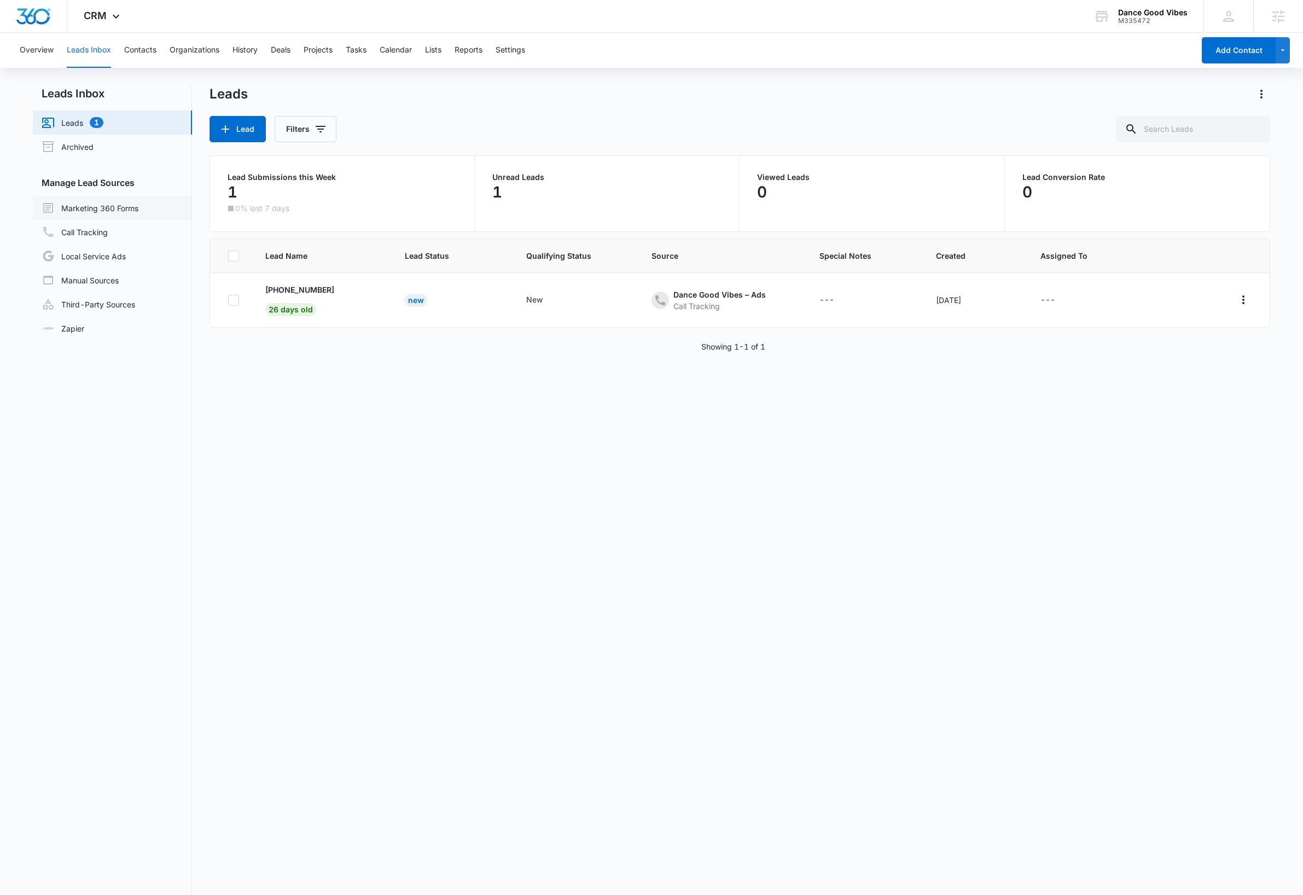
click at [125, 208] on link "Marketing 360 Forms" at bounding box center [90, 207] width 97 height 13
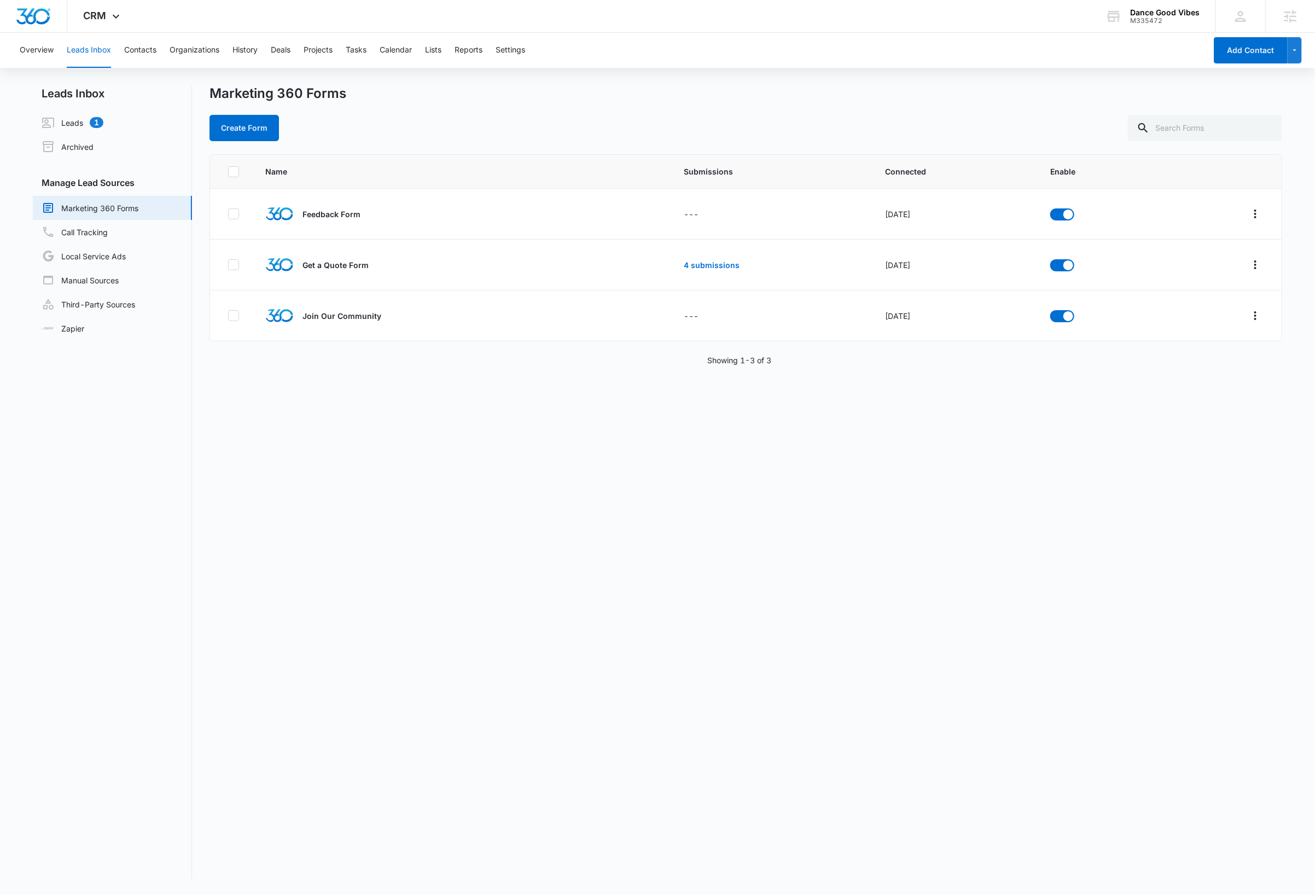
click at [1055, 506] on div "Name Submissions Connected Enable Feedback Form --- [DATE] Get a Quote Form 4 s…" at bounding box center [746, 516] width 1073 height 725
click at [1249, 317] on icon "Overflow Menu" at bounding box center [1255, 315] width 13 height 13
click at [1180, 381] on div "Field Mapping" at bounding box center [1195, 380] width 62 height 8
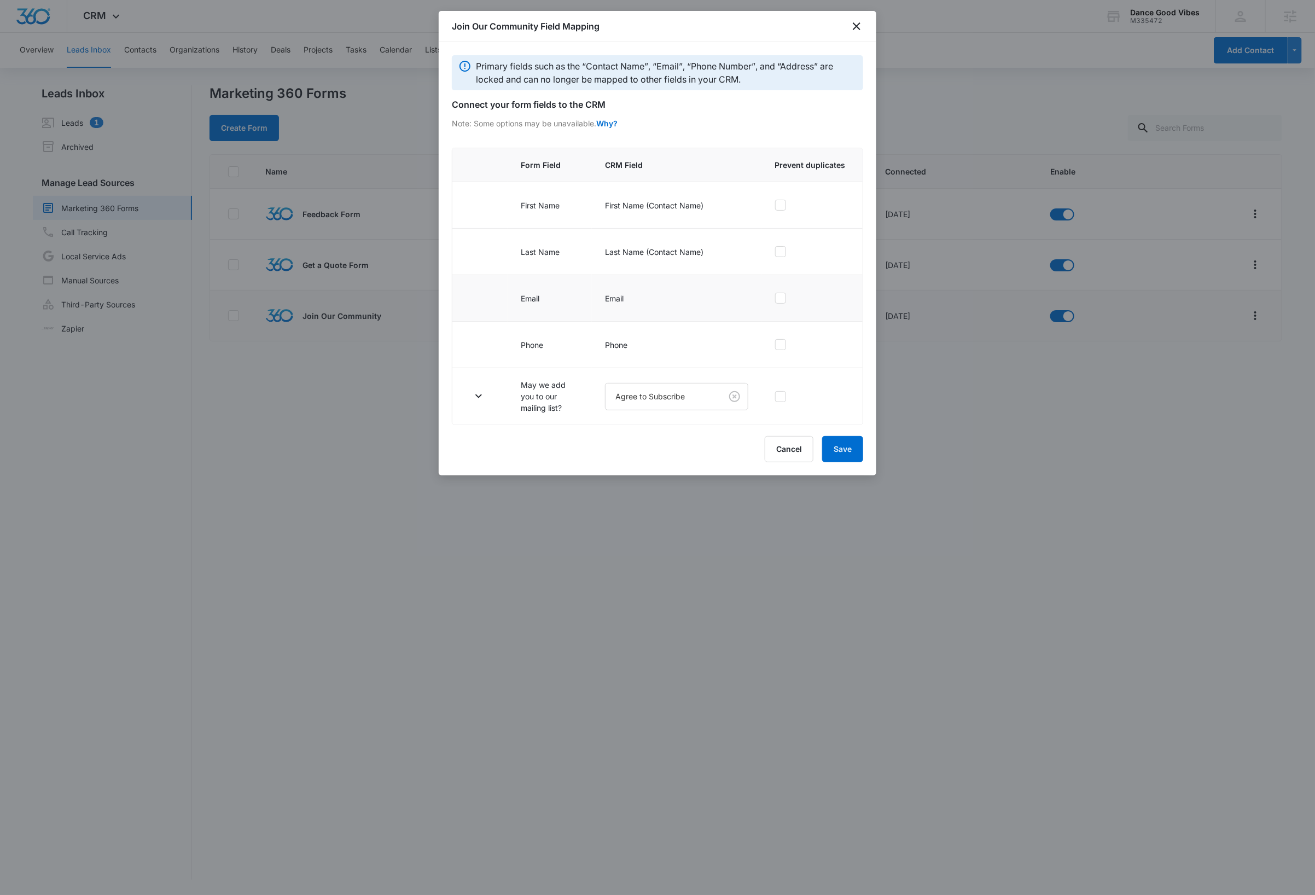
click at [784, 301] on icon at bounding box center [781, 298] width 10 height 10
click at [775, 299] on input "checkbox" at bounding box center [775, 298] width 1 height 1
checkbox input "true"
click at [481, 398] on icon "button" at bounding box center [478, 396] width 7 height 4
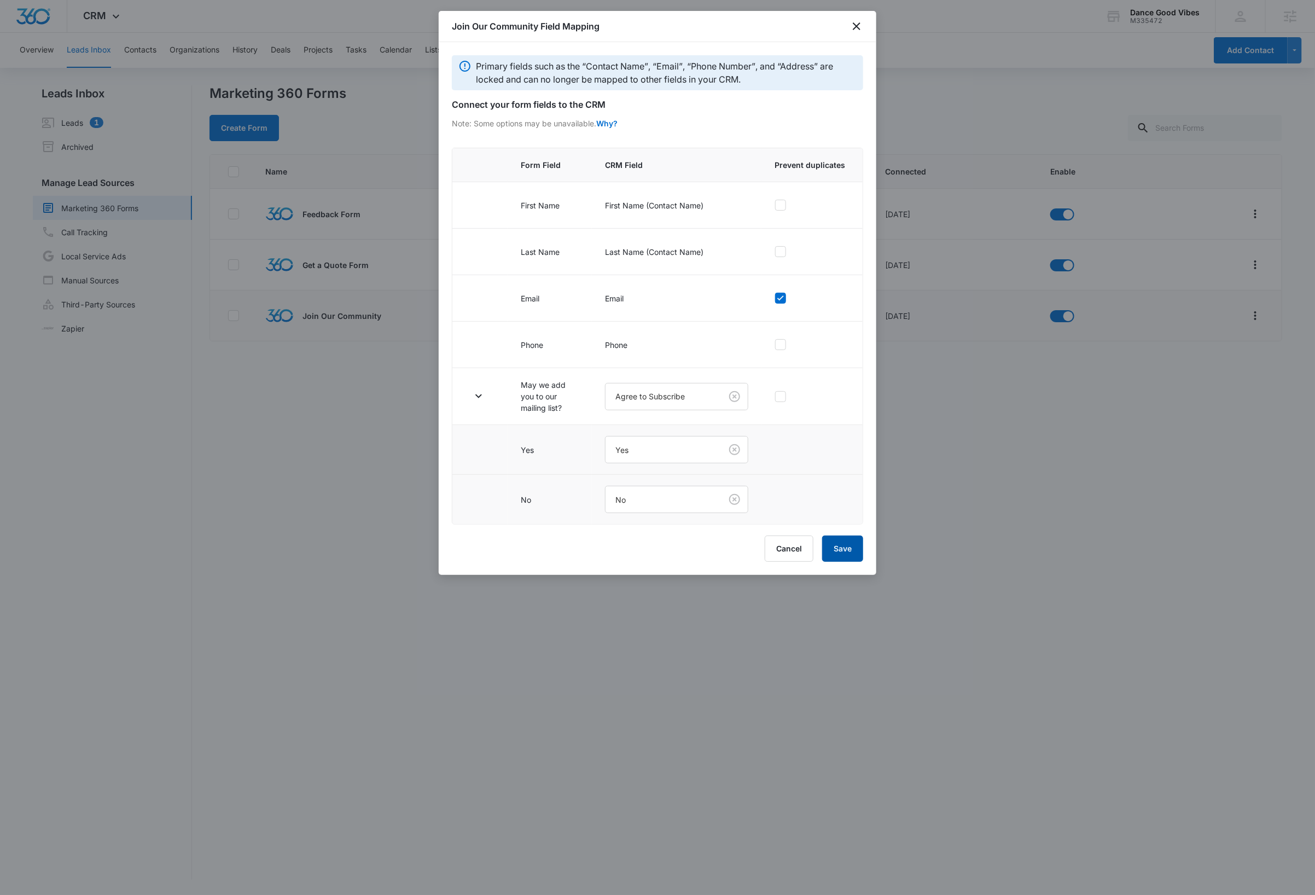
click at [844, 559] on button "Save" at bounding box center [842, 549] width 41 height 26
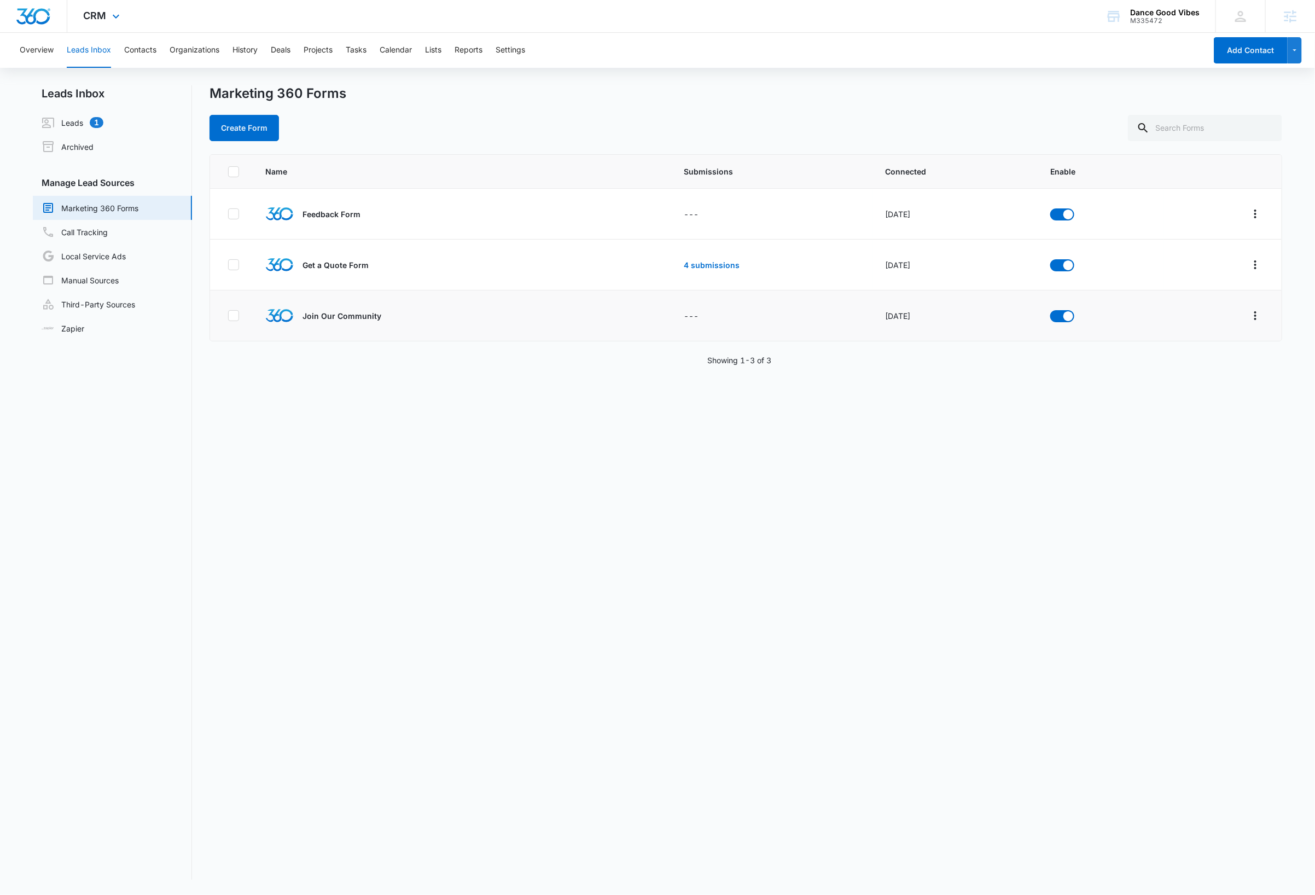
click at [36, 15] on img "Dashboard" at bounding box center [33, 16] width 35 height 16
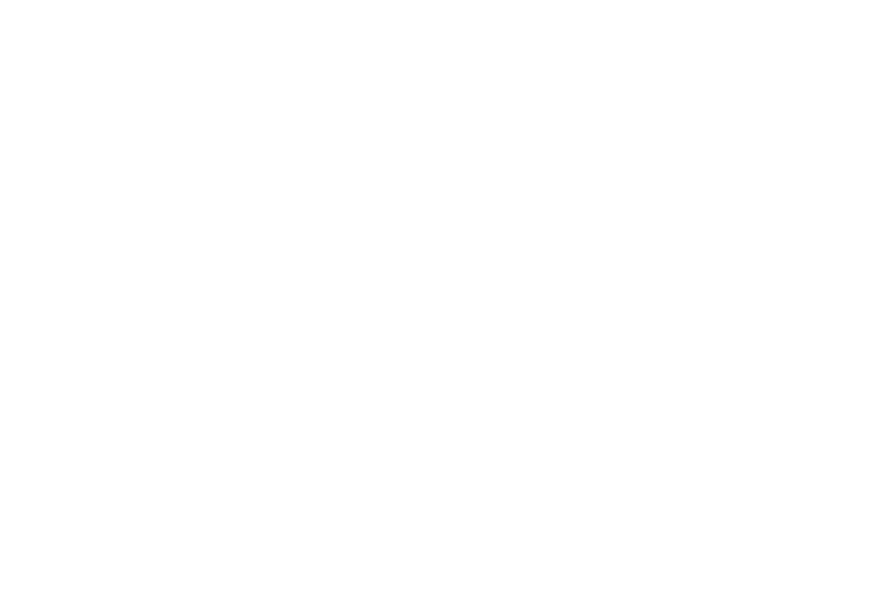
type input "[PERSON_NAME][EMAIL_ADDRESS][DOMAIN_NAME]"
click at [0, 0] on div "Sign in to your Marketing 360® account [PERSON_NAME][EMAIL_ADDRESS][DOMAIN_NAME…" at bounding box center [0, 0] width 0 height 0
click at [0, 0] on link "Sign Up" at bounding box center [0, 0] width 0 height 0
type input "[PERSON_NAME][EMAIL_ADDRESS][DOMAIN_NAME]"
click at [0, 0] on div "Sign in to your Marketing 360® account dave@madwire.com Forgot Password? Sign I…" at bounding box center [0, 0] width 0 height 0
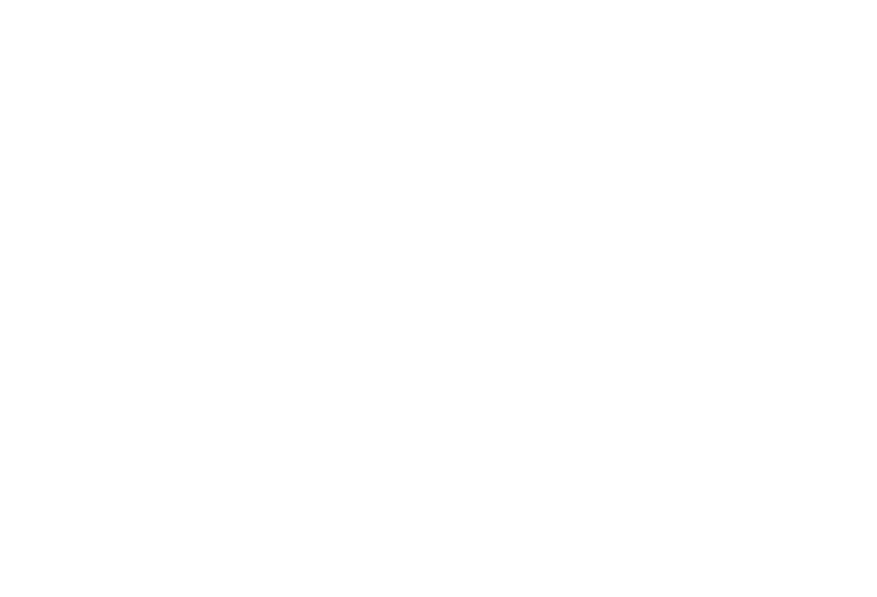
click at [0, 0] on link "Sign Up" at bounding box center [0, 0] width 0 height 0
